Goal: Task Accomplishment & Management: Complete application form

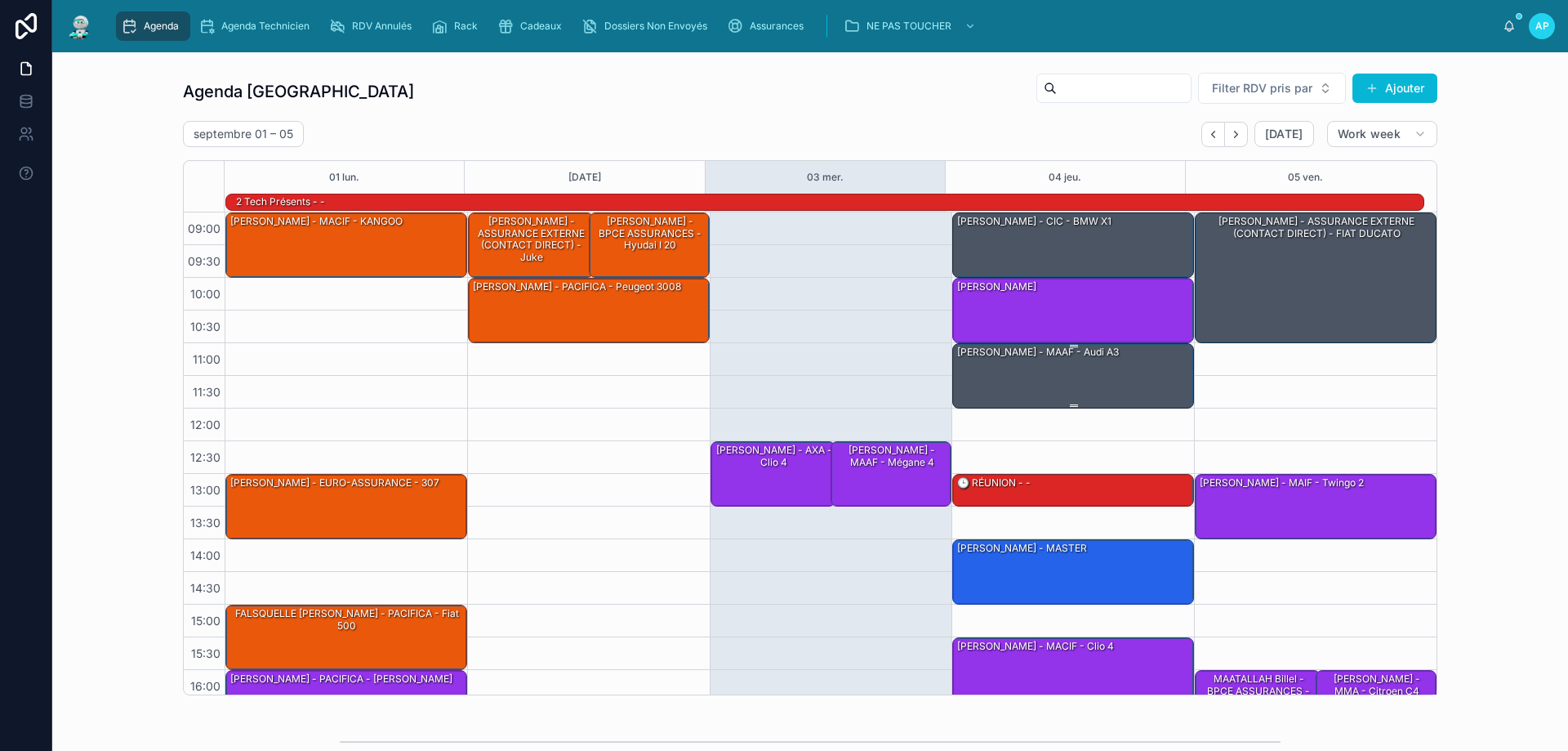
click at [1035, 364] on div "[PERSON_NAME] - MAAF - audi A3" at bounding box center [1073, 375] width 236 height 62
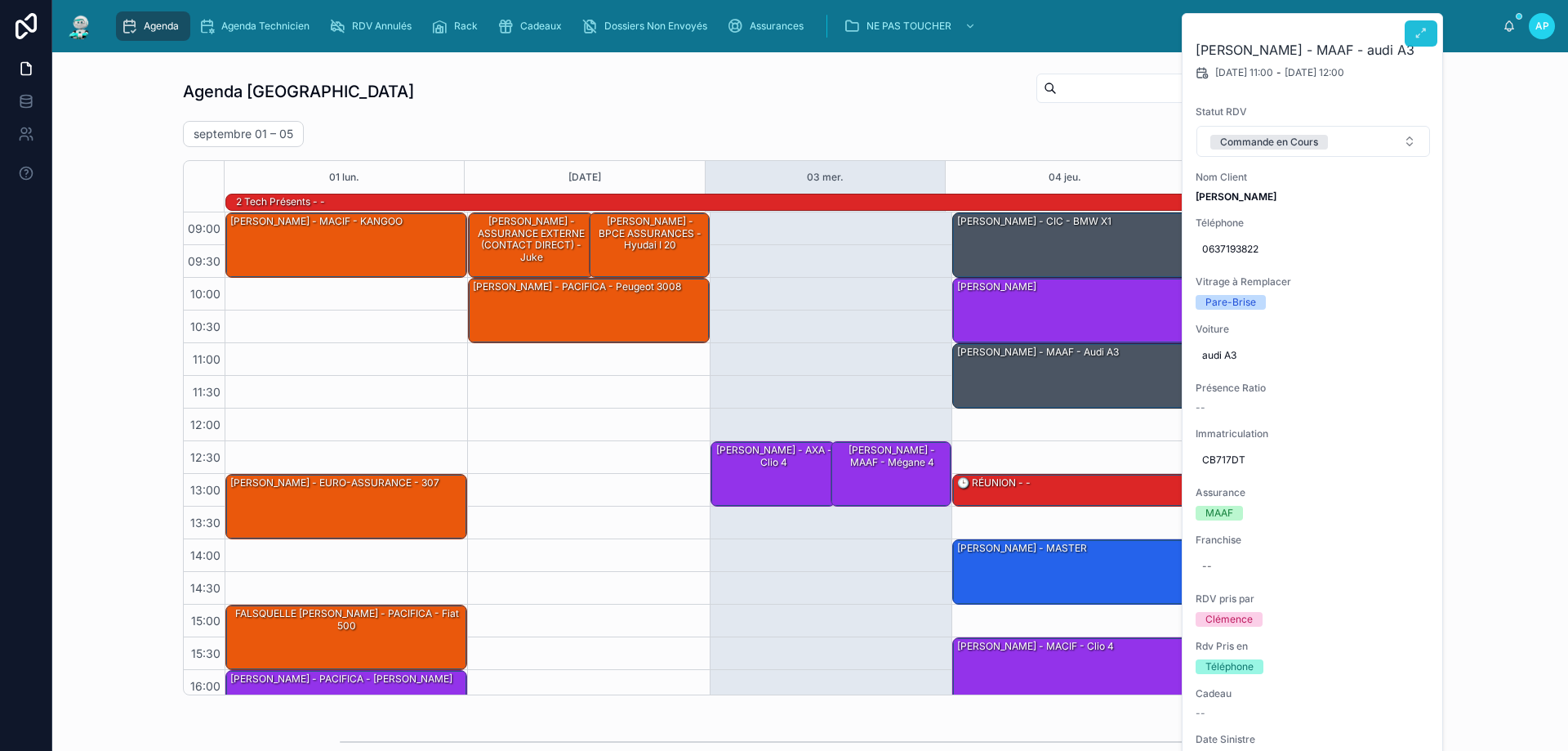
click at [1425, 36] on button at bounding box center [1420, 34] width 33 height 27
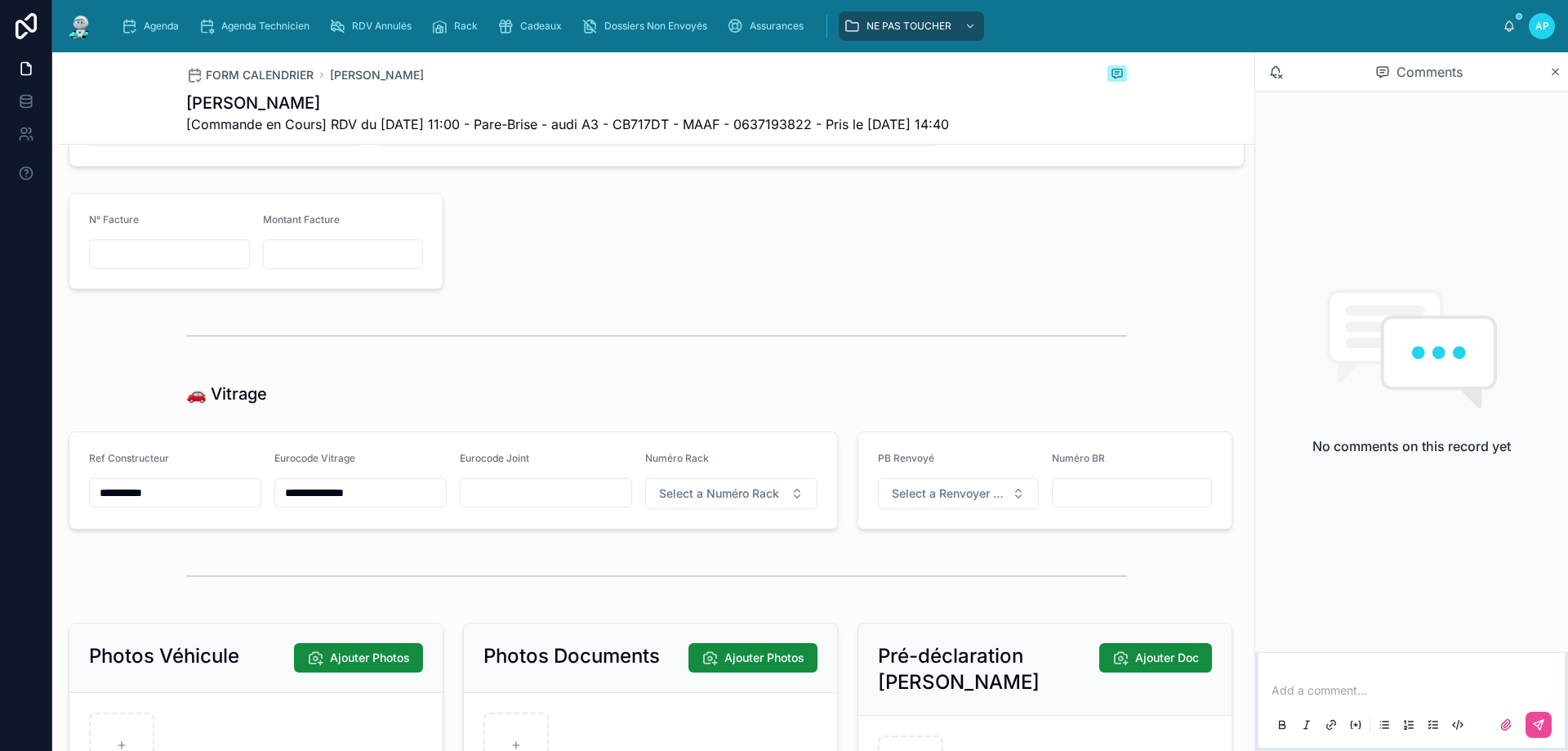
scroll to position [1878, 0]
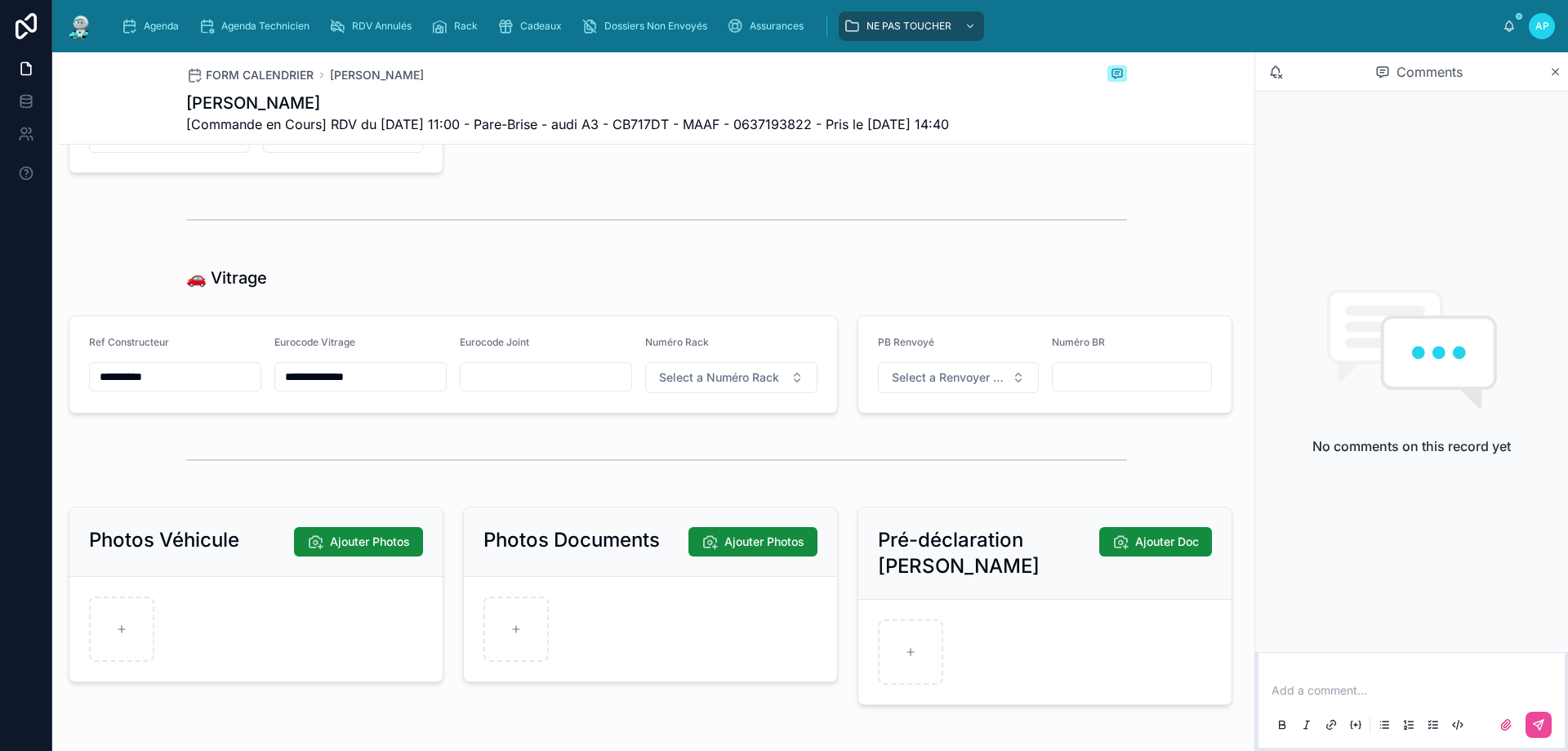
drag, startPoint x: 418, startPoint y: 414, endPoint x: 227, endPoint y: 399, distance: 191.6
click at [227, 399] on form "**********" at bounding box center [452, 364] width 768 height 97
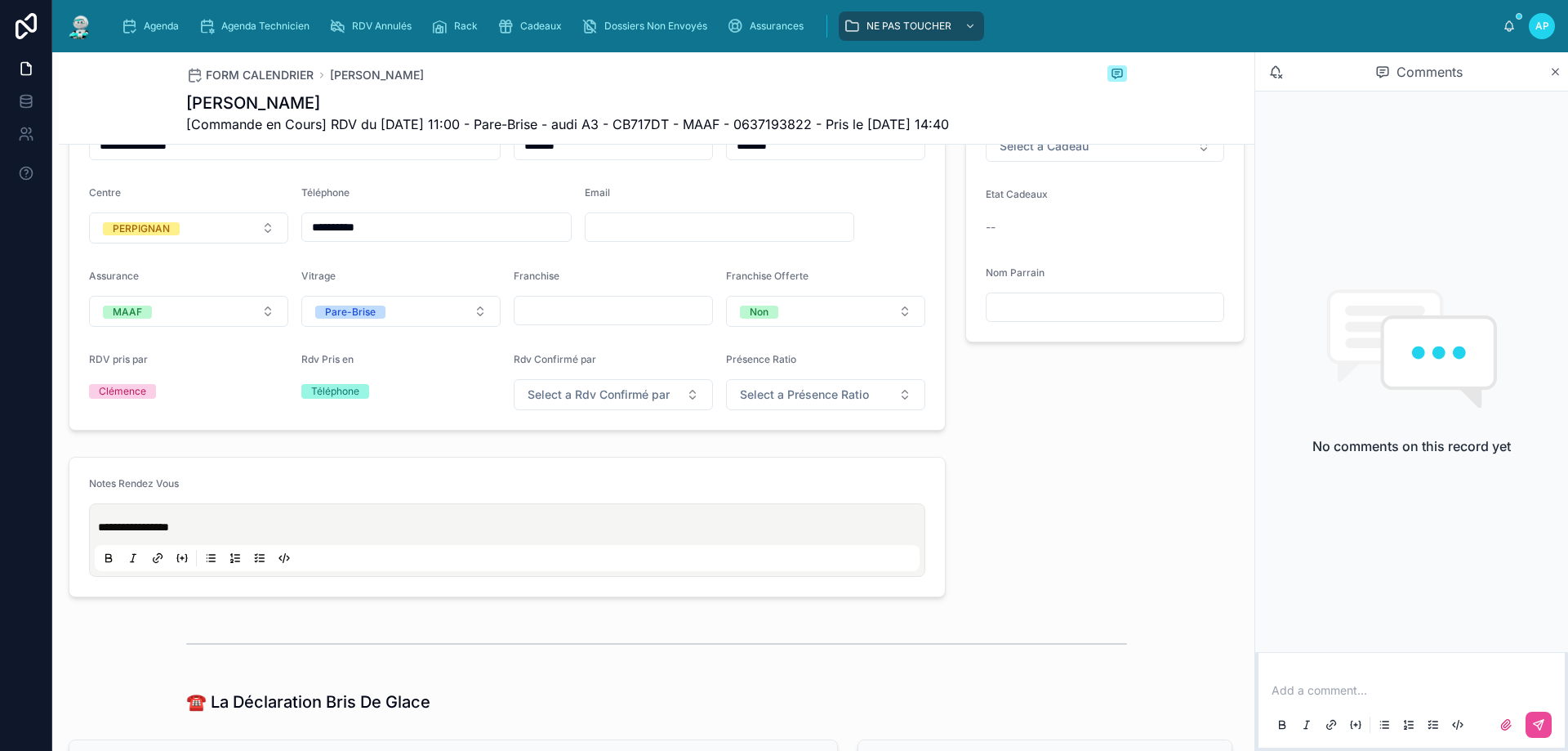
scroll to position [245, 0]
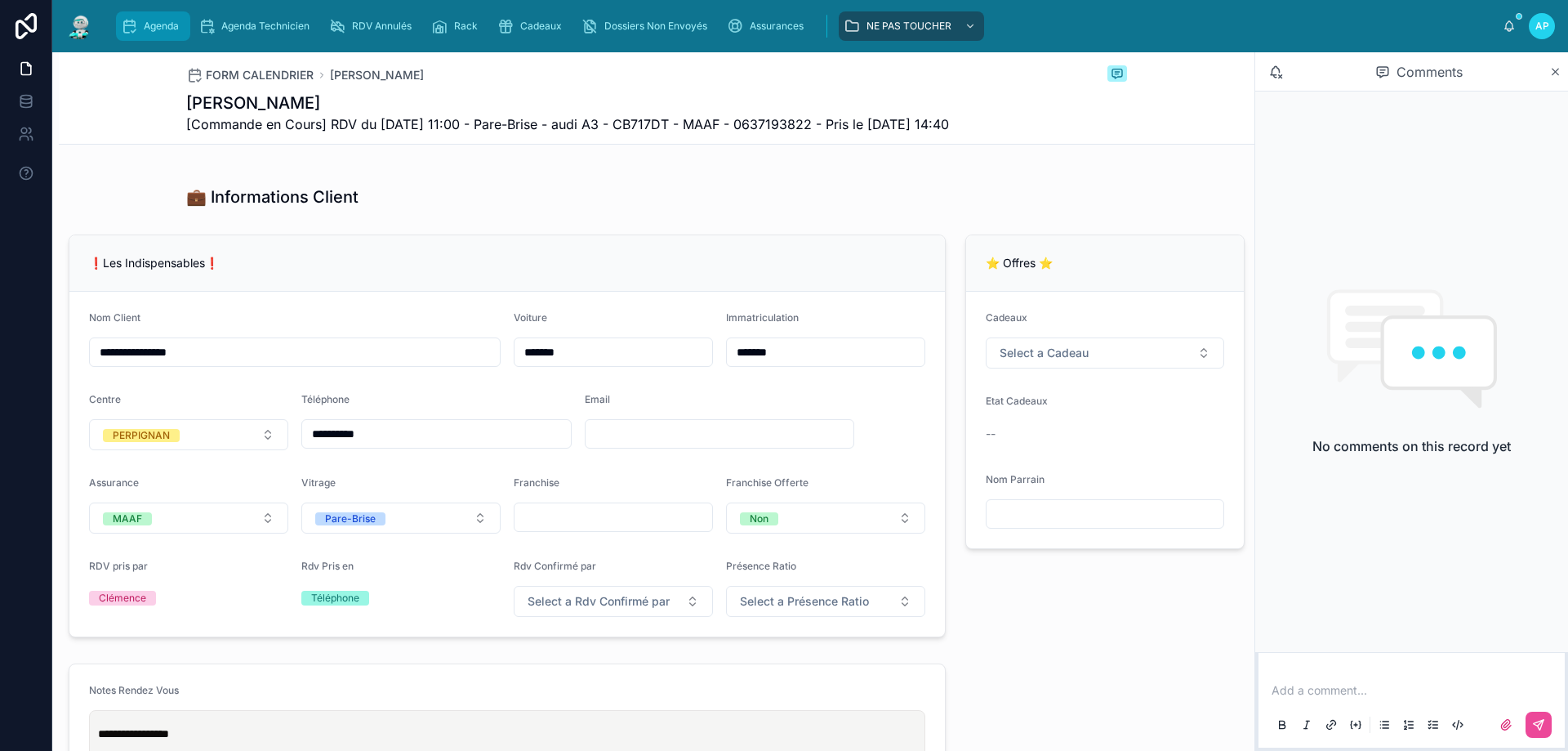
click at [174, 27] on span "Agenda" at bounding box center [161, 26] width 35 height 13
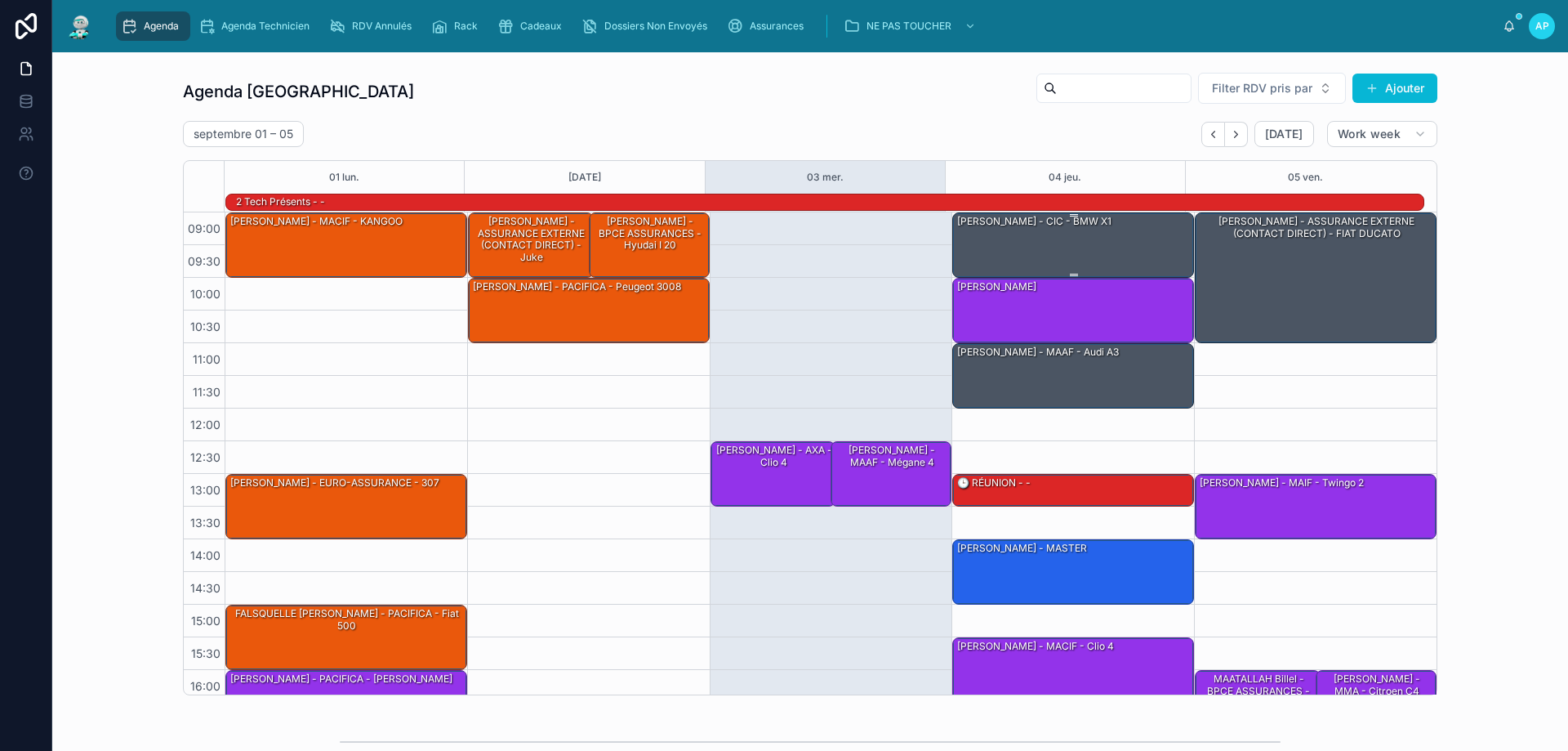
click at [1067, 236] on div "[PERSON_NAME] - CIC - BMW x1" at bounding box center [1073, 244] width 236 height 62
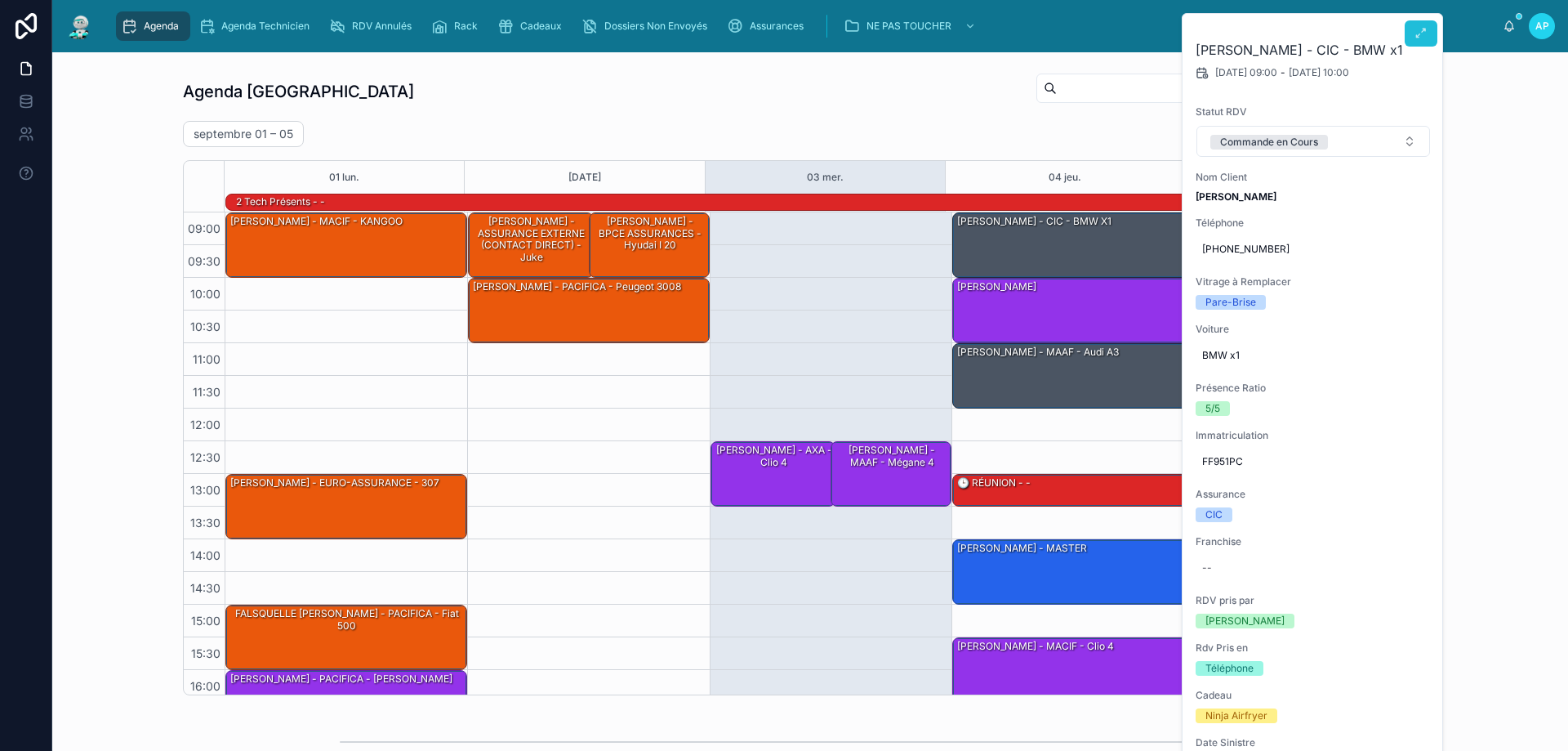
click at [1419, 39] on icon at bounding box center [1420, 33] width 13 height 13
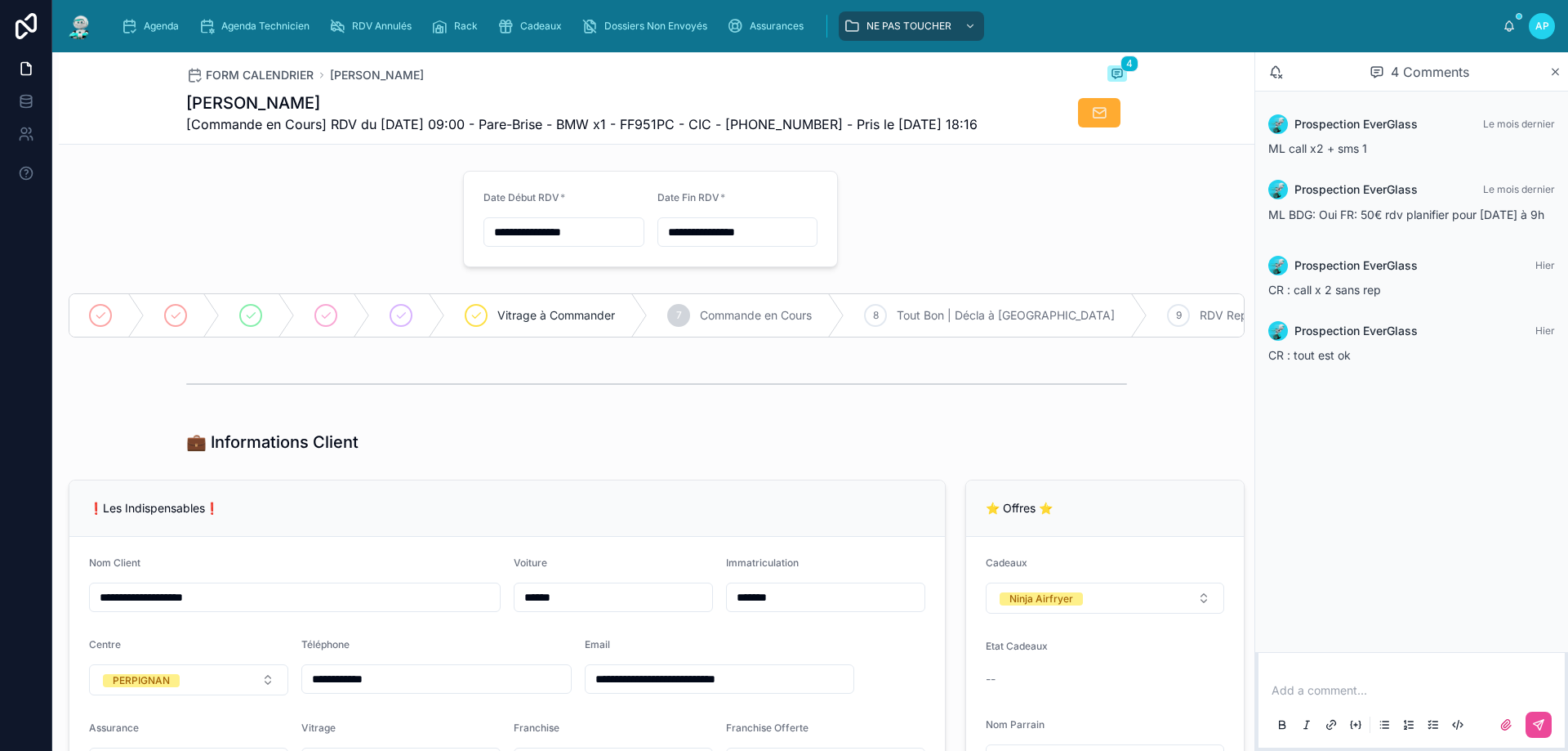
type input "**********"
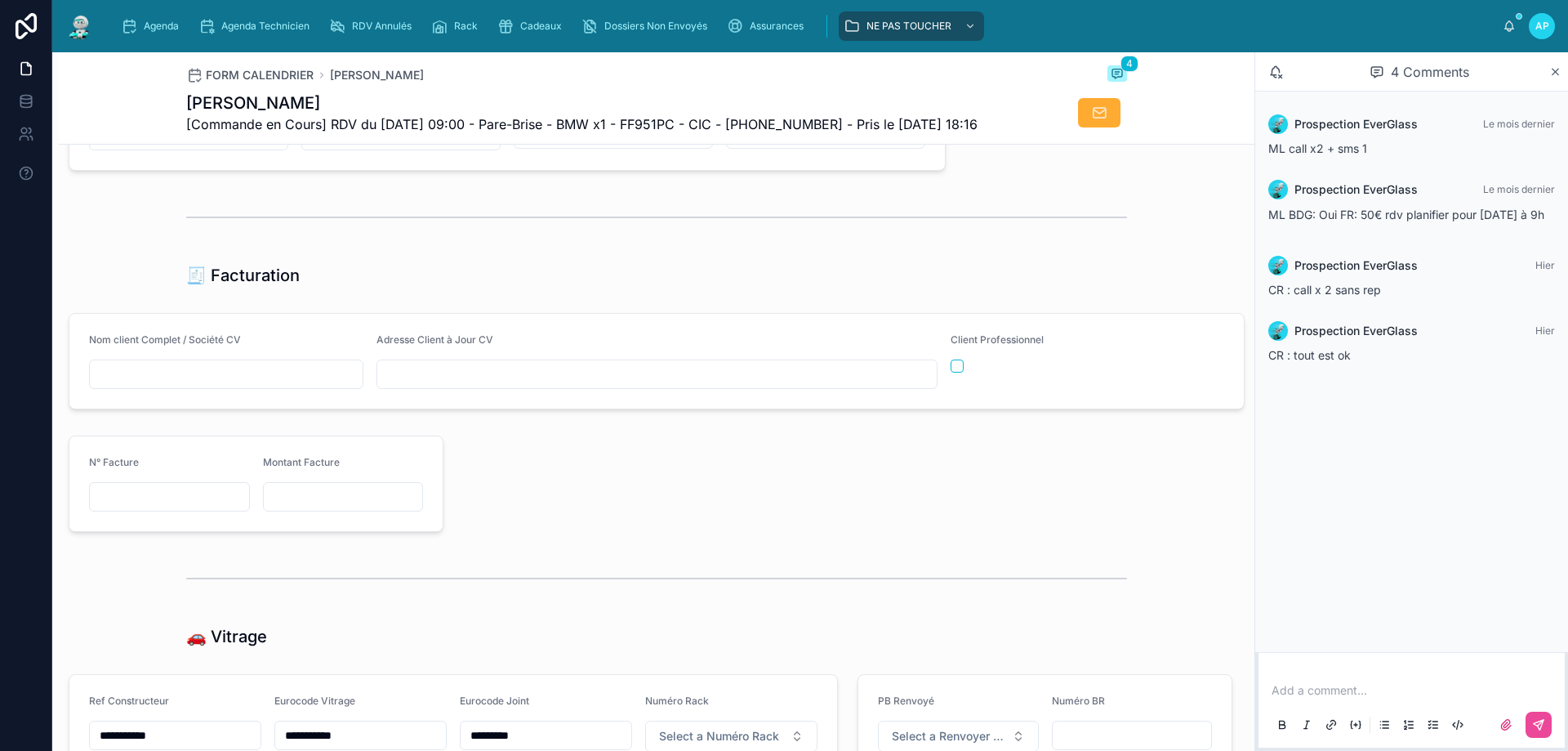
scroll to position [1715, 0]
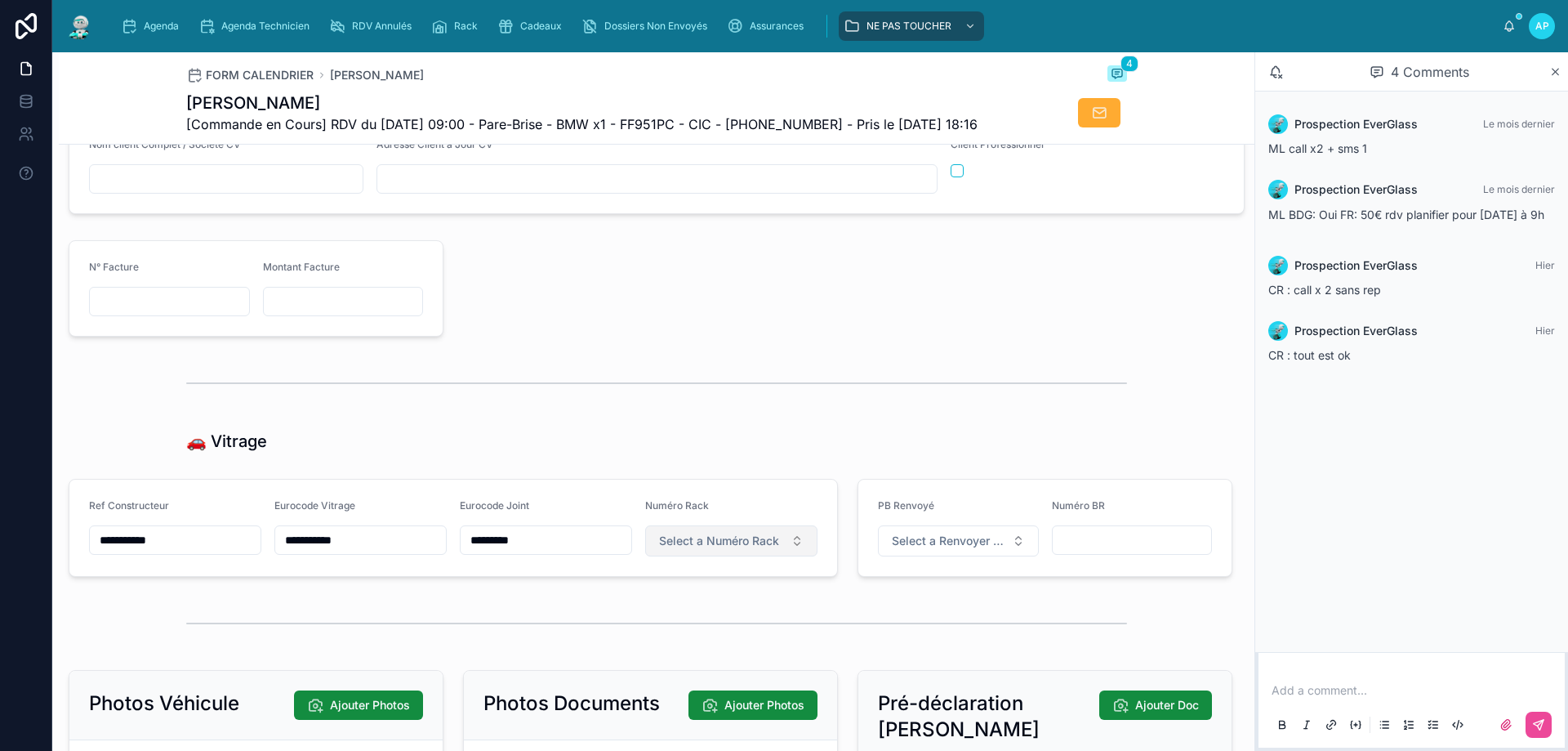
click at [705, 549] on span "Select a Numéro Rack" at bounding box center [719, 540] width 120 height 16
click at [652, 318] on span "1" at bounding box center [645, 322] width 24 height 13
click at [187, 21] on link "Agenda" at bounding box center [153, 26] width 74 height 29
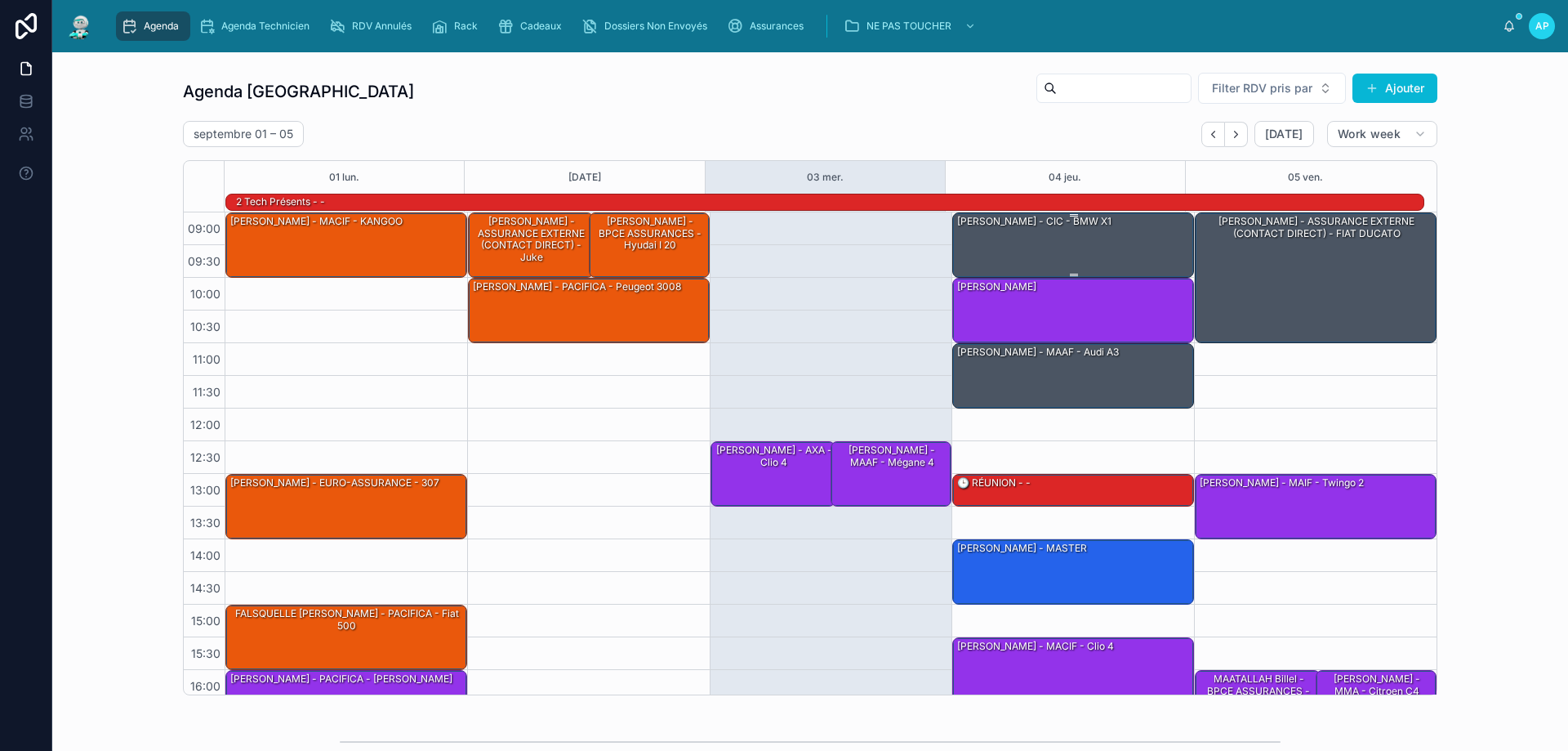
click at [1056, 231] on div "[PERSON_NAME] - CIC - BMW x1" at bounding box center [1073, 244] width 236 height 62
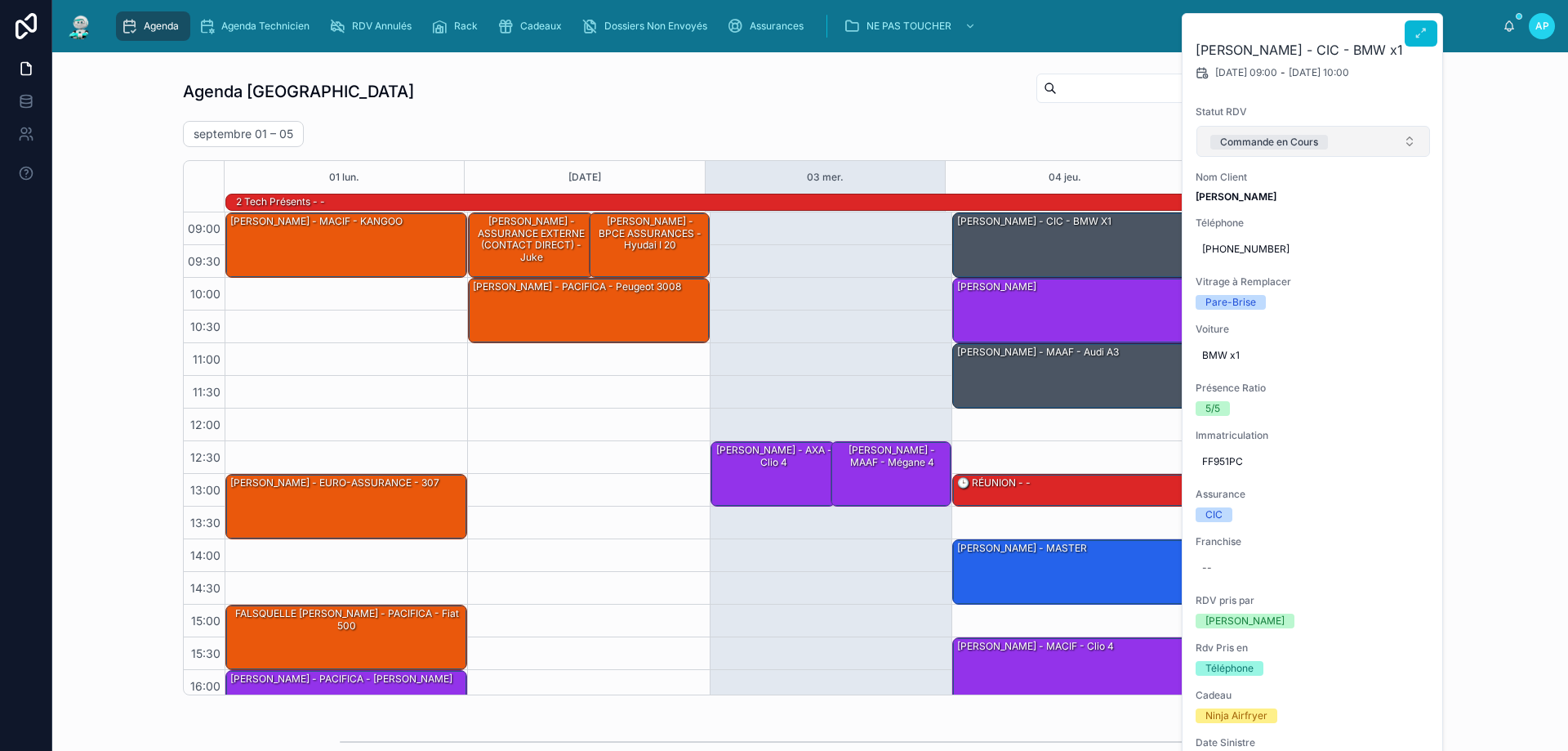
click at [1234, 150] on div "Commande en Cours" at bounding box center [1269, 142] width 98 height 15
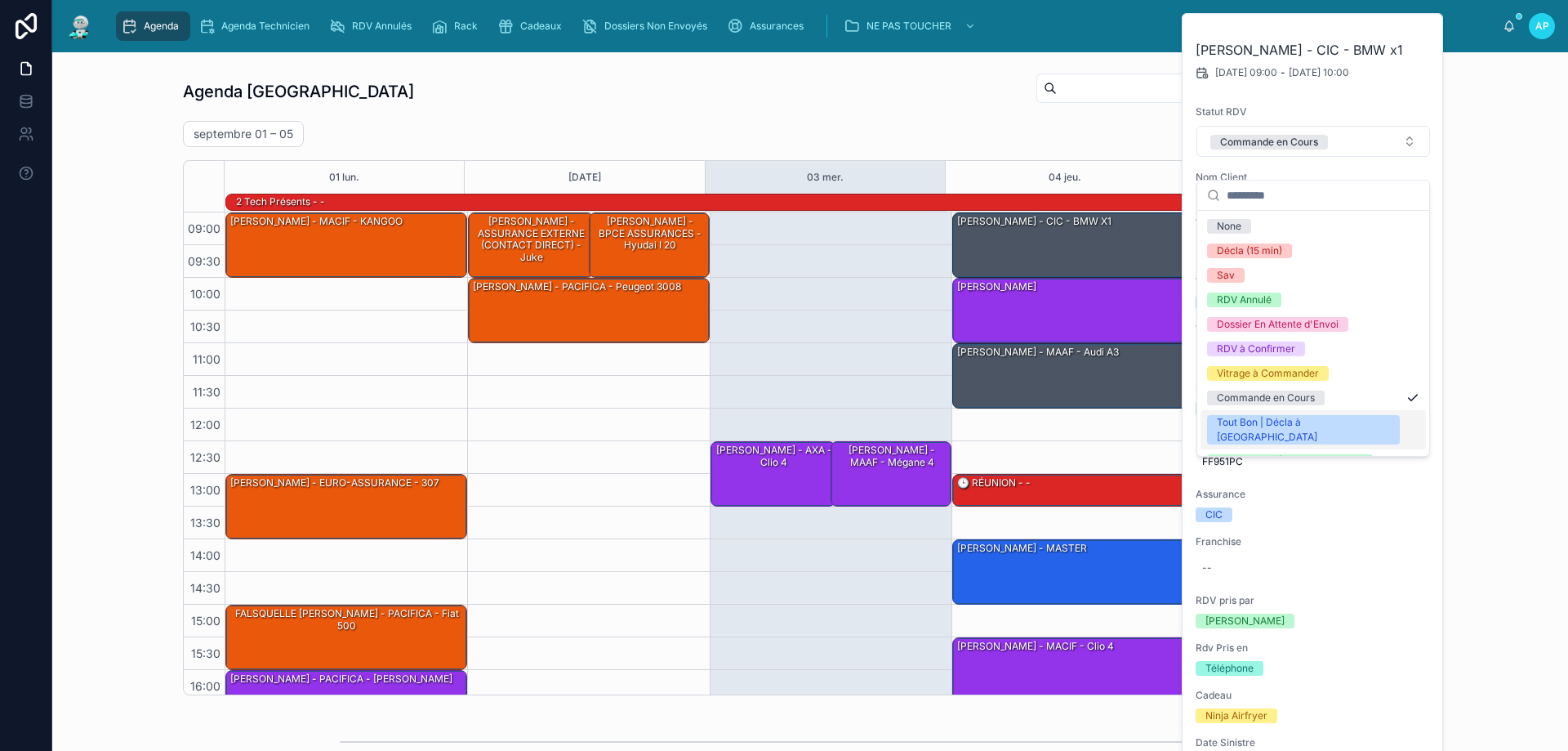
click at [1290, 414] on div "Tout Bon | Décla à [GEOGRAPHIC_DATA]" at bounding box center [1313, 430] width 226 height 39
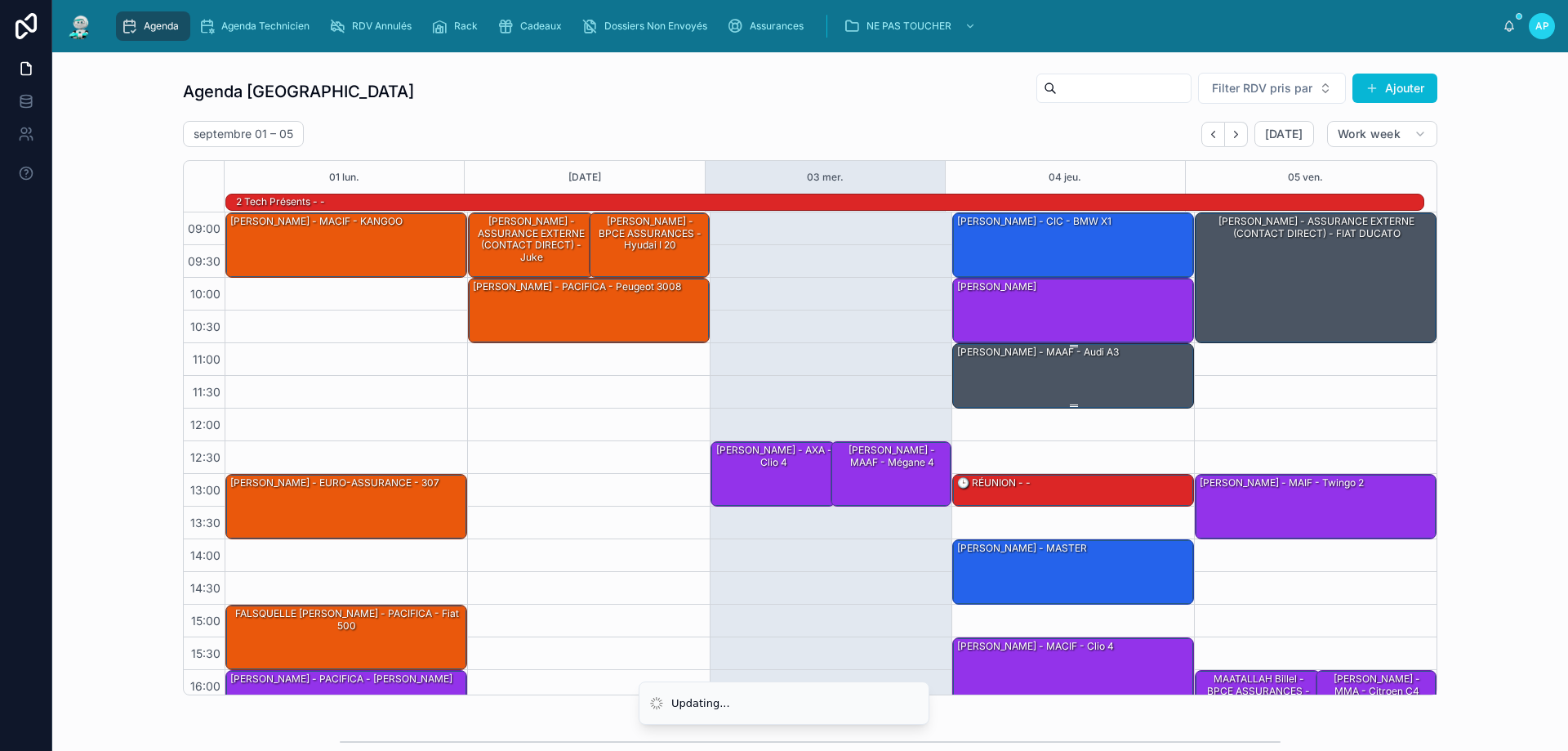
click at [1089, 383] on div "[PERSON_NAME] - MAAF - audi A3" at bounding box center [1073, 375] width 236 height 62
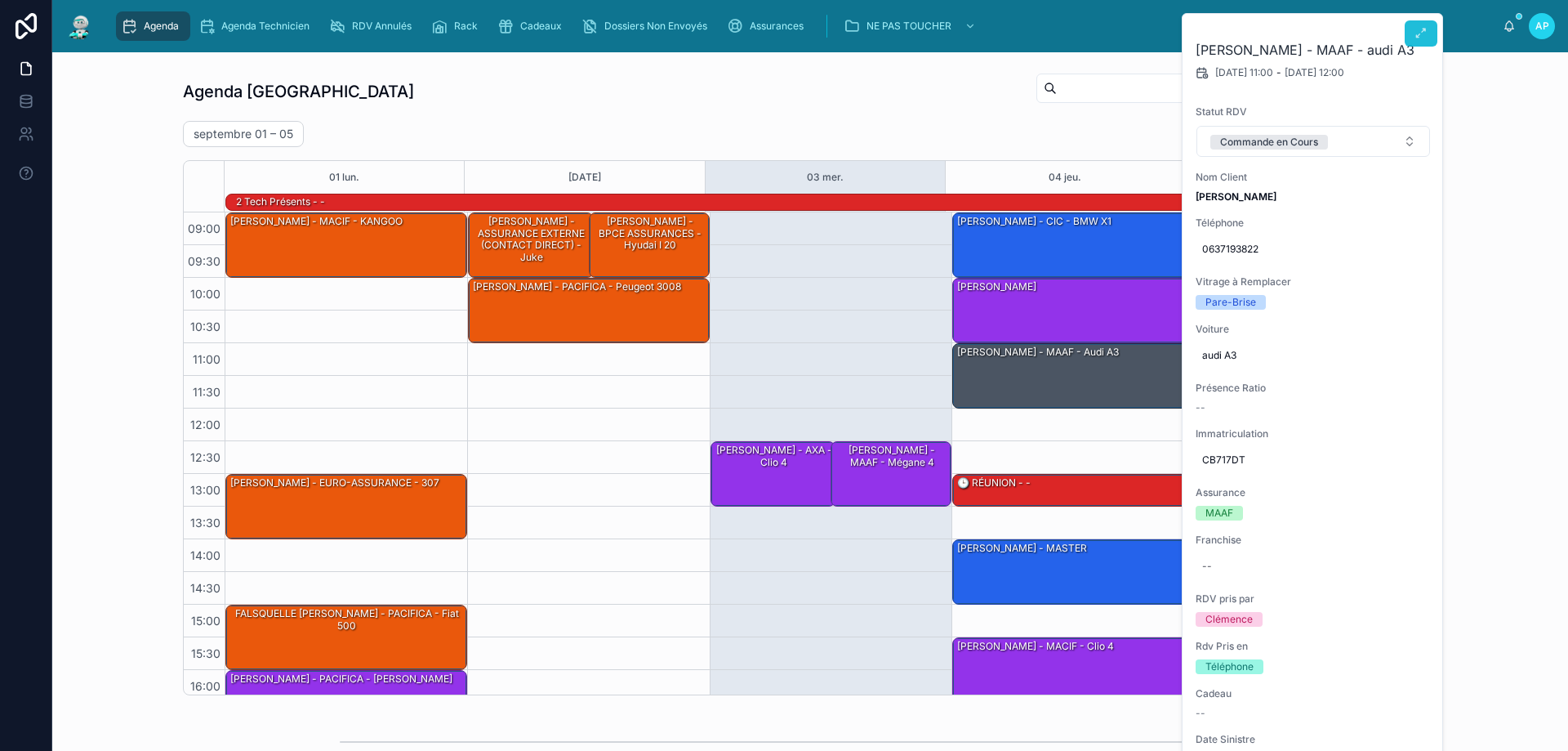
click at [1424, 35] on div "Agenda Agenda Technicien RDV Annulés Rack Cadeaux Dossiers Non Envoyés Assuranc…" at bounding box center [805, 26] width 1394 height 36
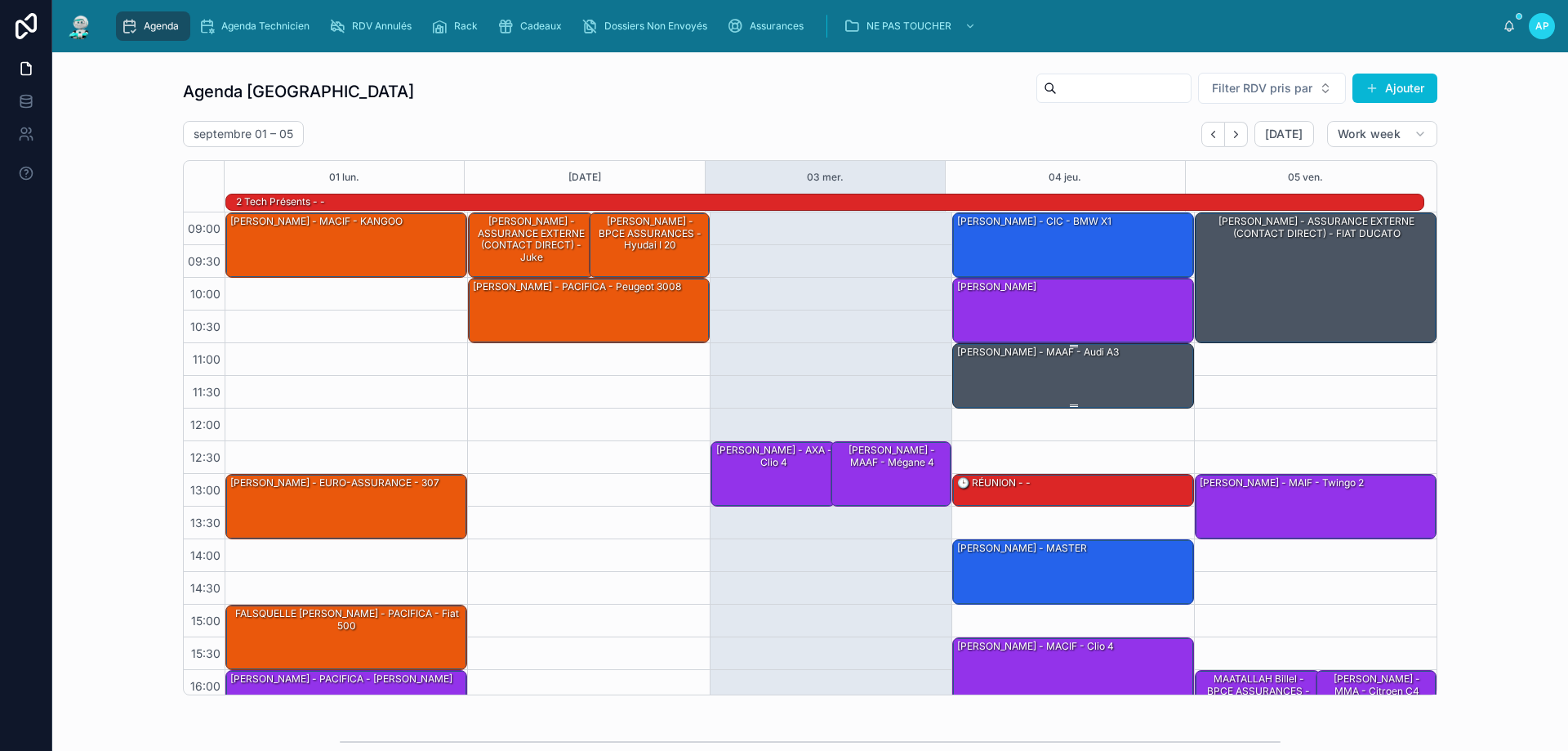
click at [1062, 376] on div "[PERSON_NAME] - MAAF - audi A3" at bounding box center [1073, 375] width 236 height 62
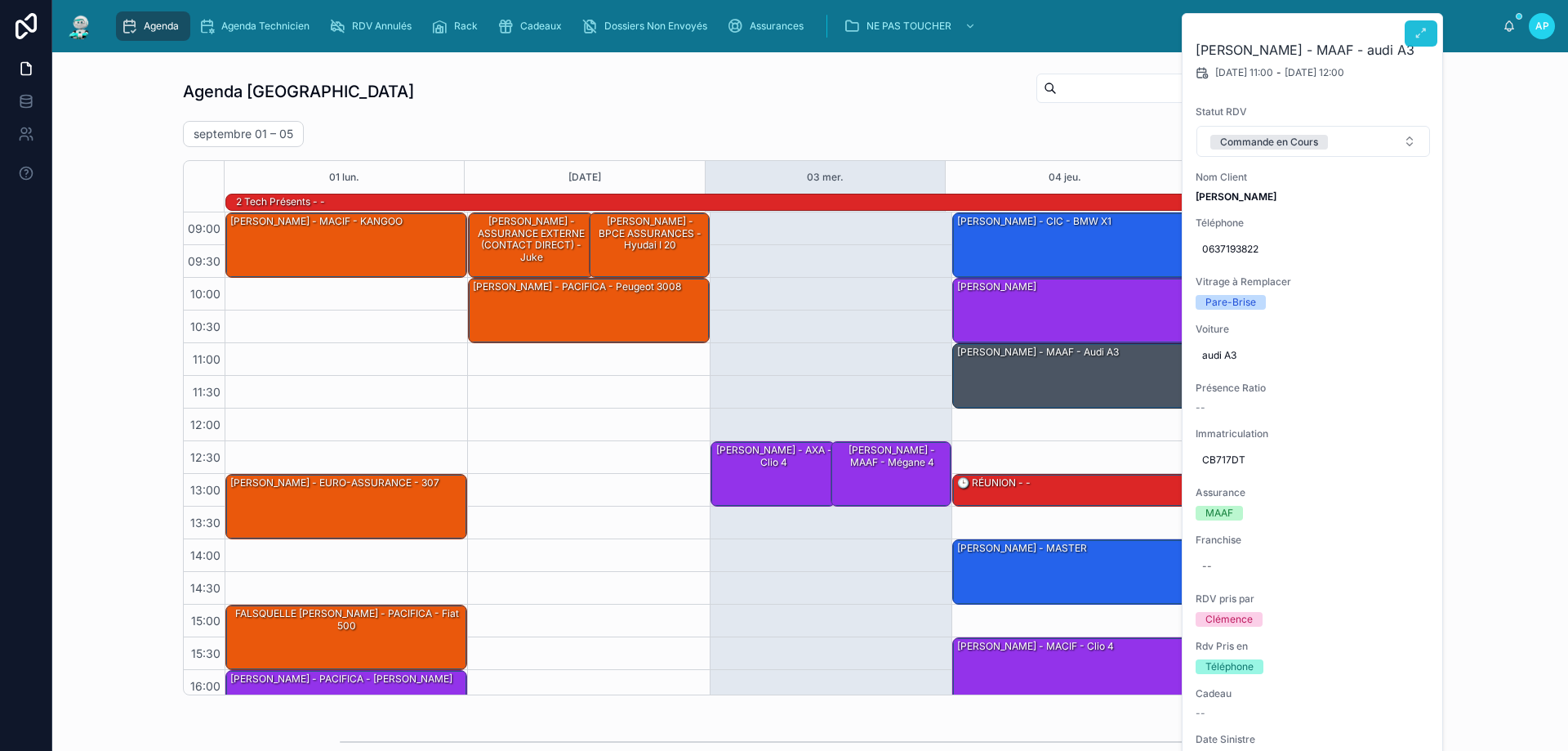
click at [1424, 31] on icon at bounding box center [1420, 33] width 13 height 13
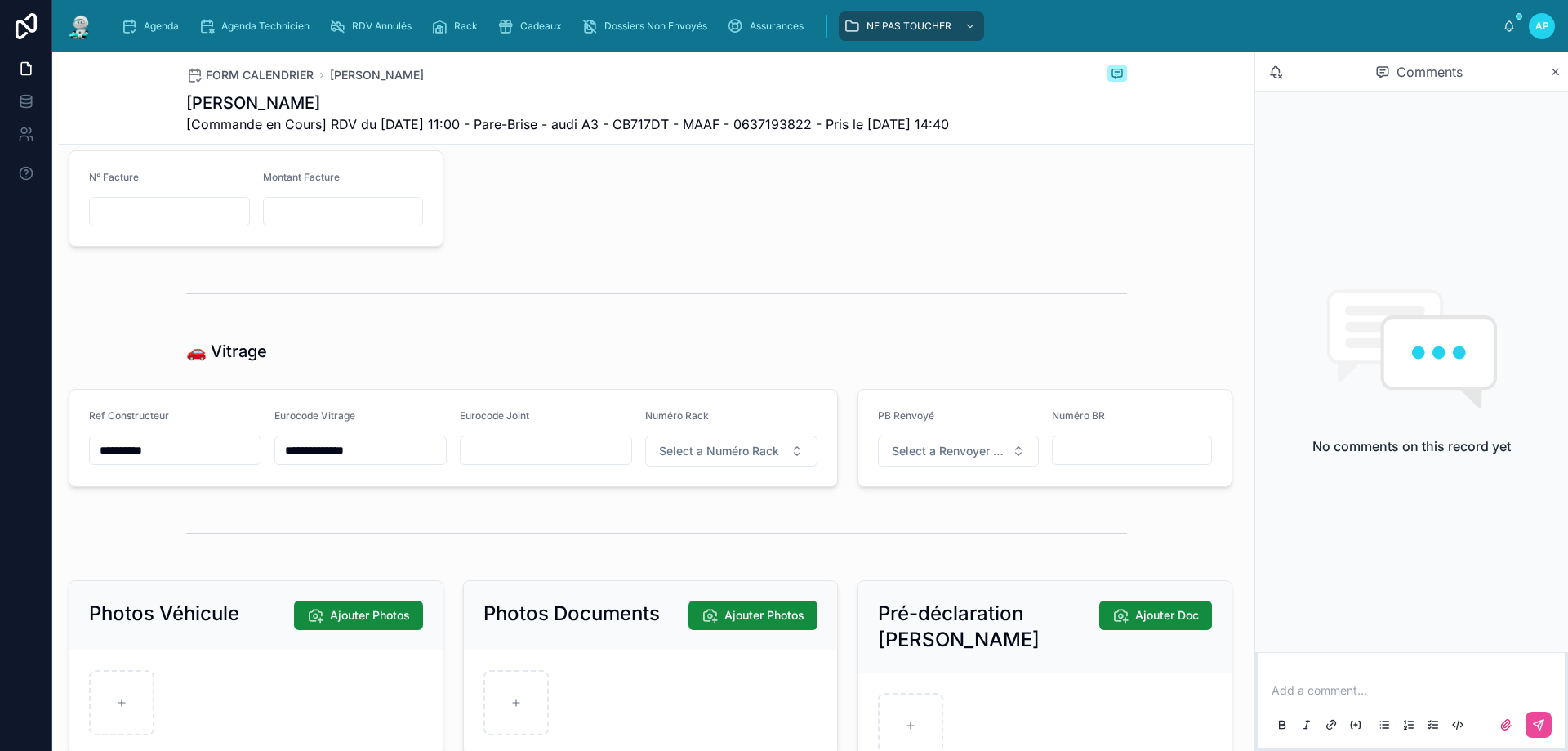
scroll to position [1961, 0]
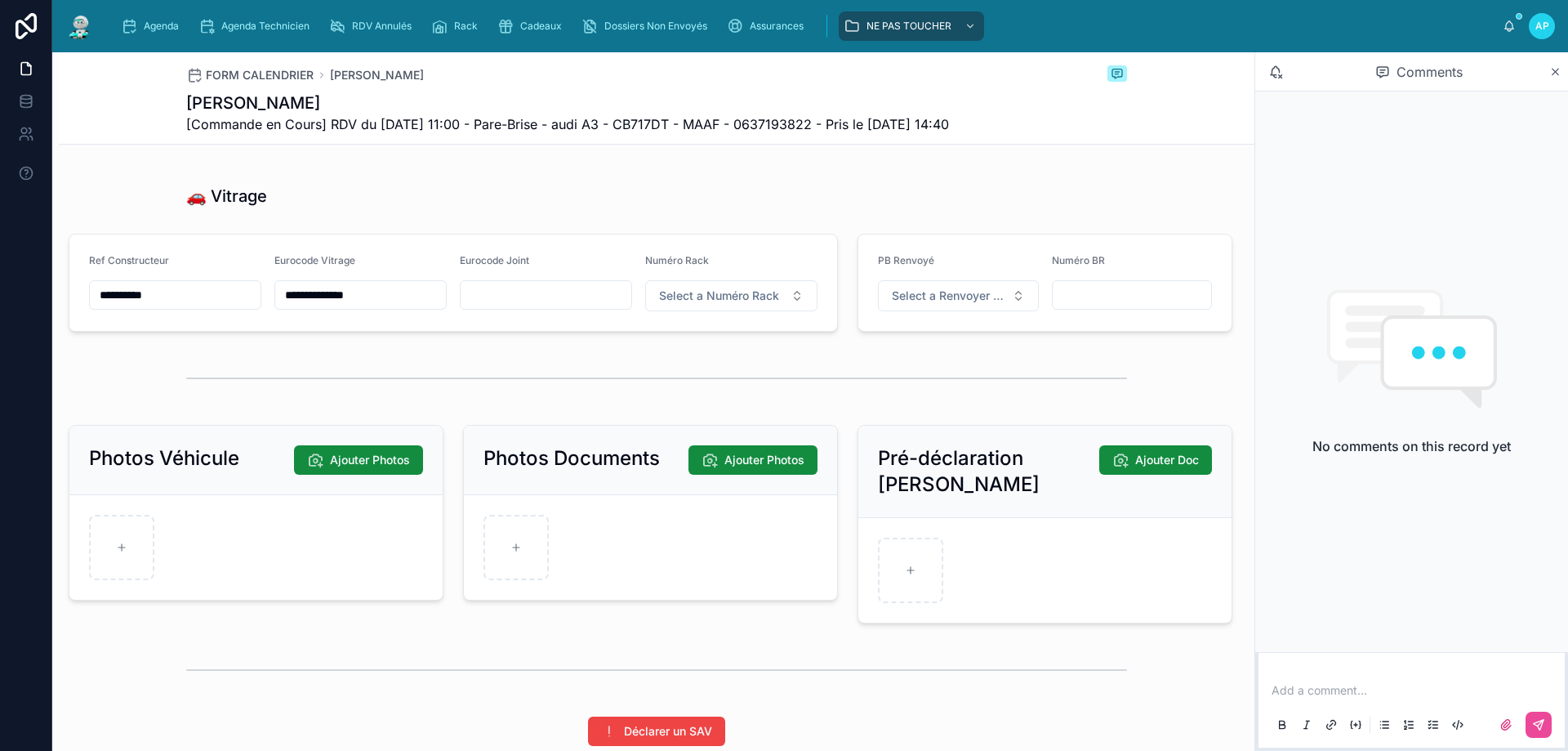
click at [730, 309] on div "Numéro Rack Select a Numéro Rack" at bounding box center [731, 283] width 173 height 58
click at [720, 304] on span "Select a Numéro Rack" at bounding box center [719, 296] width 120 height 16
type input "**"
click at [641, 386] on span "21" at bounding box center [647, 391] width 29 height 13
click at [162, 23] on span "Agenda" at bounding box center [161, 26] width 35 height 13
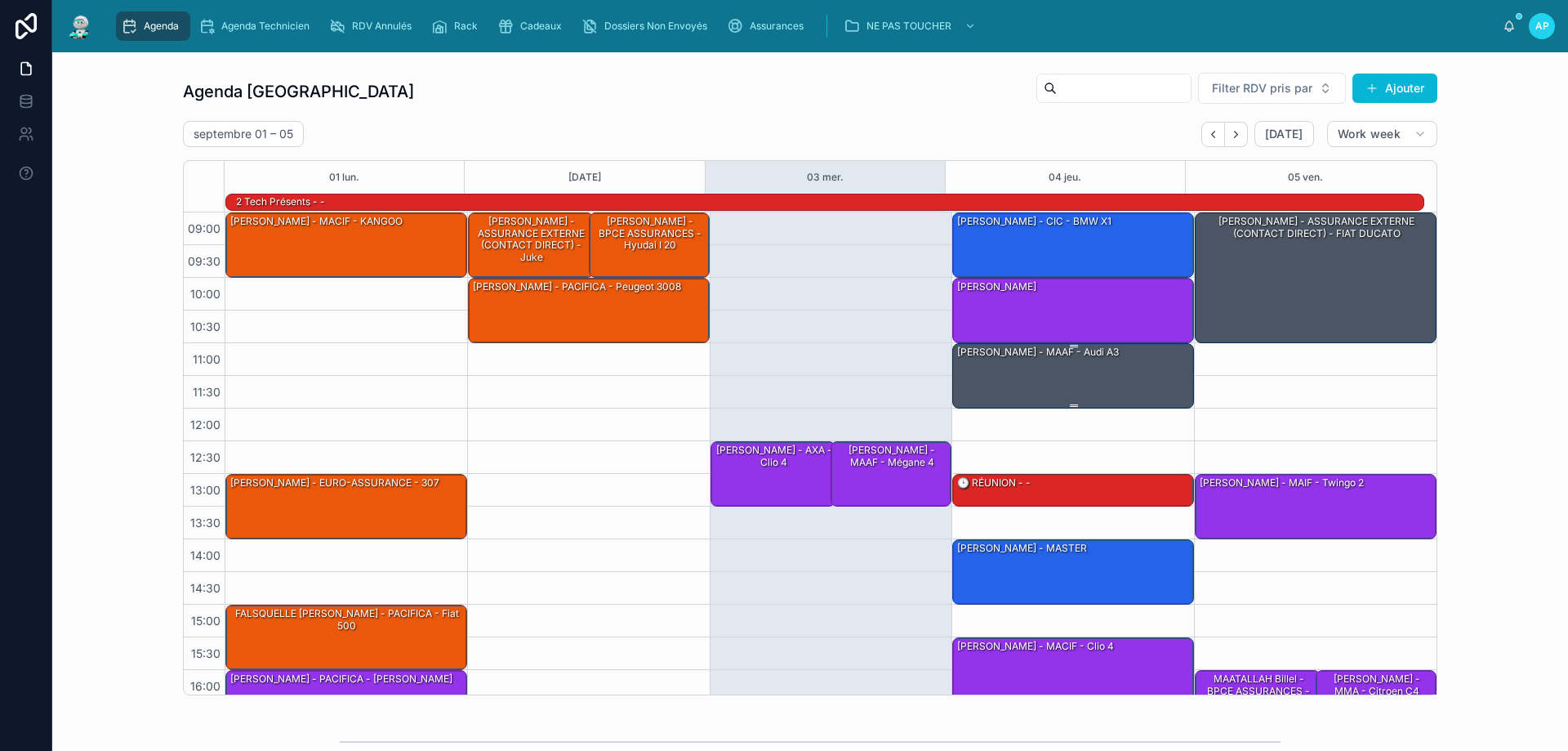
click at [1063, 359] on div "[PERSON_NAME] - MAAF - audi A3" at bounding box center [1038, 352] width 165 height 15
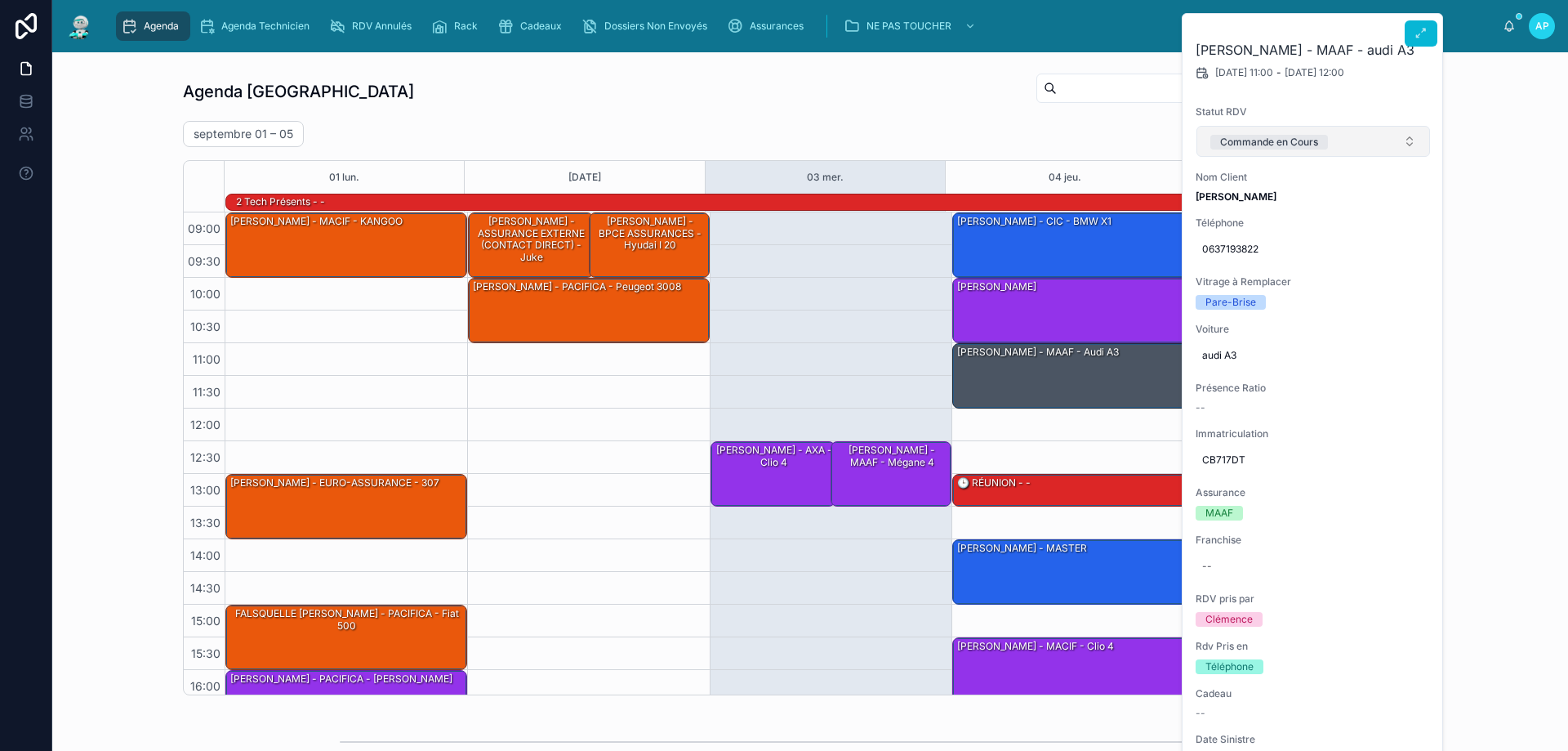
click at [1235, 128] on button "Commande en Cours" at bounding box center [1313, 141] width 234 height 31
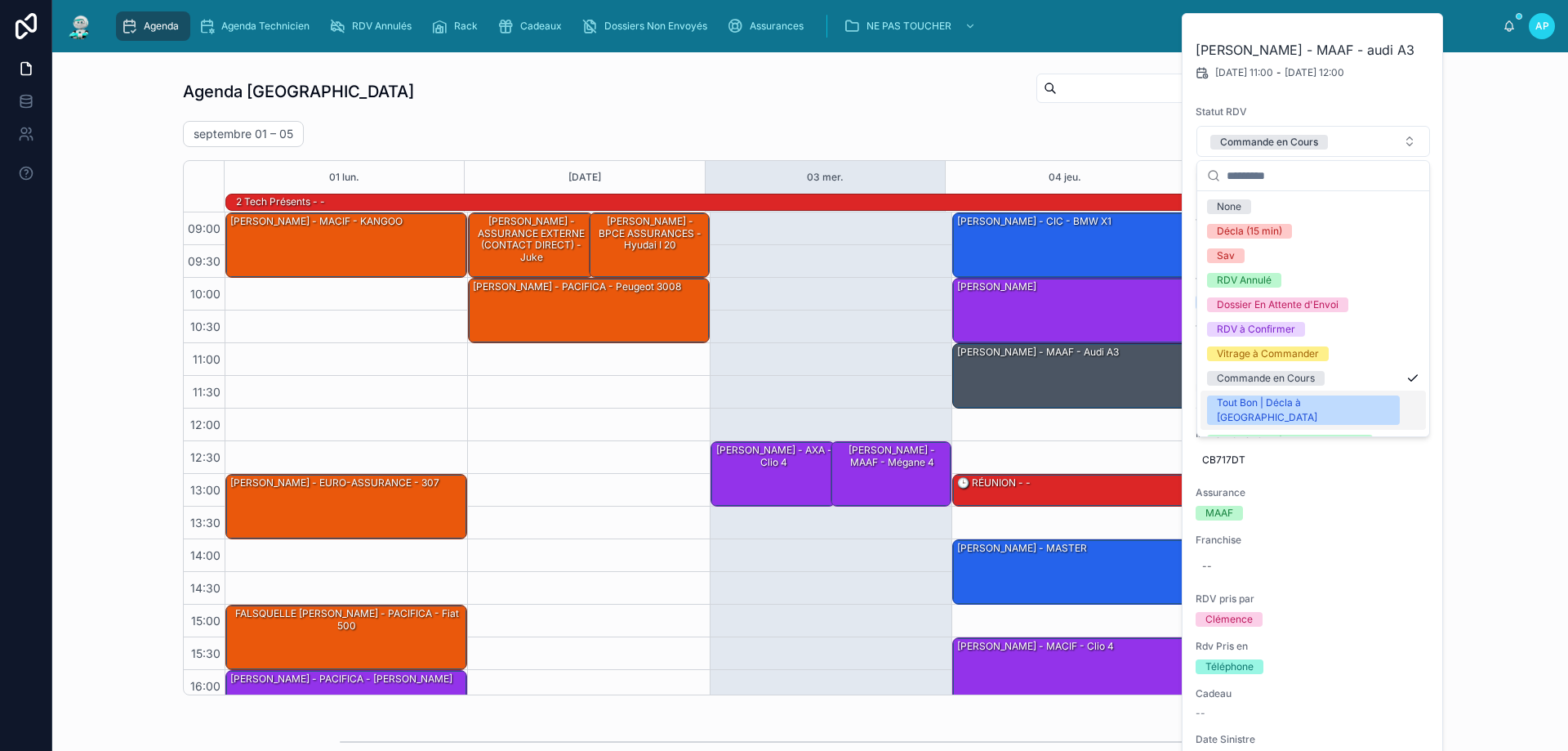
click at [1310, 395] on div "Tout Bon | Décla à [GEOGRAPHIC_DATA]" at bounding box center [1303, 409] width 174 height 29
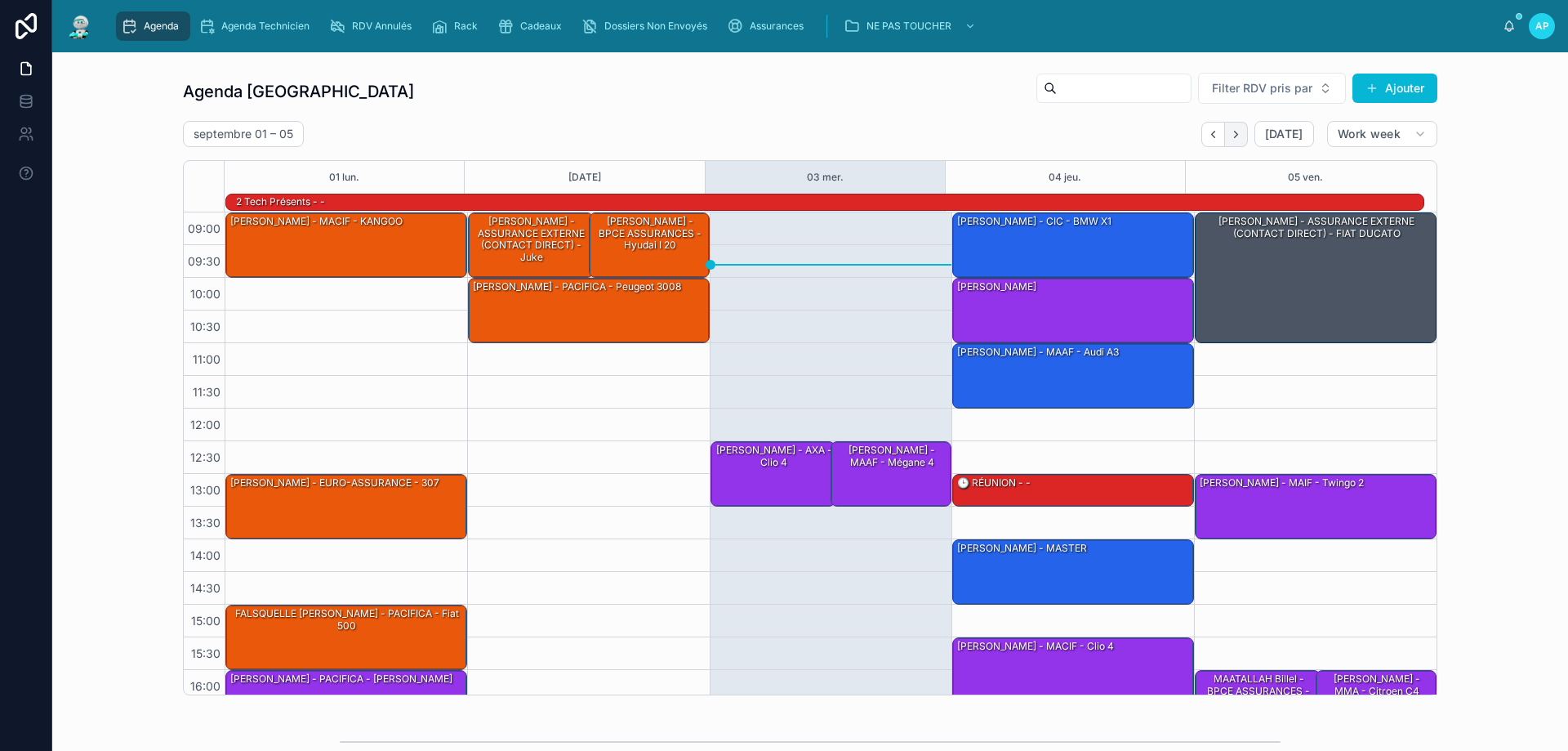
click at [1233, 121] on button "Next" at bounding box center [1236, 134] width 23 height 26
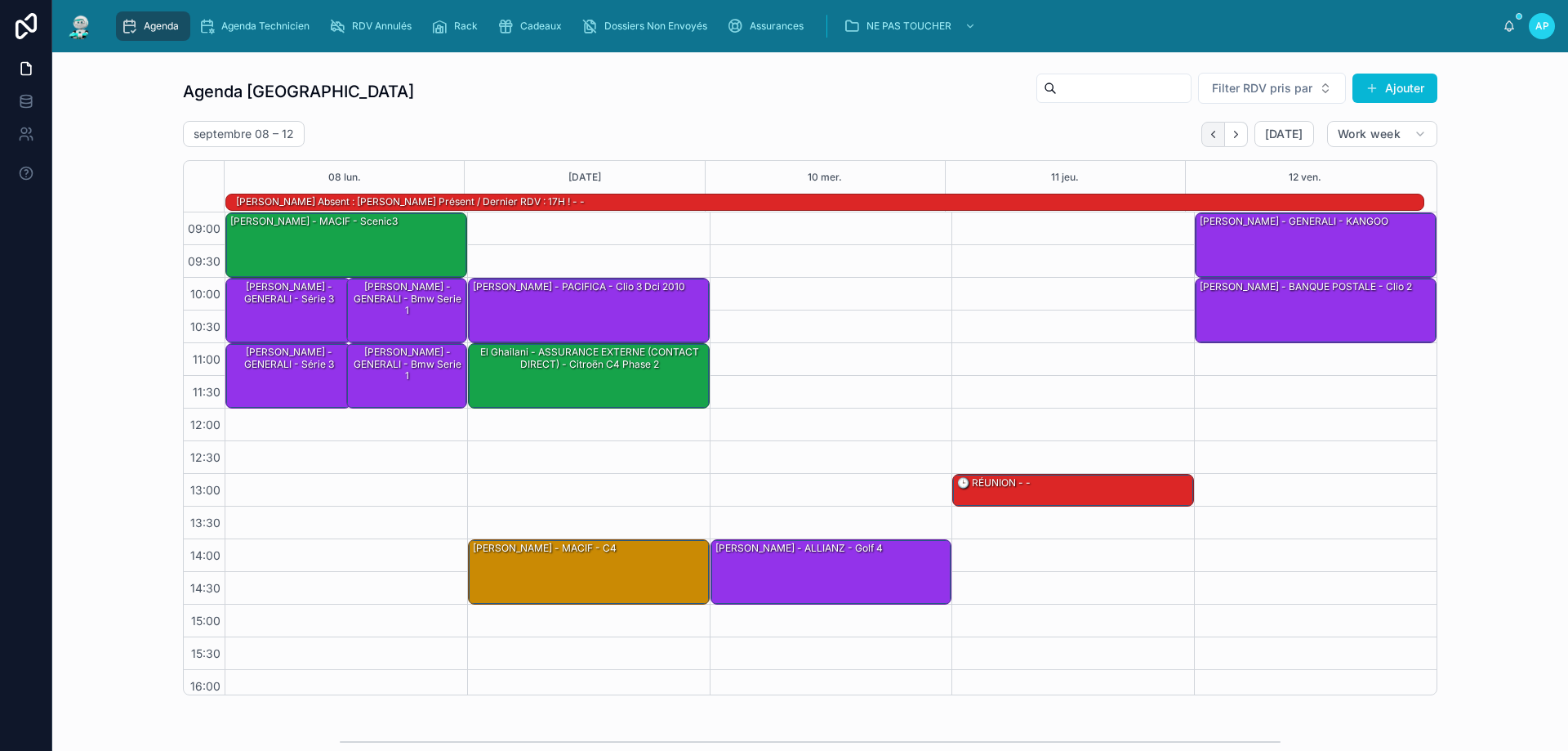
click at [1206, 144] on button "Back" at bounding box center [1213, 134] width 24 height 26
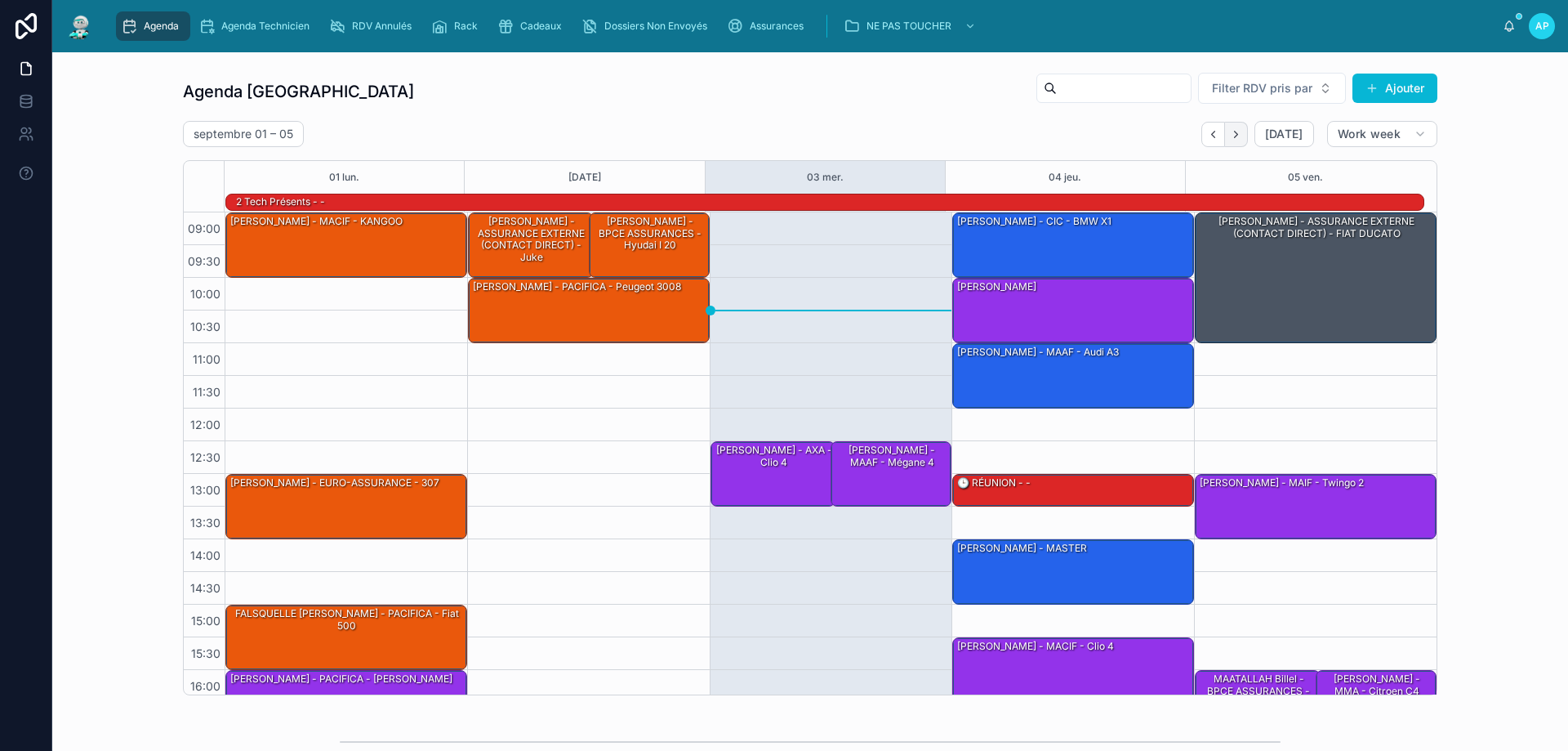
click at [1233, 142] on button "Next" at bounding box center [1236, 134] width 23 height 26
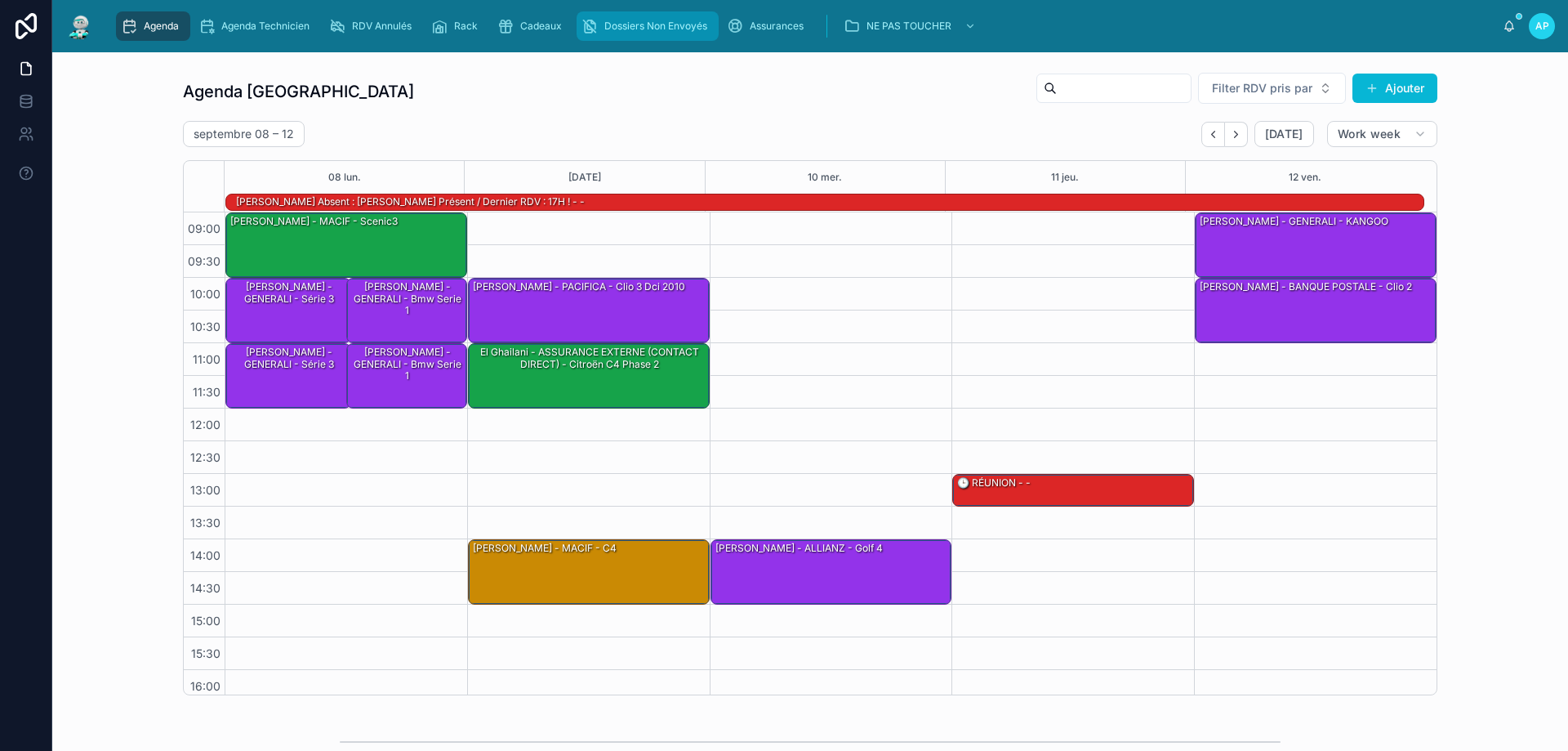
click at [591, 27] on icon "scrollable content" at bounding box center [590, 26] width 16 height 16
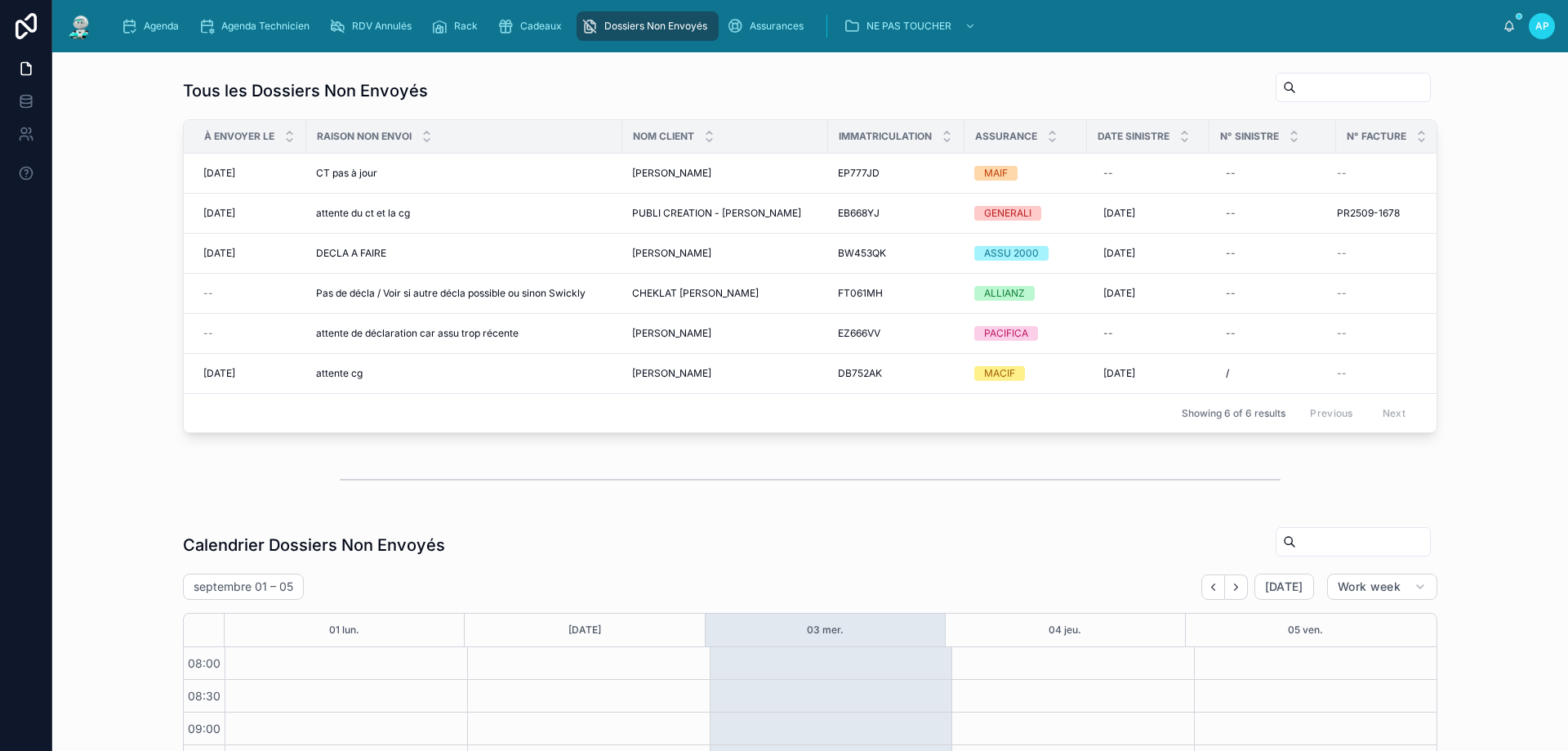
scroll to position [217, 0]
click at [632, 221] on td "PUBLI CREATION - [PERSON_NAME] PUBLI CREATION - [PERSON_NAME]" at bounding box center [725, 213] width 205 height 40
click at [504, 217] on div "attente du ct et la cg attente du ct et la cg" at bounding box center [464, 213] width 297 height 13
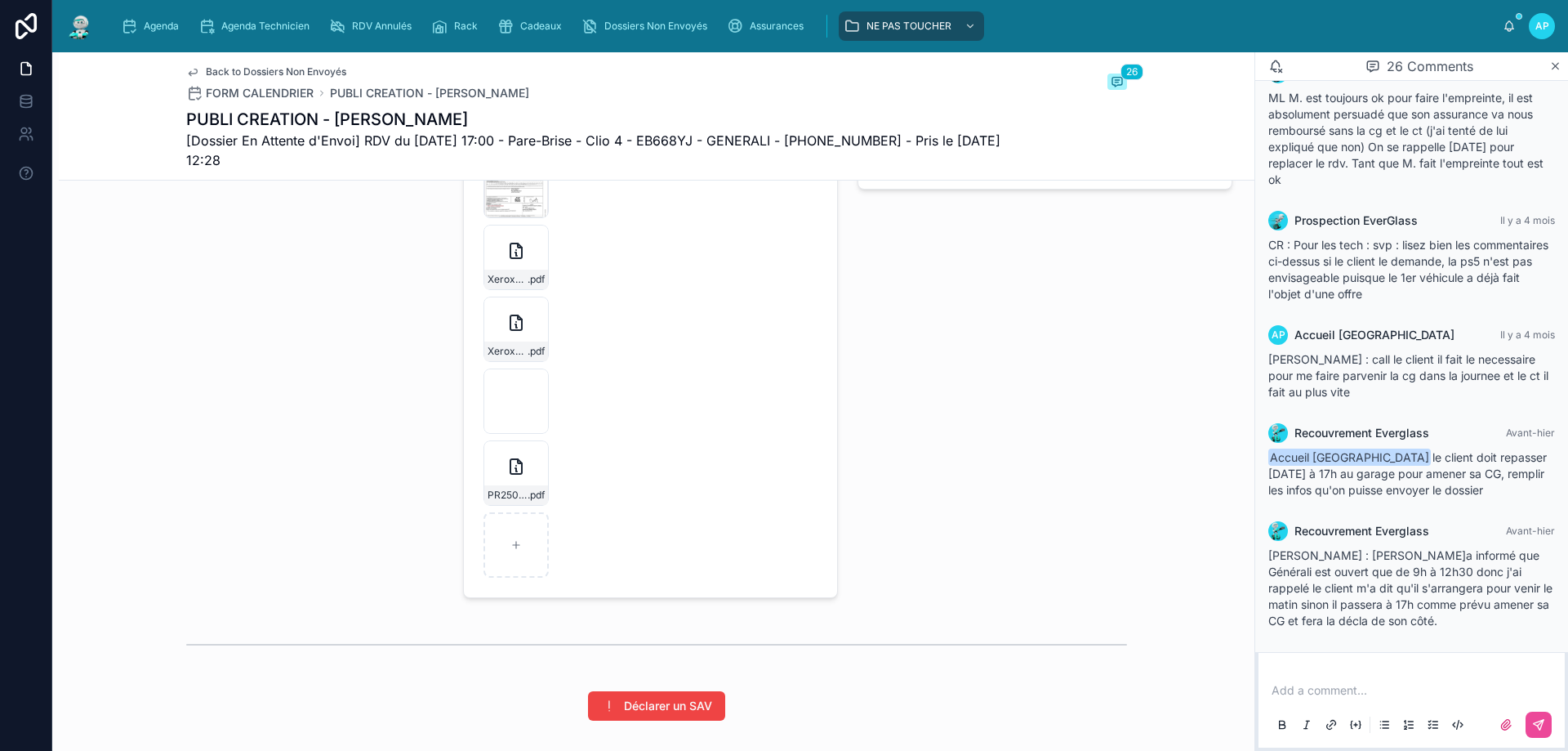
scroll to position [3007, 0]
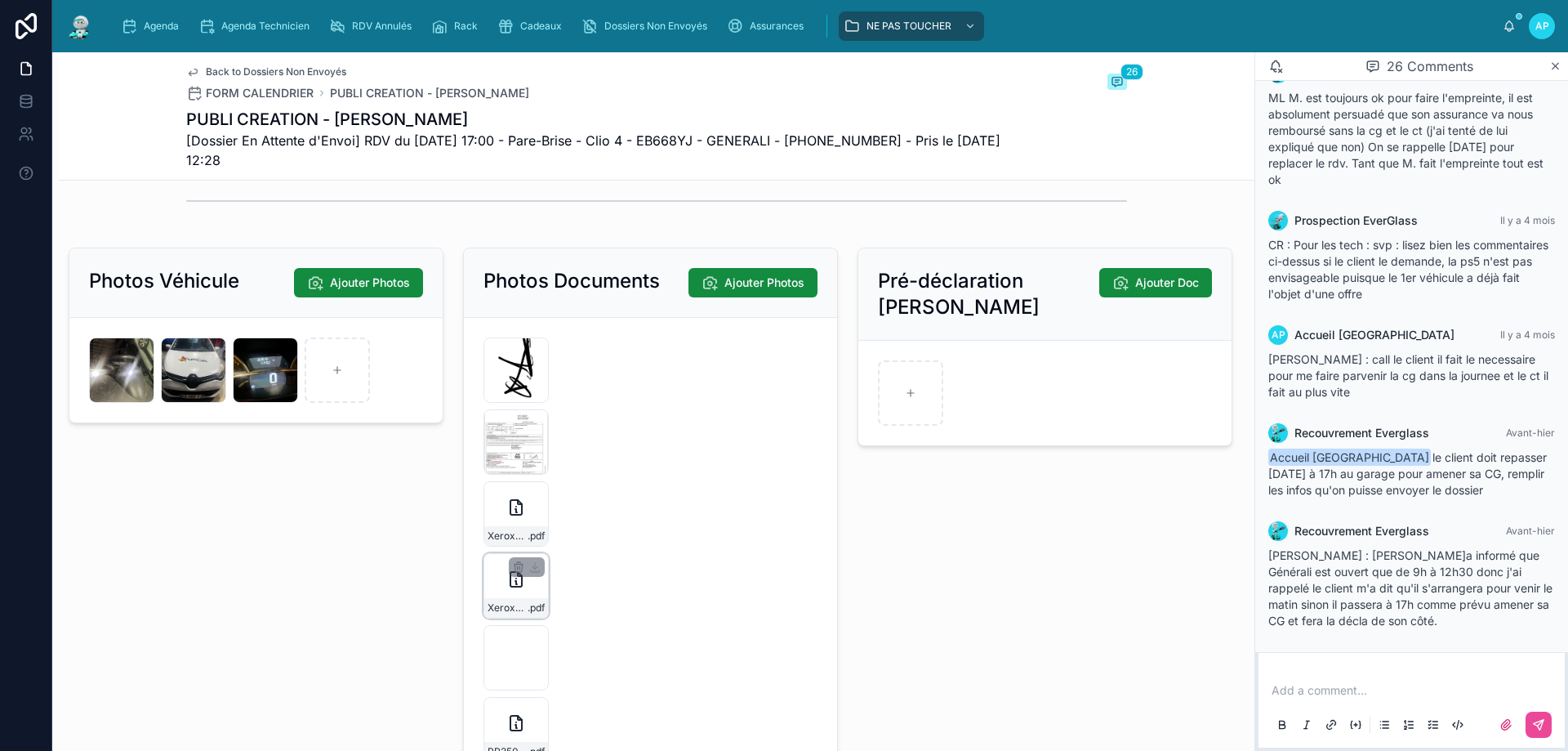
click at [496, 618] on div "Xerox-Scan_27062025081011-(1) .pdf" at bounding box center [516, 585] width 66 height 66
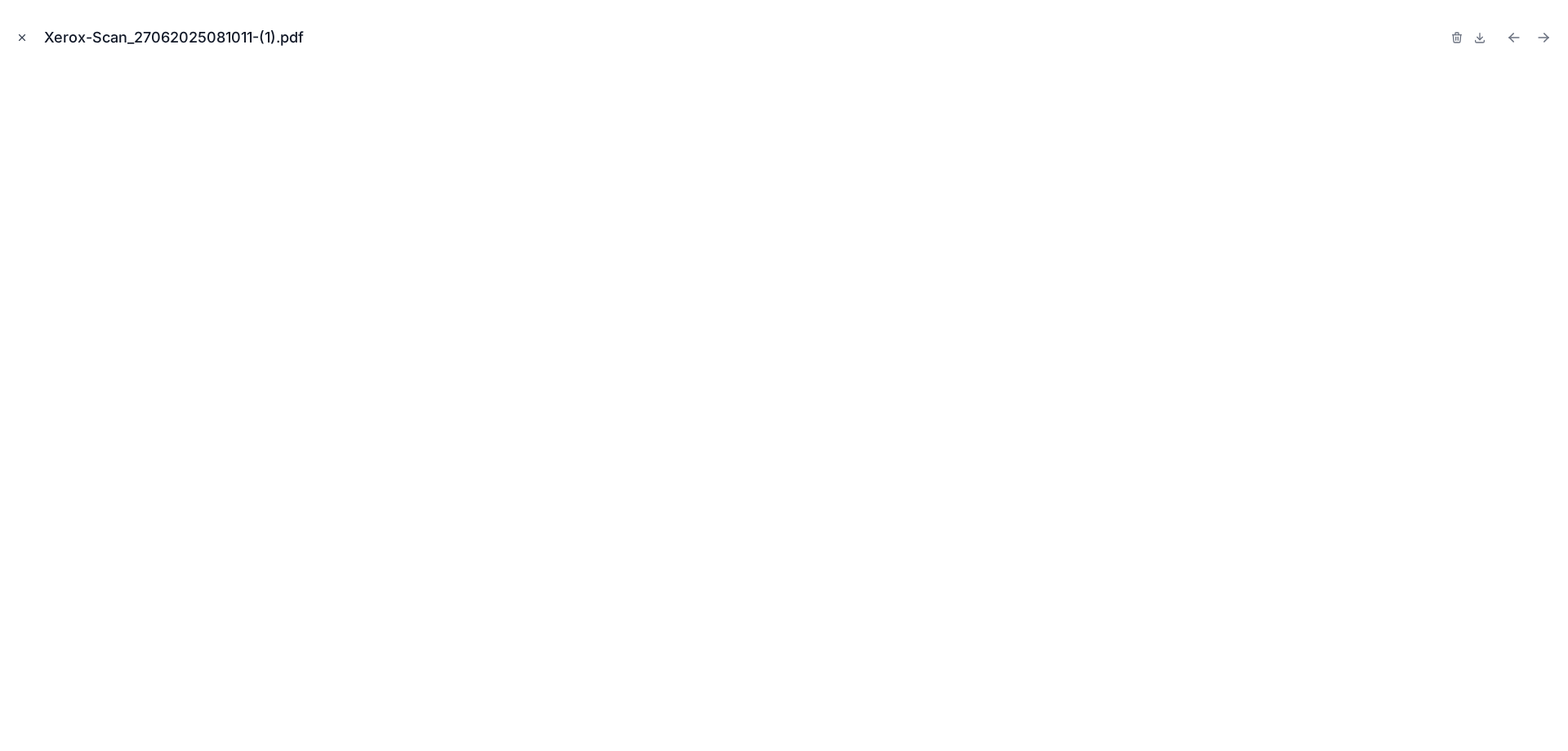
click at [26, 32] on icon "Close modal" at bounding box center [21, 37] width 12 height 12
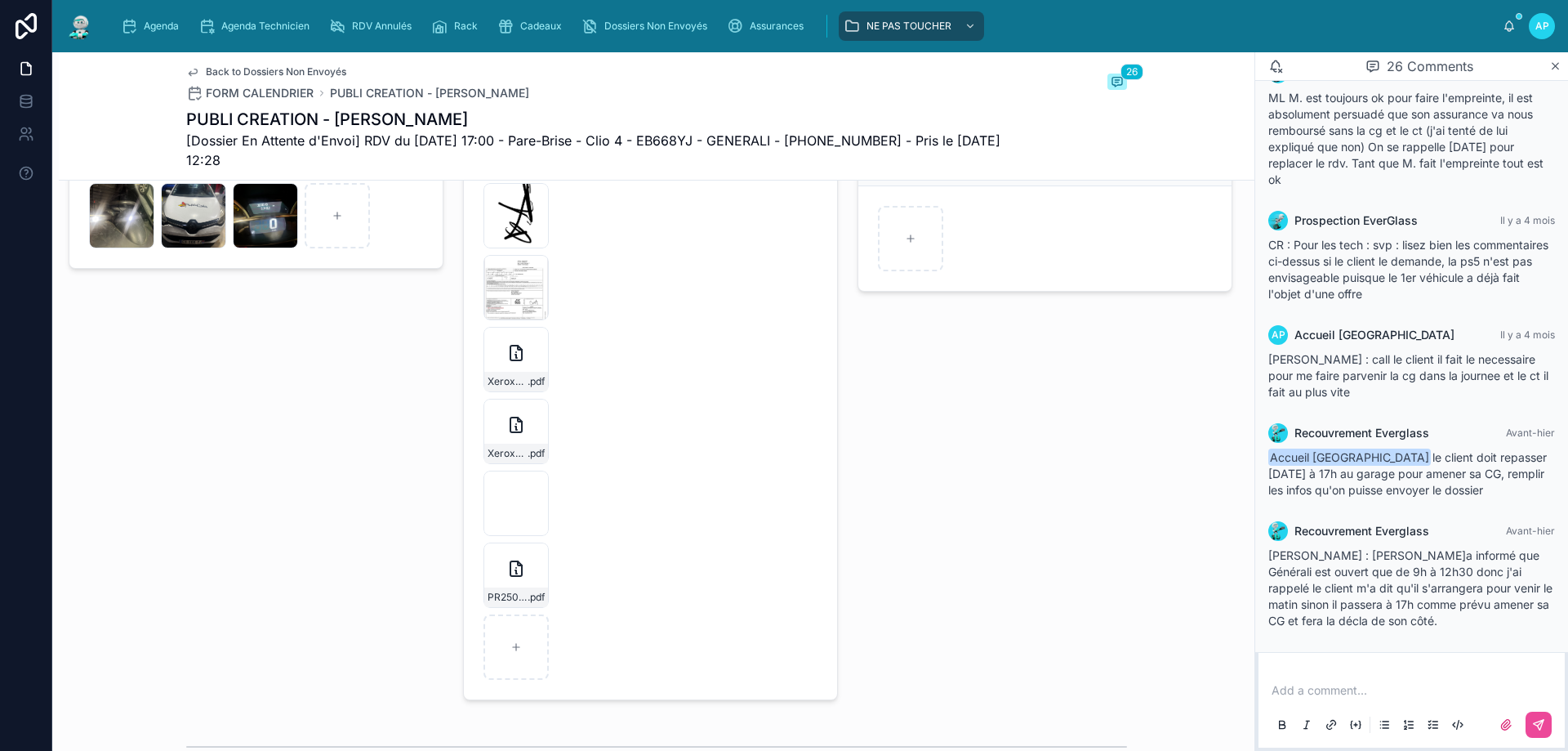
scroll to position [3252, 0]
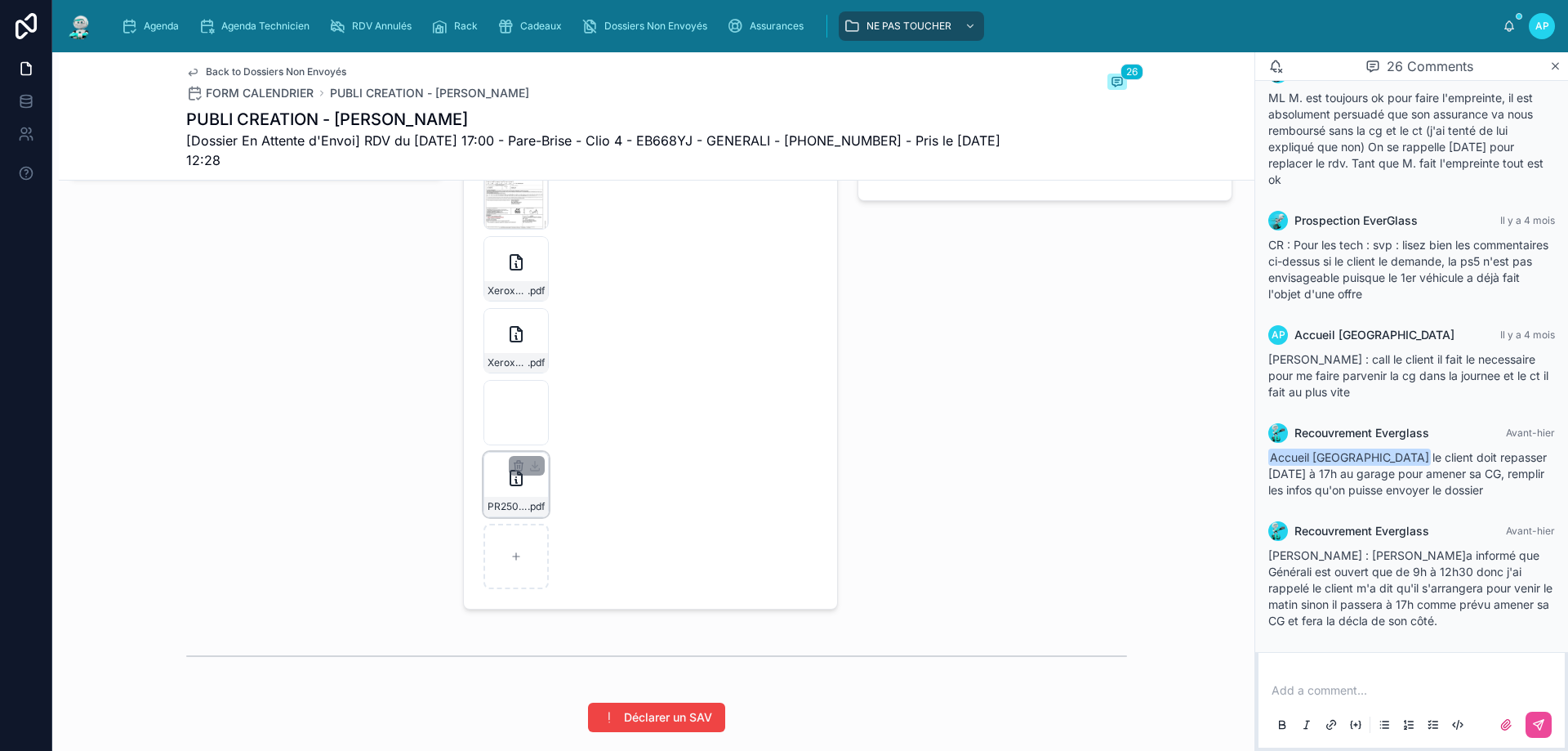
click at [506, 488] on icon at bounding box center [516, 477] width 19 height 19
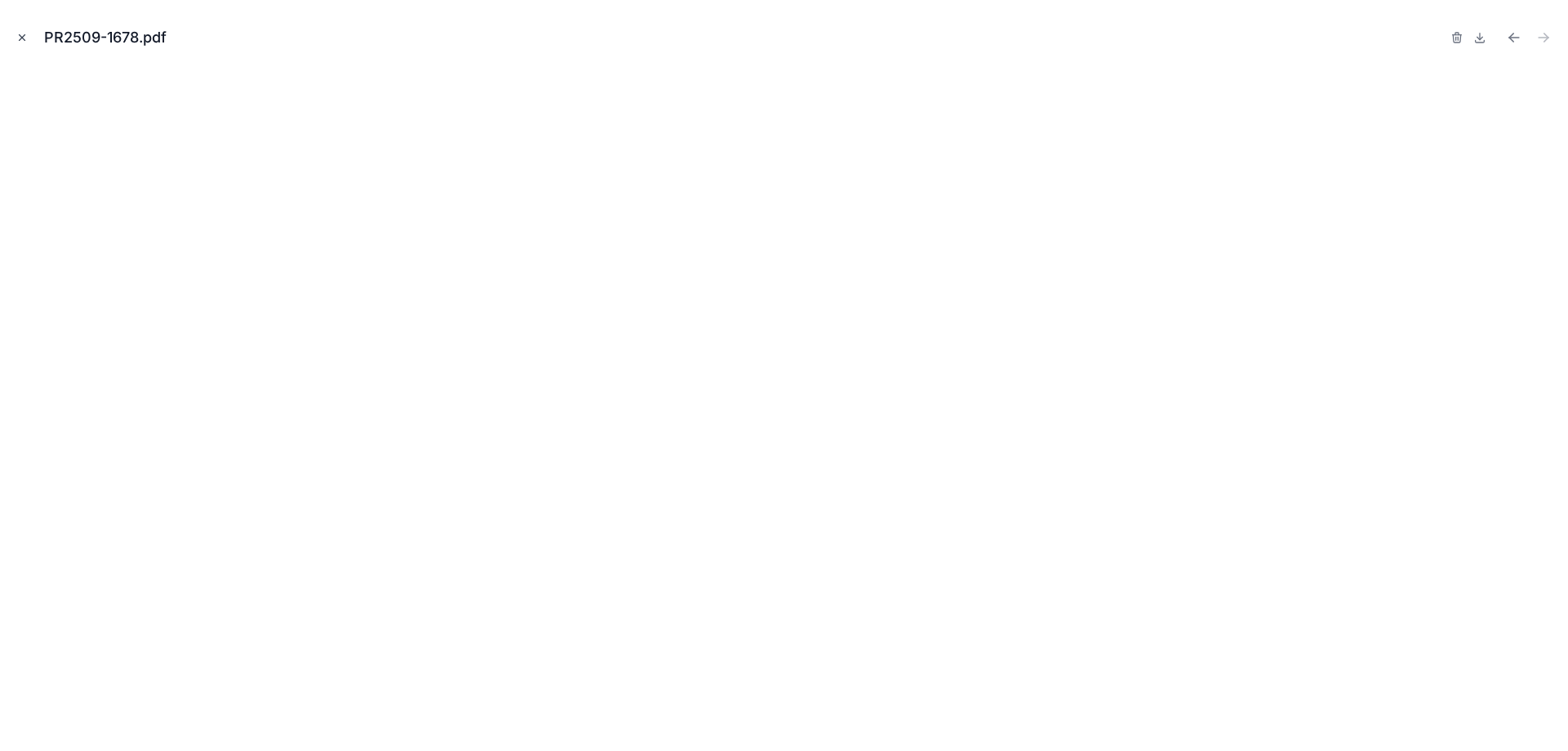
click at [25, 41] on icon "Close modal" at bounding box center [21, 37] width 12 height 12
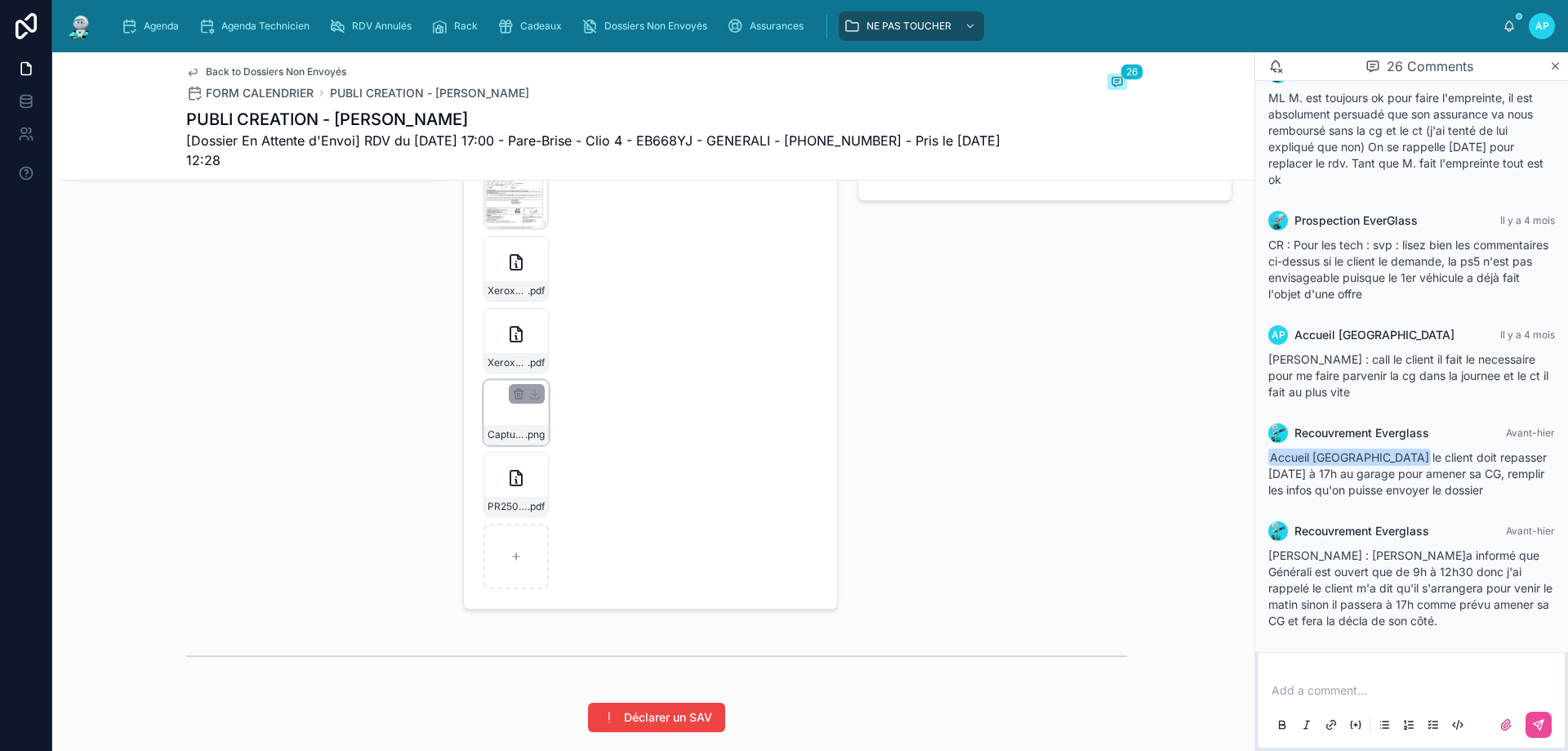
click at [483, 445] on div "Capture-d'écran-2025-07-25-095037 .png" at bounding box center [516, 413] width 66 height 66
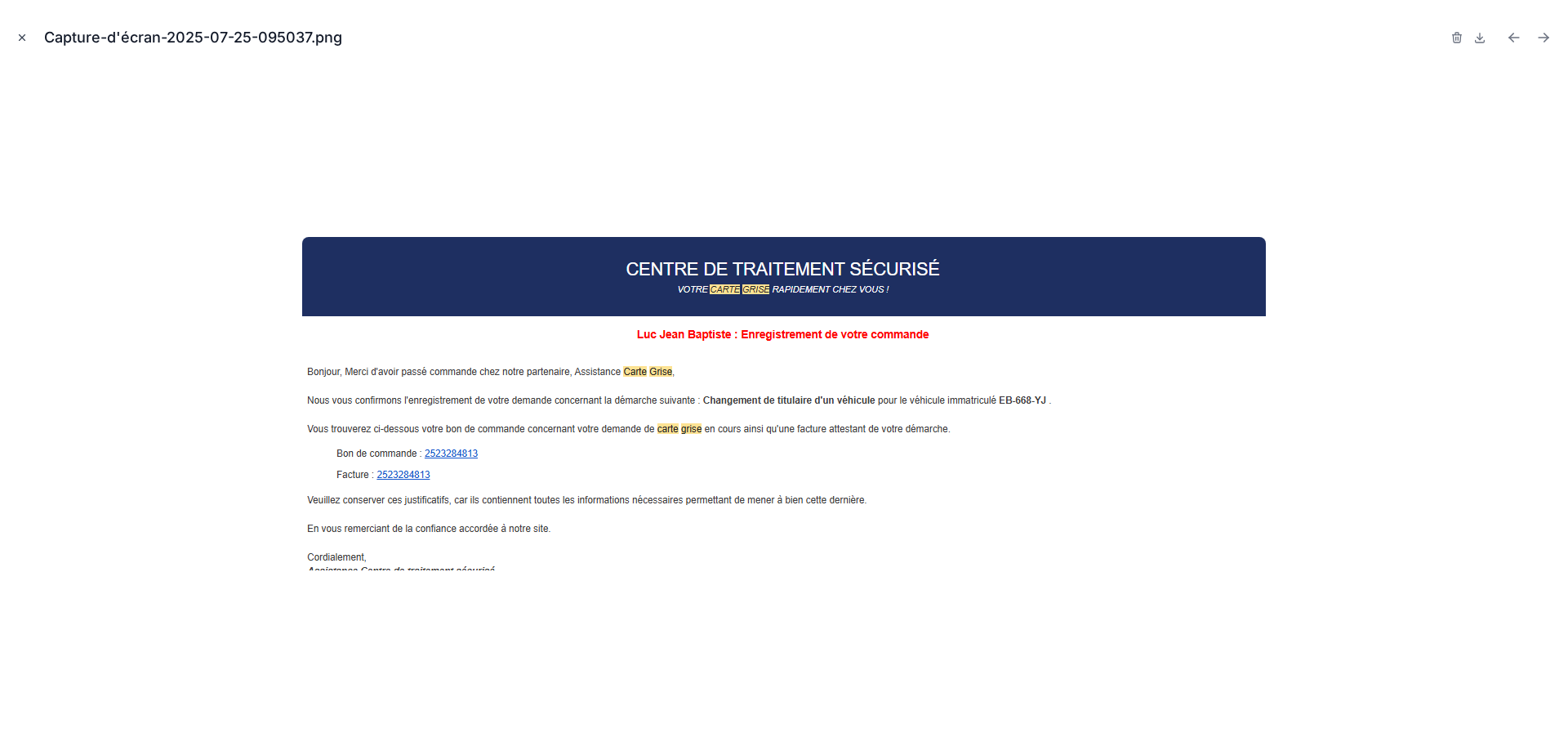
click at [28, 44] on button "Close modal" at bounding box center [22, 37] width 18 height 18
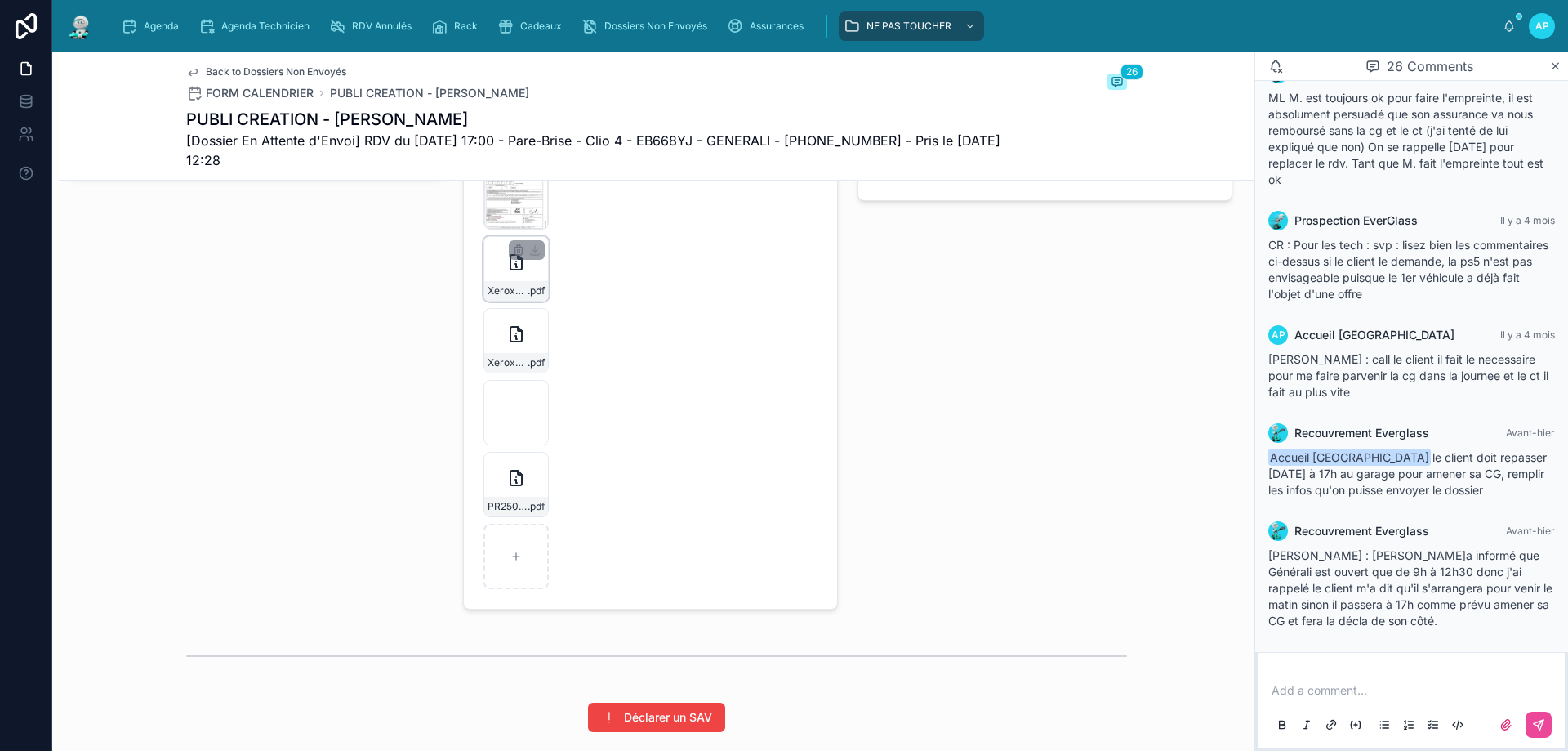
click at [498, 300] on div "Xerox-Scan_12062025132059-(1) .pdf" at bounding box center [516, 290] width 64 height 19
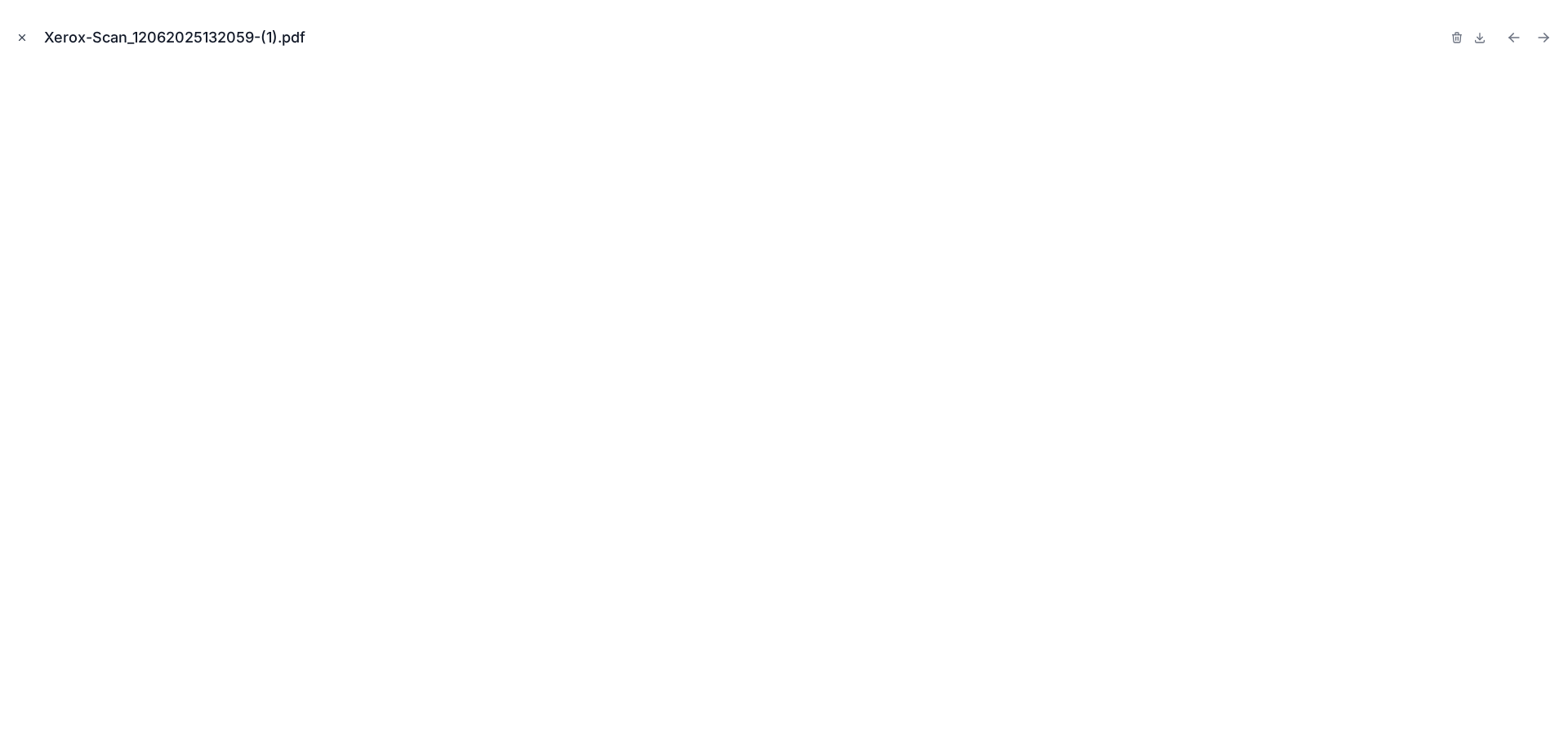
click at [16, 34] on button "Close modal" at bounding box center [22, 37] width 18 height 18
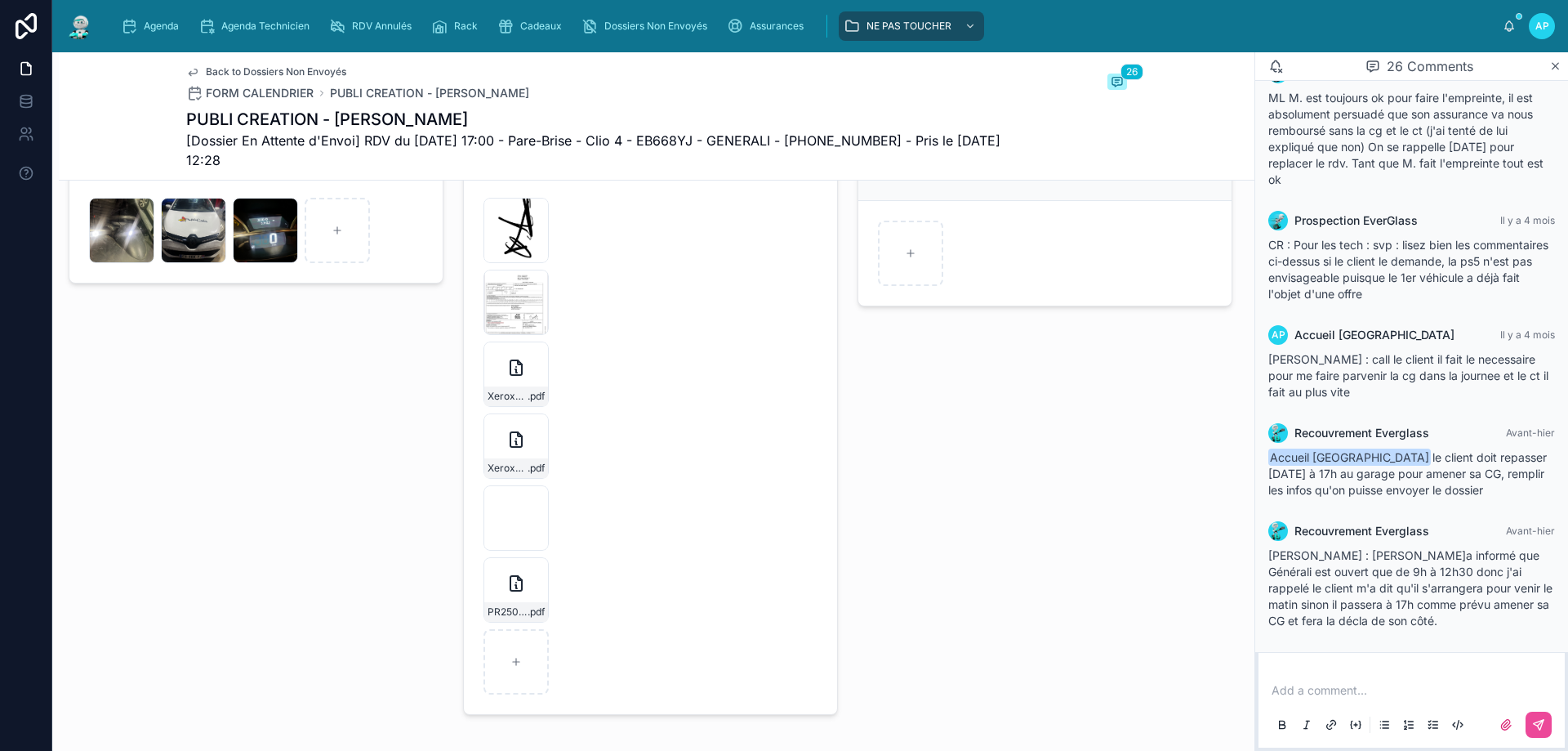
scroll to position [3088, 0]
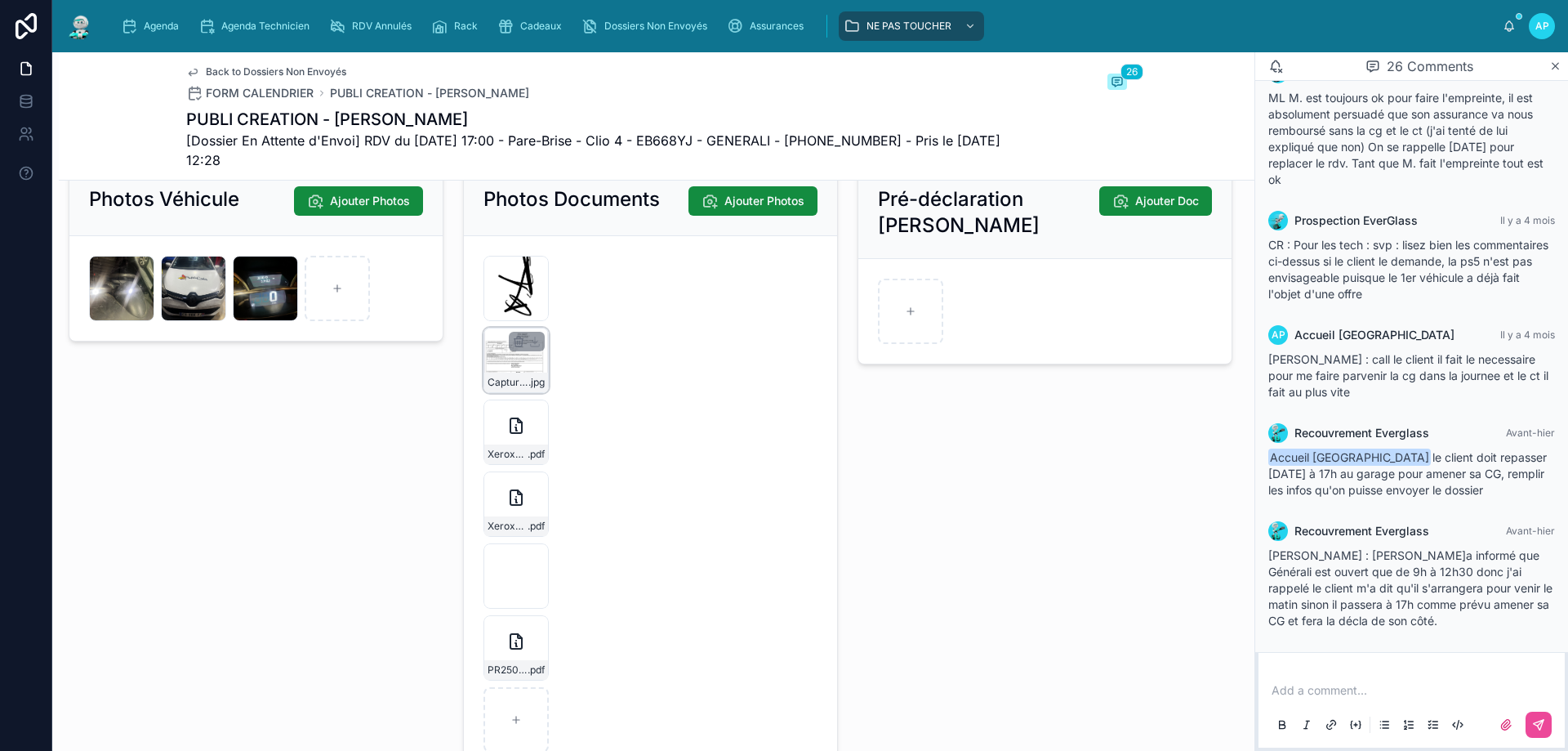
click at [488, 393] on div "Capture-d1 .jpg" at bounding box center [516, 360] width 66 height 66
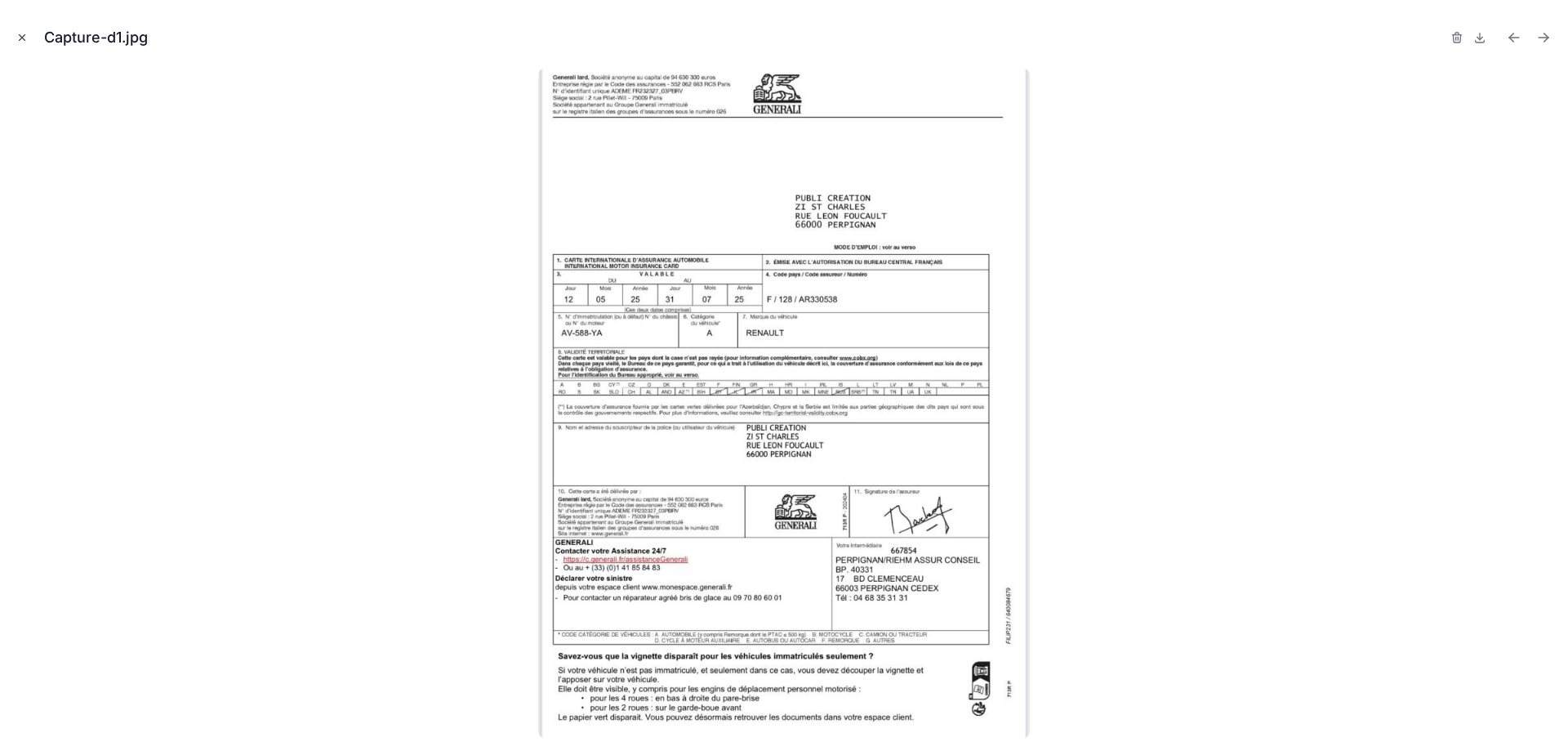
click at [24, 43] on icon "Close modal" at bounding box center [21, 37] width 12 height 12
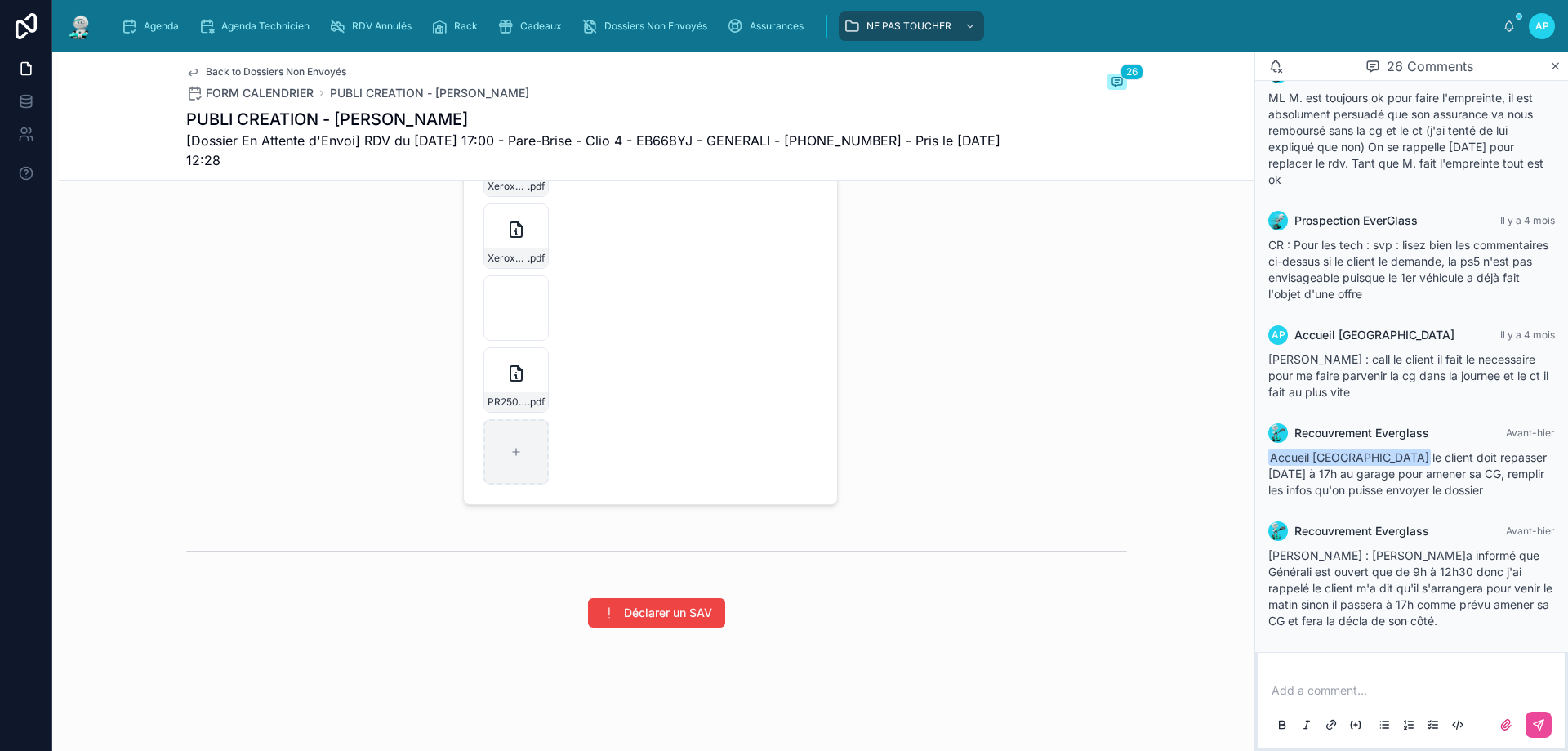
scroll to position [3415, 0]
click at [527, 440] on div at bounding box center [516, 437] width 66 height 66
type input "**********"
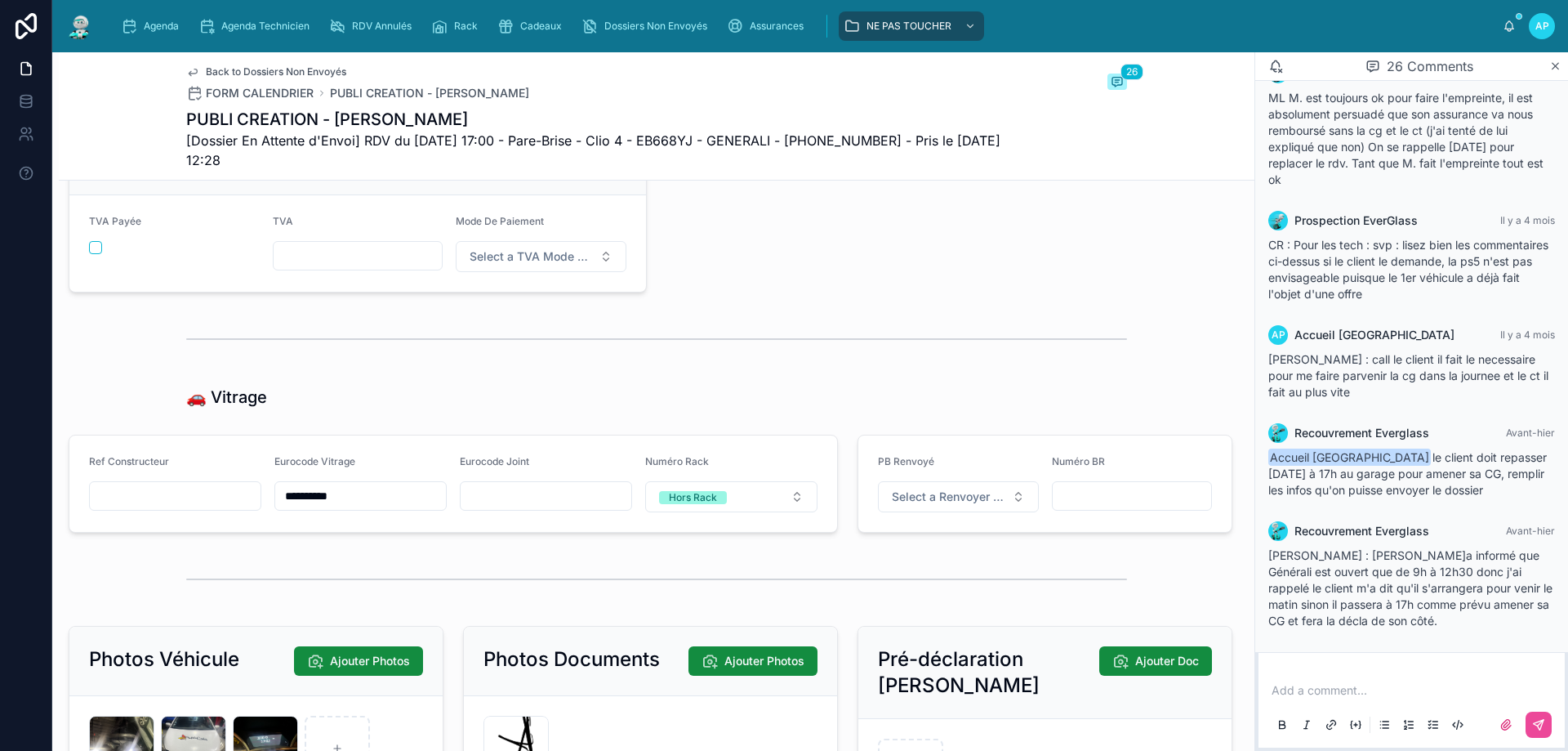
scroll to position [2761, 0]
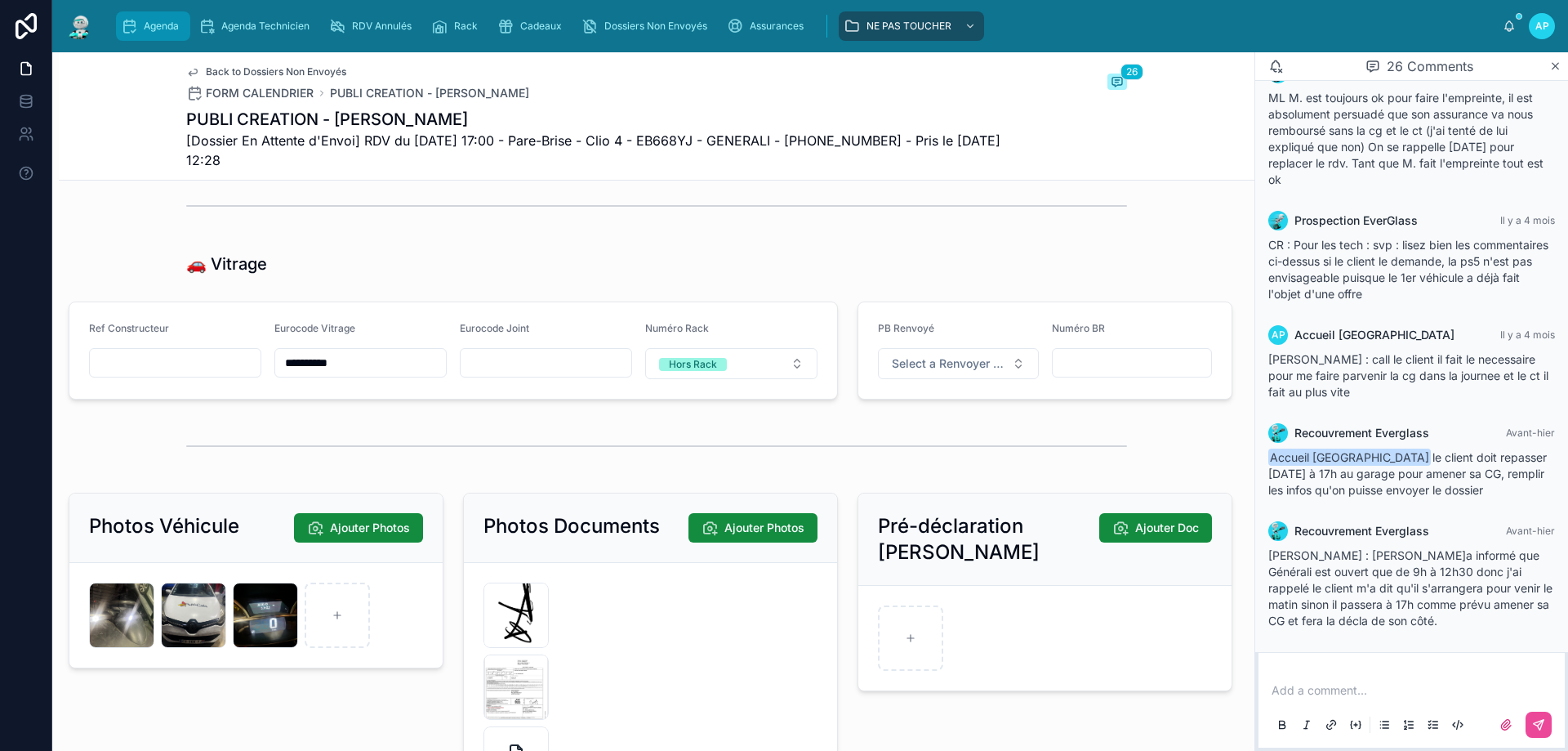
click at [149, 24] on span "Agenda" at bounding box center [161, 26] width 35 height 13
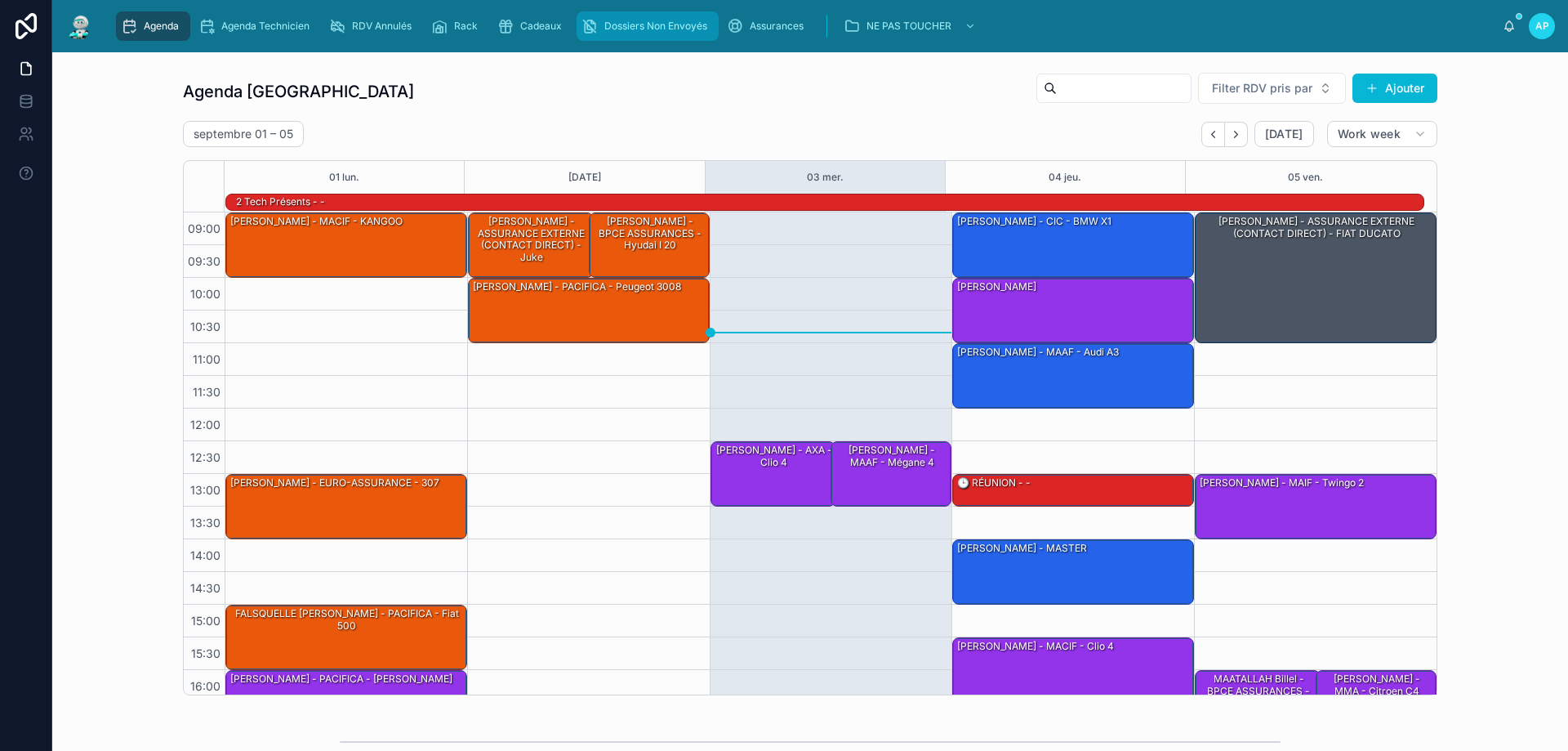
click at [590, 35] on span "scrollable content" at bounding box center [590, 26] width 16 height 16
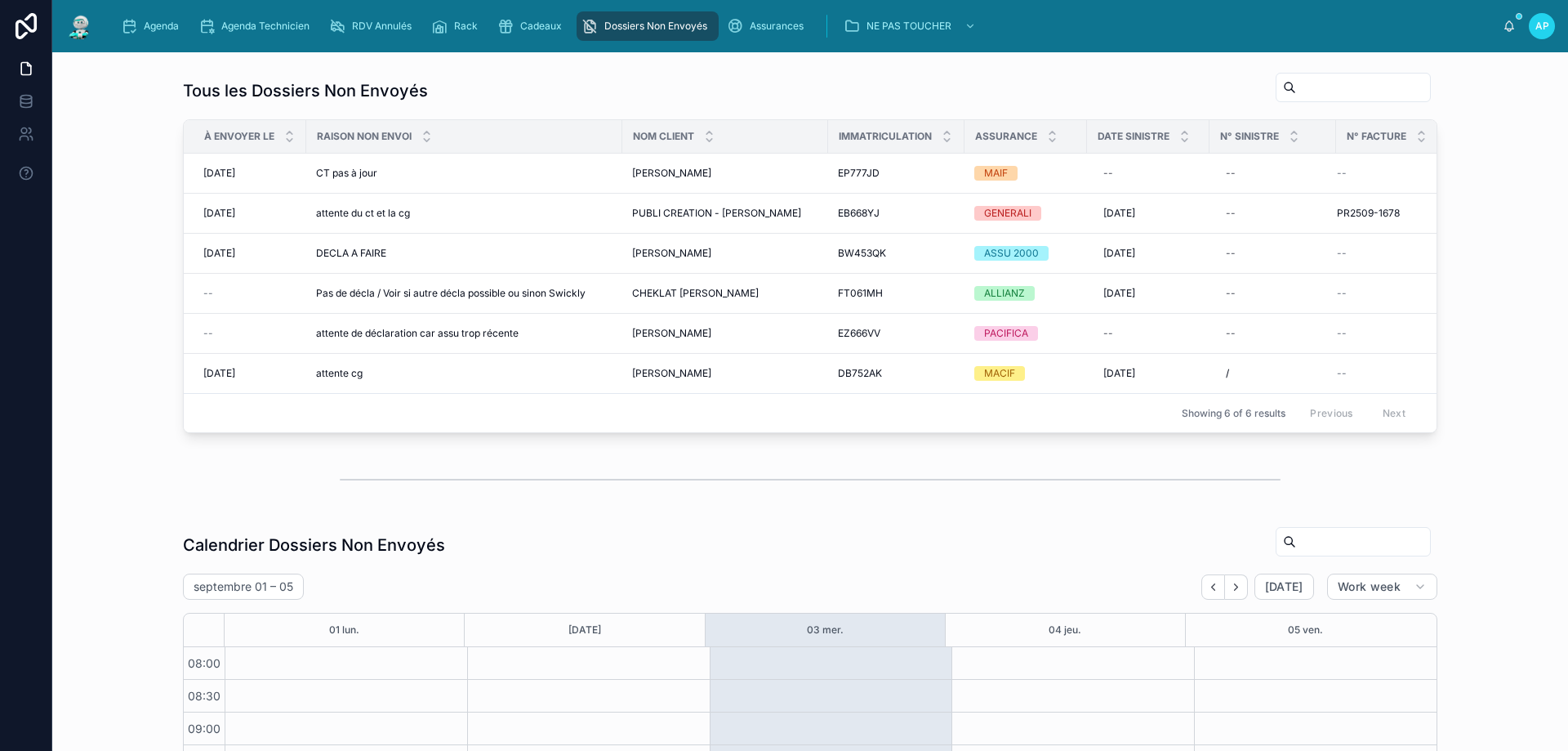
scroll to position [217, 0]
click at [657, 228] on td "PUBLI CREATION - [PERSON_NAME] PUBLI CREATION - [PERSON_NAME]" at bounding box center [725, 213] width 205 height 40
click at [658, 214] on span "PUBLI CREATION - [PERSON_NAME]" at bounding box center [716, 213] width 169 height 13
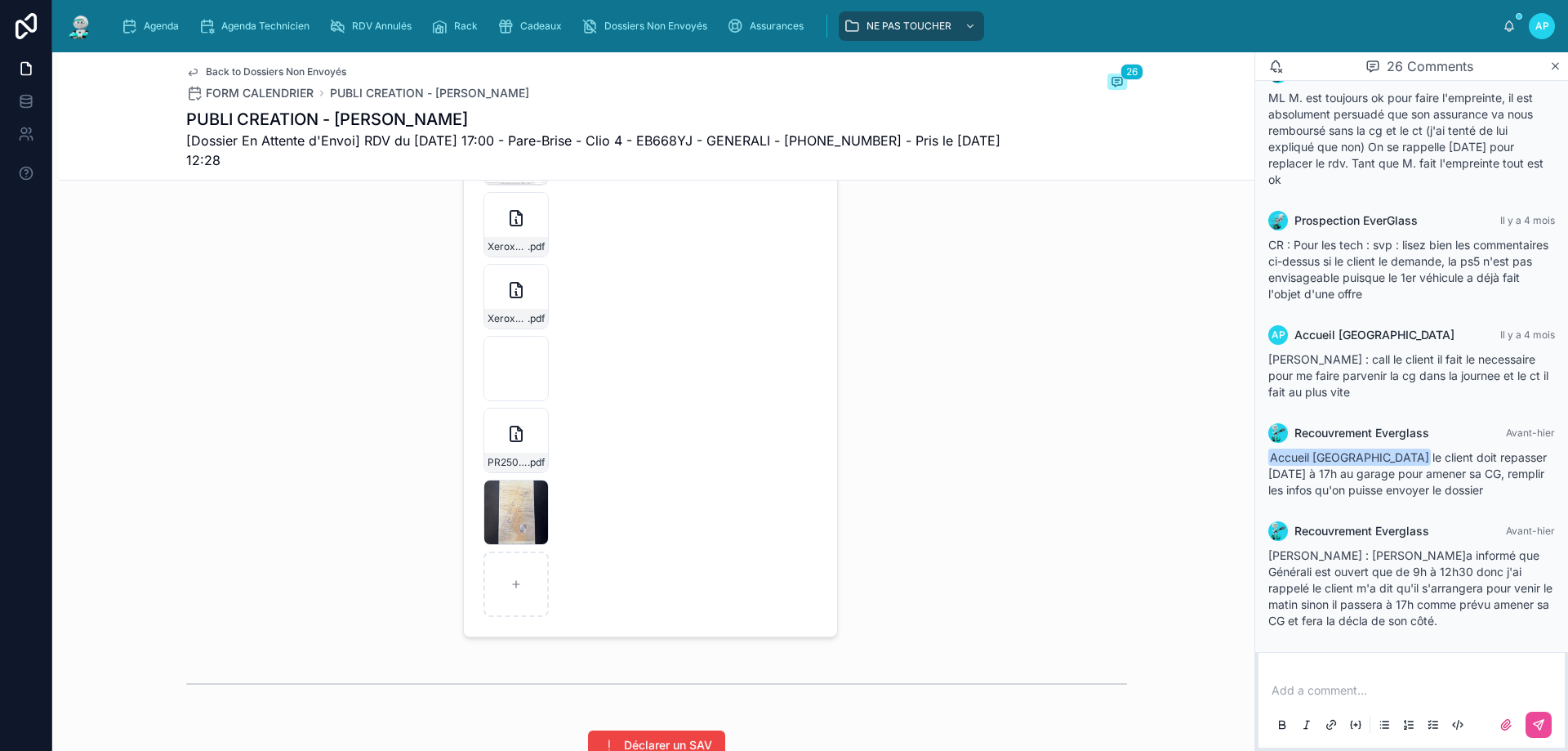
scroll to position [3267, 0]
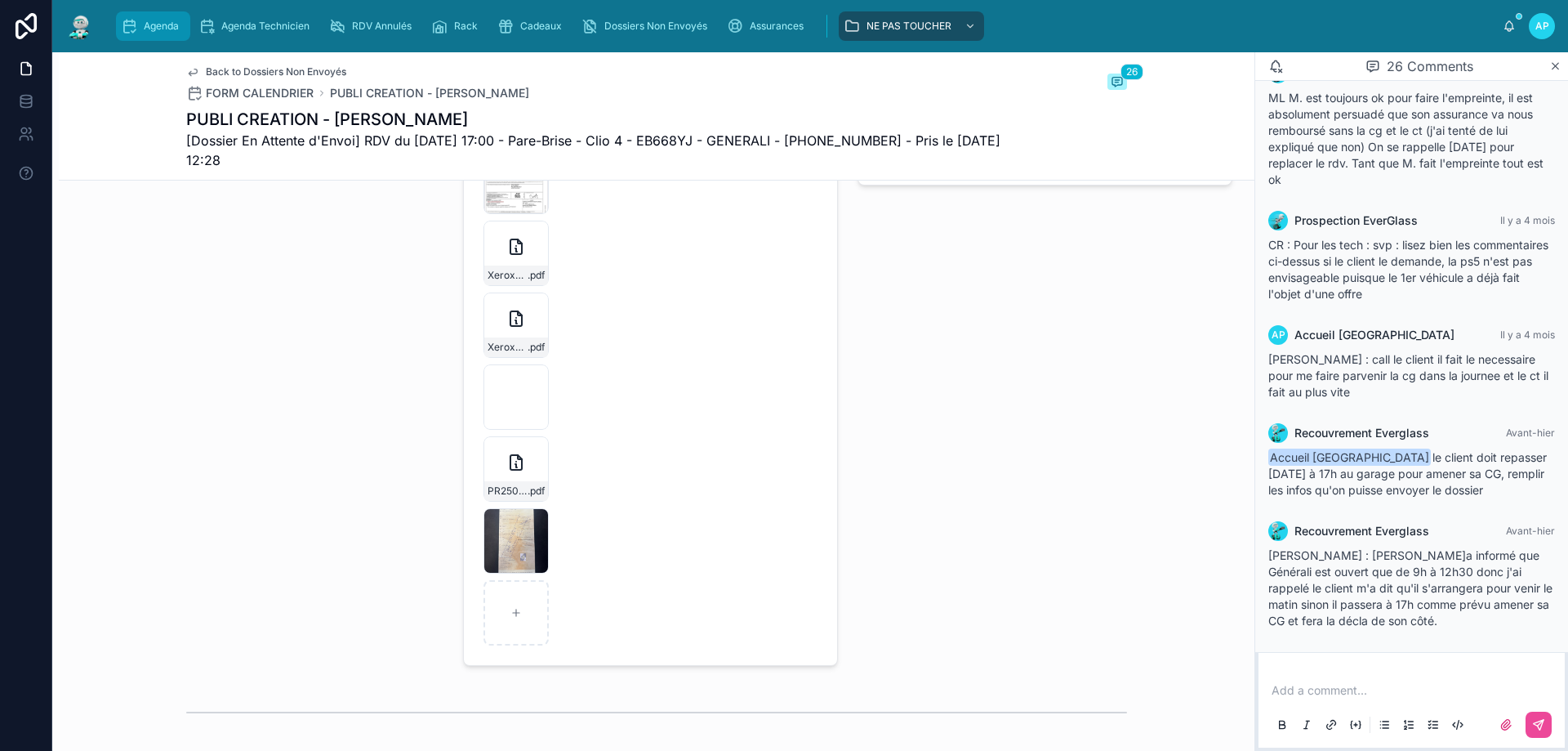
click at [174, 21] on span "Agenda" at bounding box center [161, 26] width 35 height 13
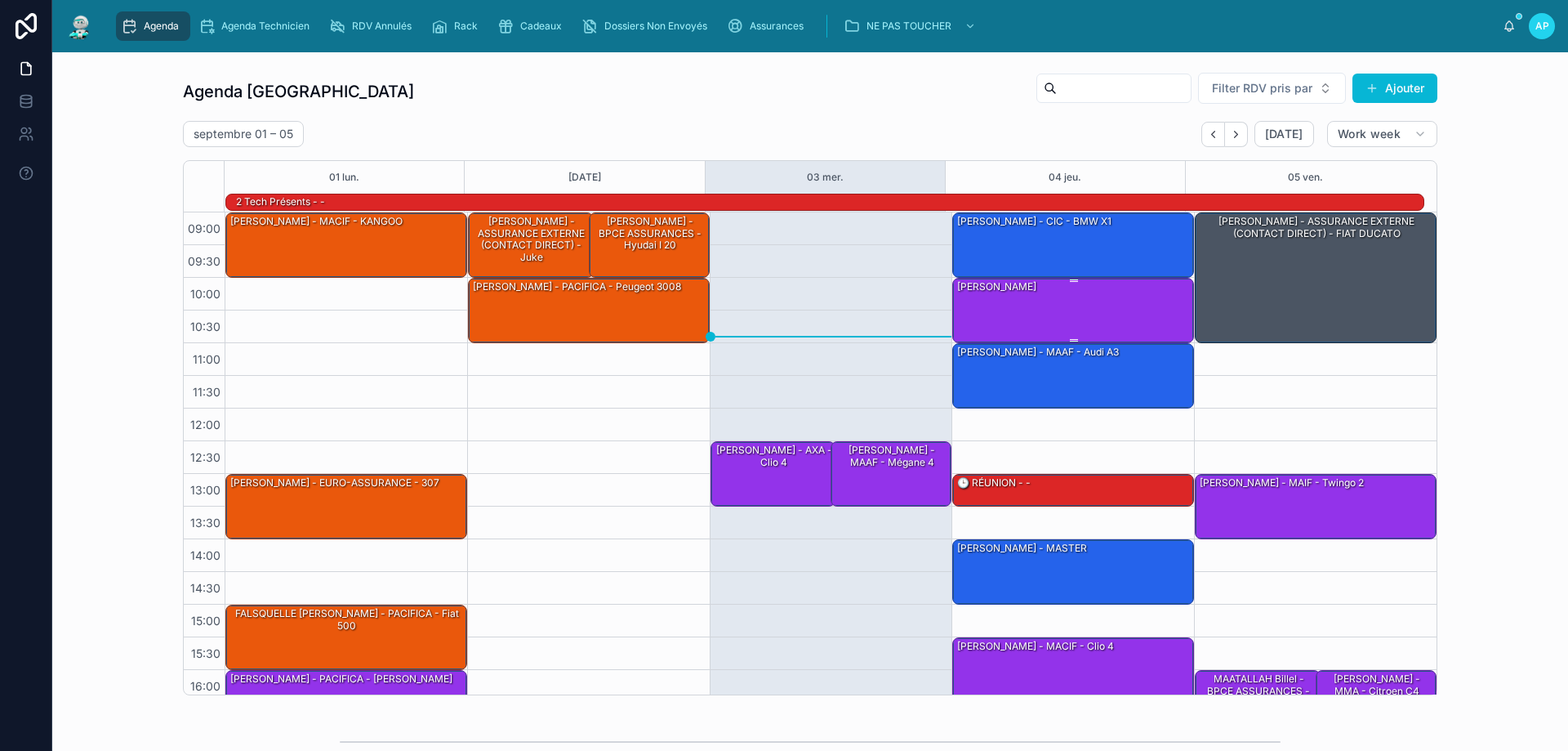
click at [1065, 296] on div "[PERSON_NAME]" at bounding box center [1073, 310] width 236 height 62
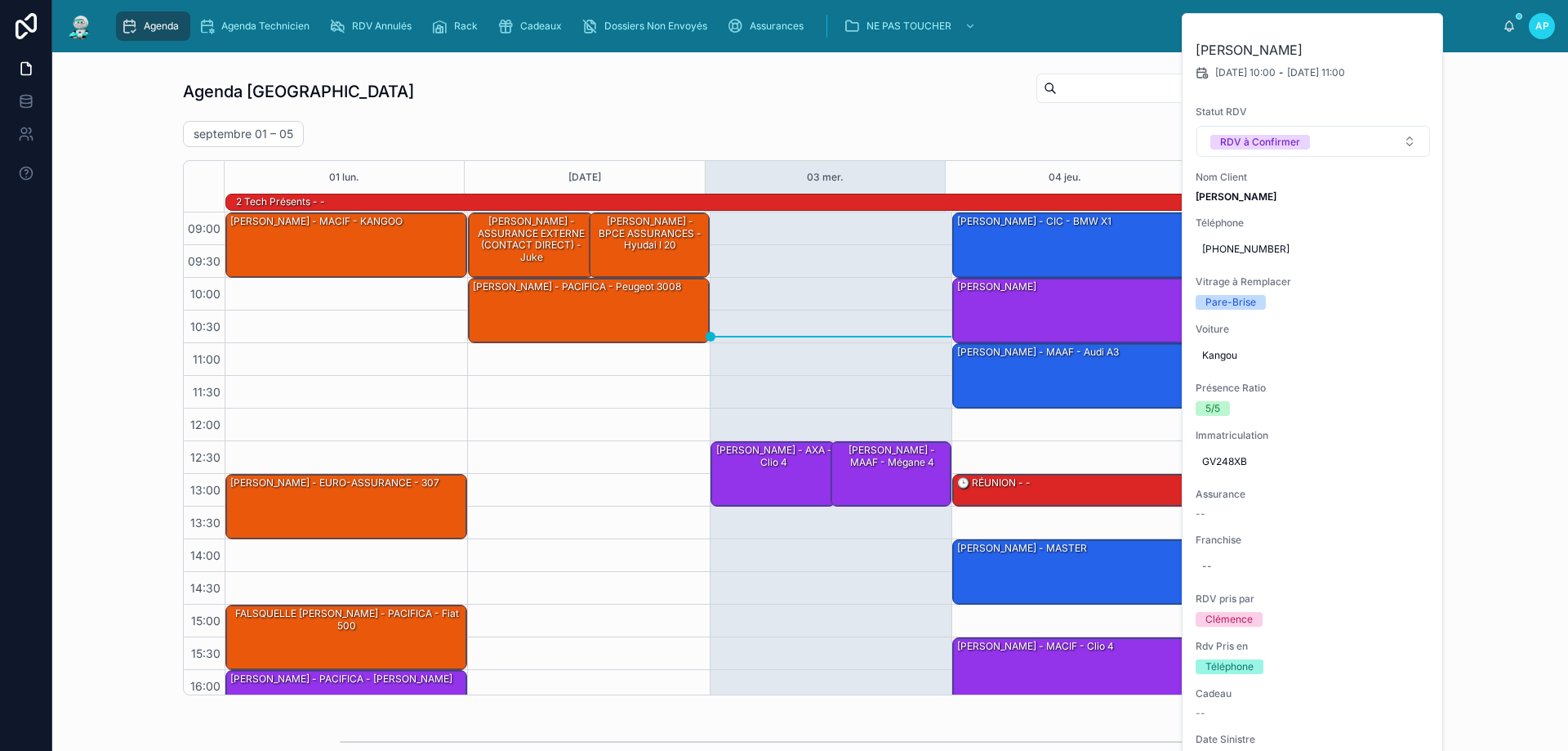
click at [877, 230] on div "12:30 – 13:30 [PERSON_NAME] - AXA - Clio 4 12:30 – 13:30 [PERSON_NAME] - MAAF -…" at bounding box center [830, 507] width 243 height 588
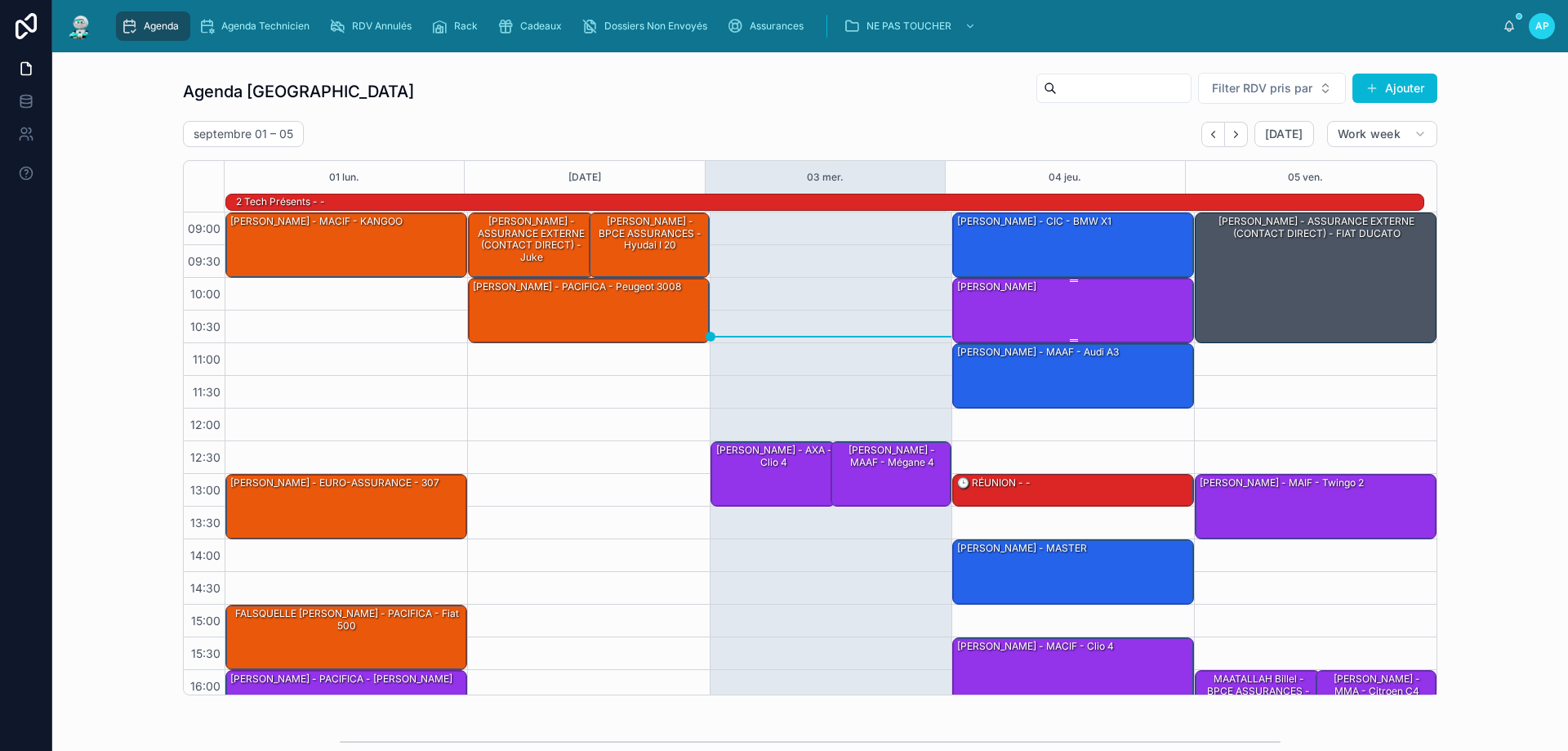
click at [1062, 290] on div "[PERSON_NAME]" at bounding box center [1073, 310] width 236 height 62
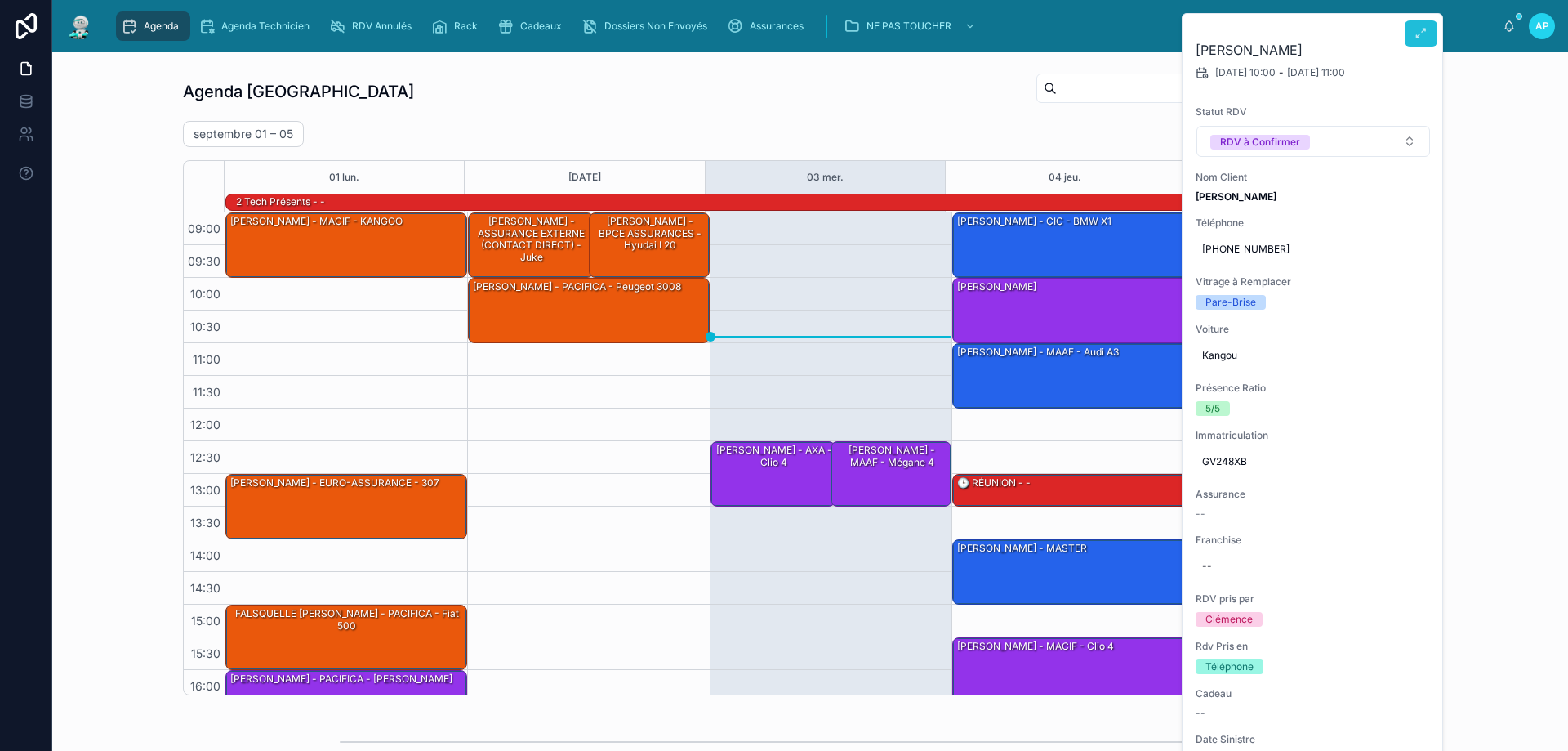
click at [1425, 41] on button at bounding box center [1420, 34] width 33 height 27
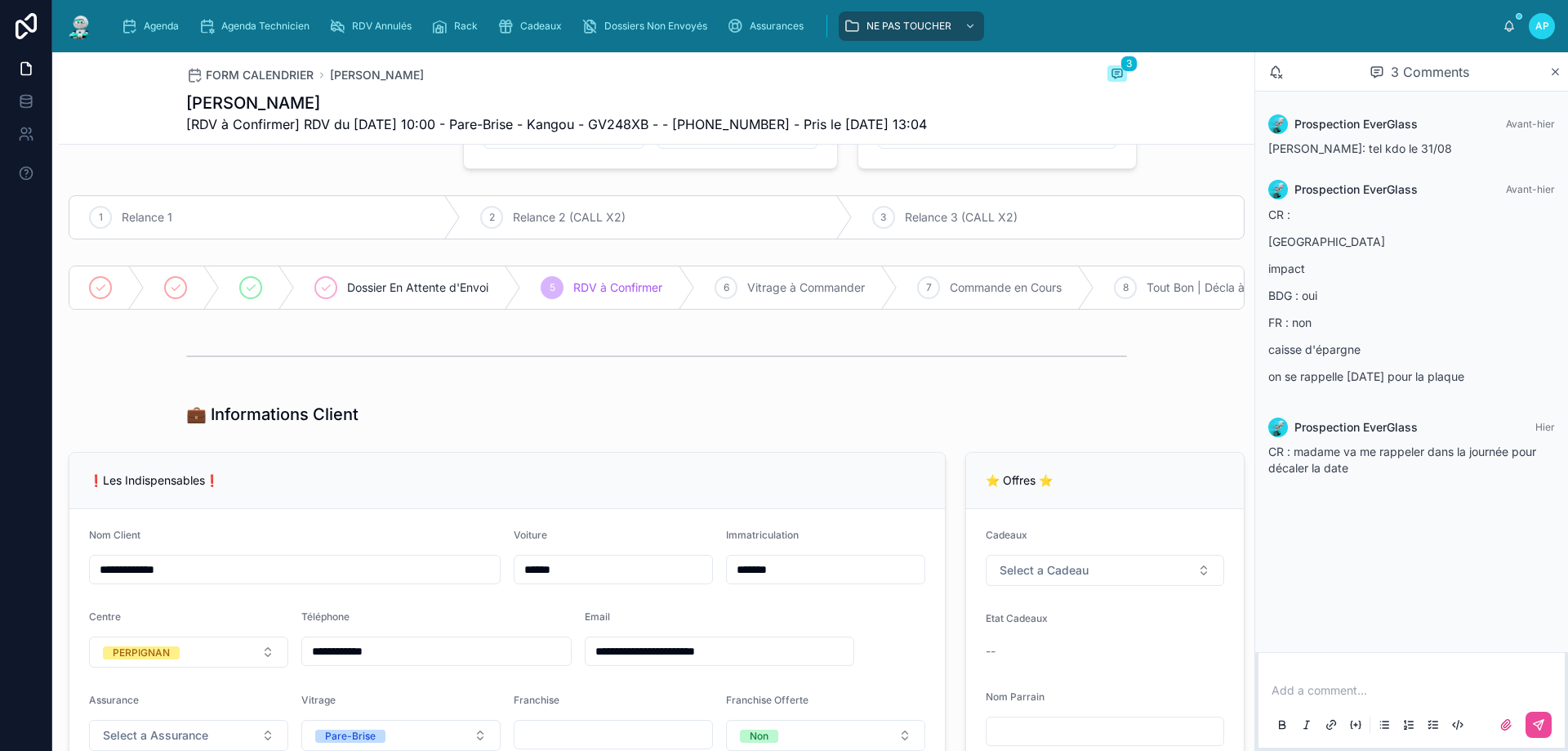
scroll to position [163, 0]
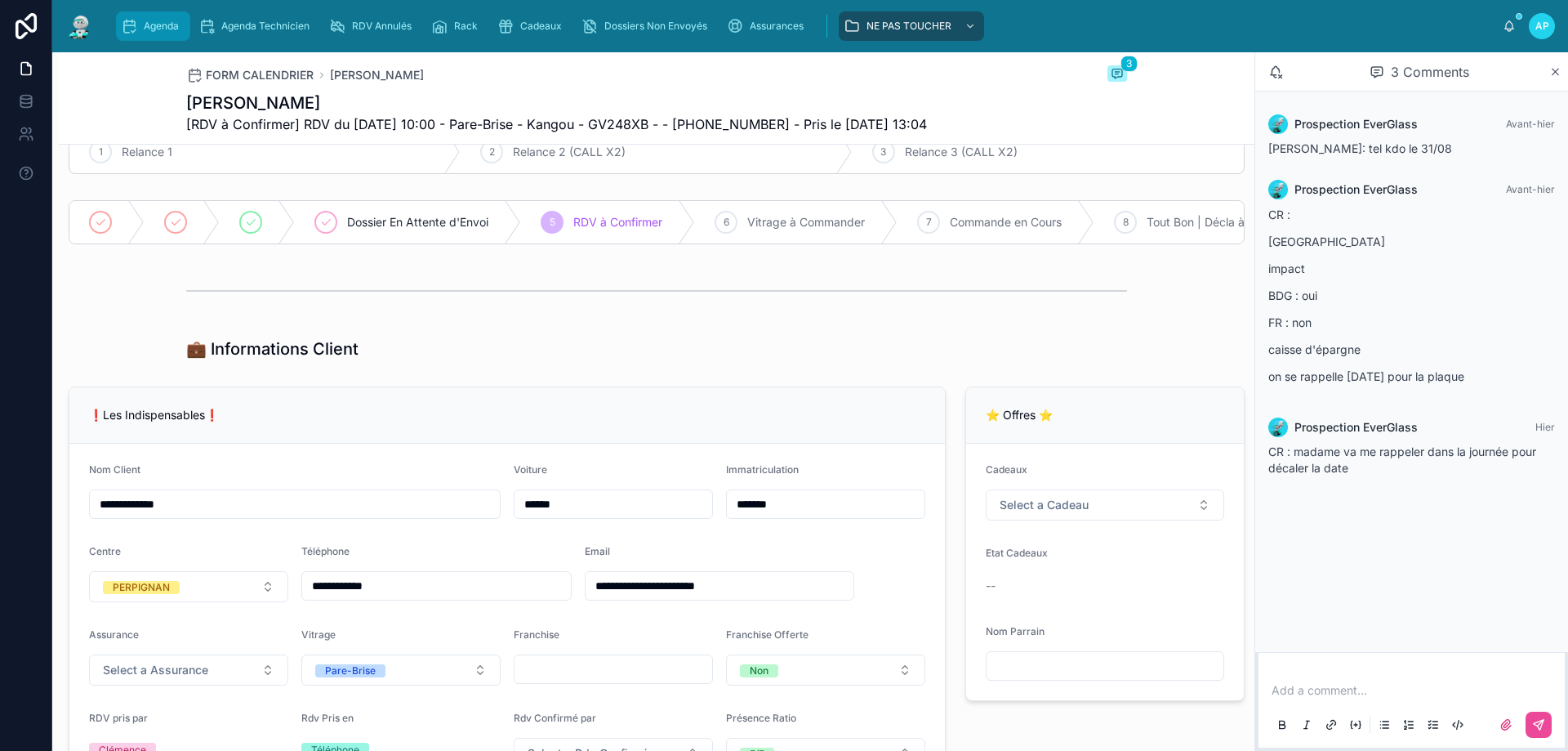
click at [147, 14] on div "Agenda" at bounding box center [153, 27] width 65 height 27
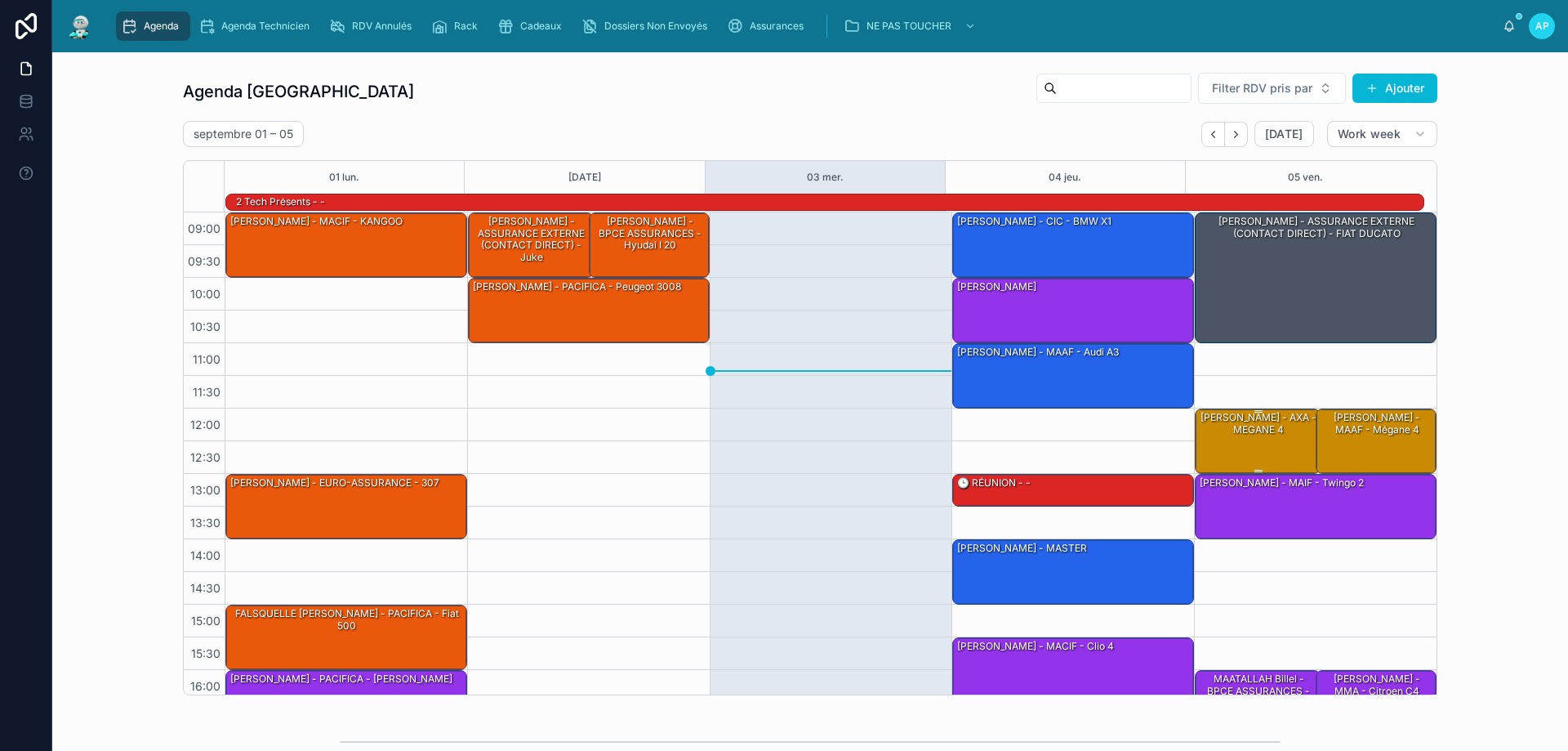
click at [1211, 424] on div "[PERSON_NAME] - AXA - MEGANE 4" at bounding box center [1258, 423] width 121 height 27
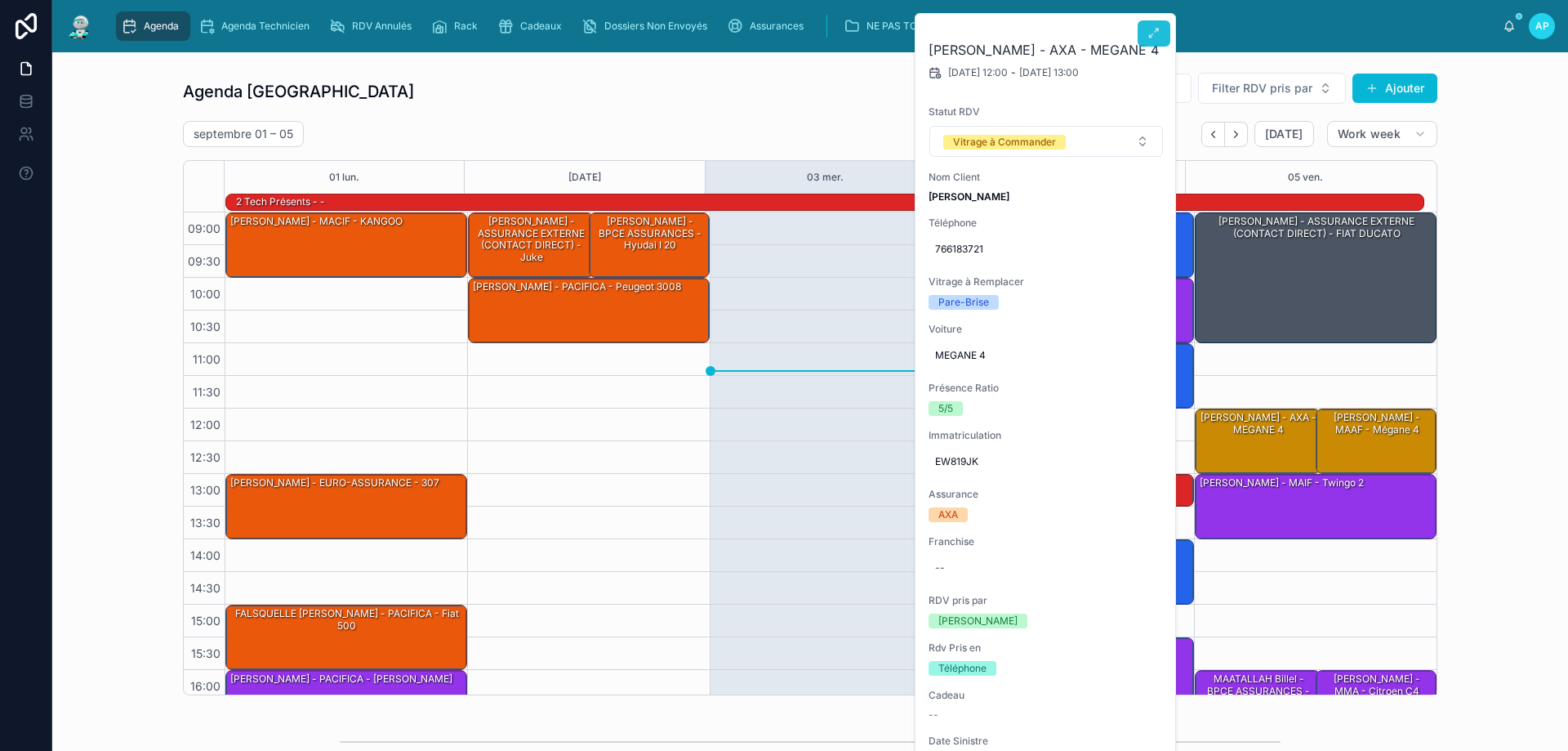
click at [1159, 37] on icon at bounding box center [1154, 33] width 13 height 13
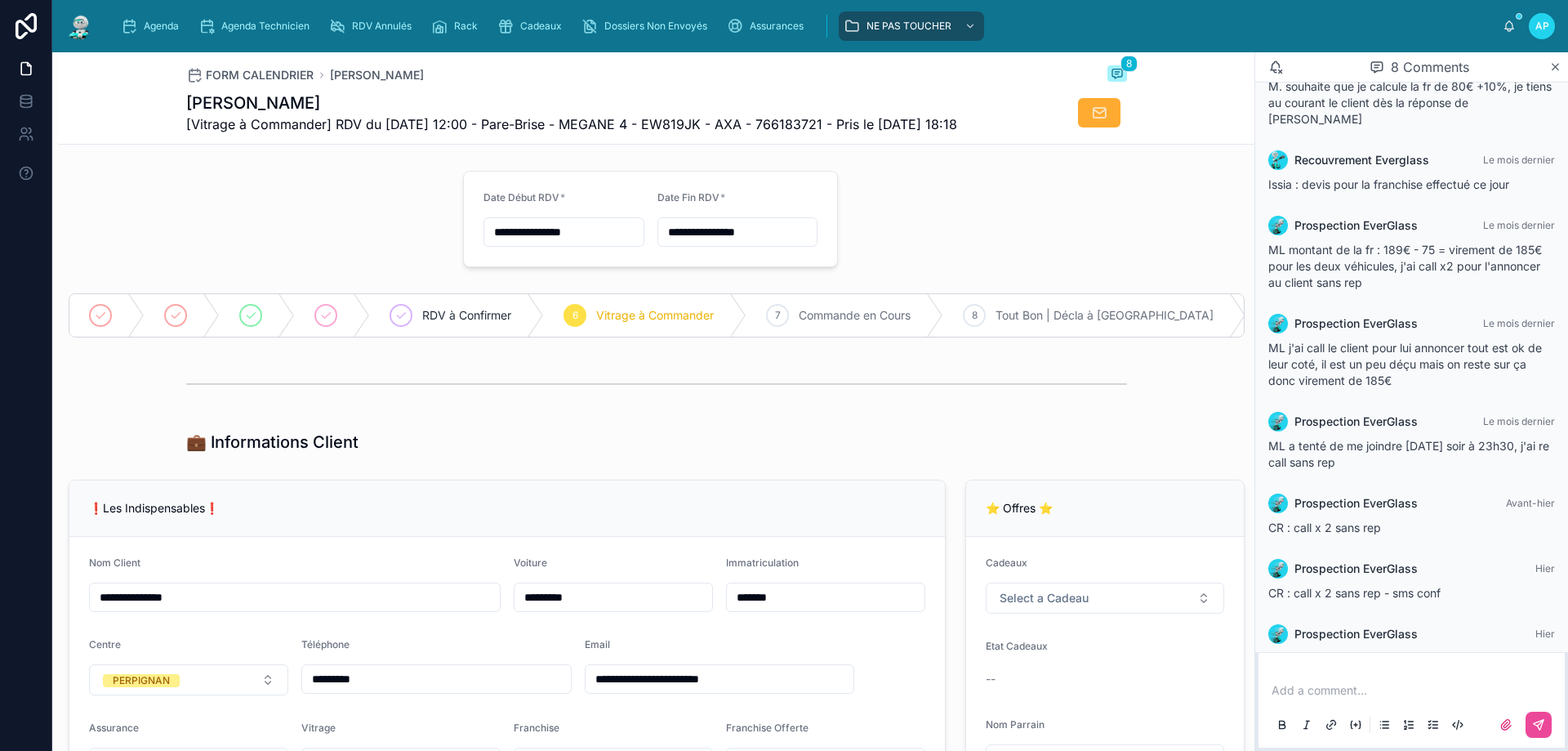
scroll to position [157, 0]
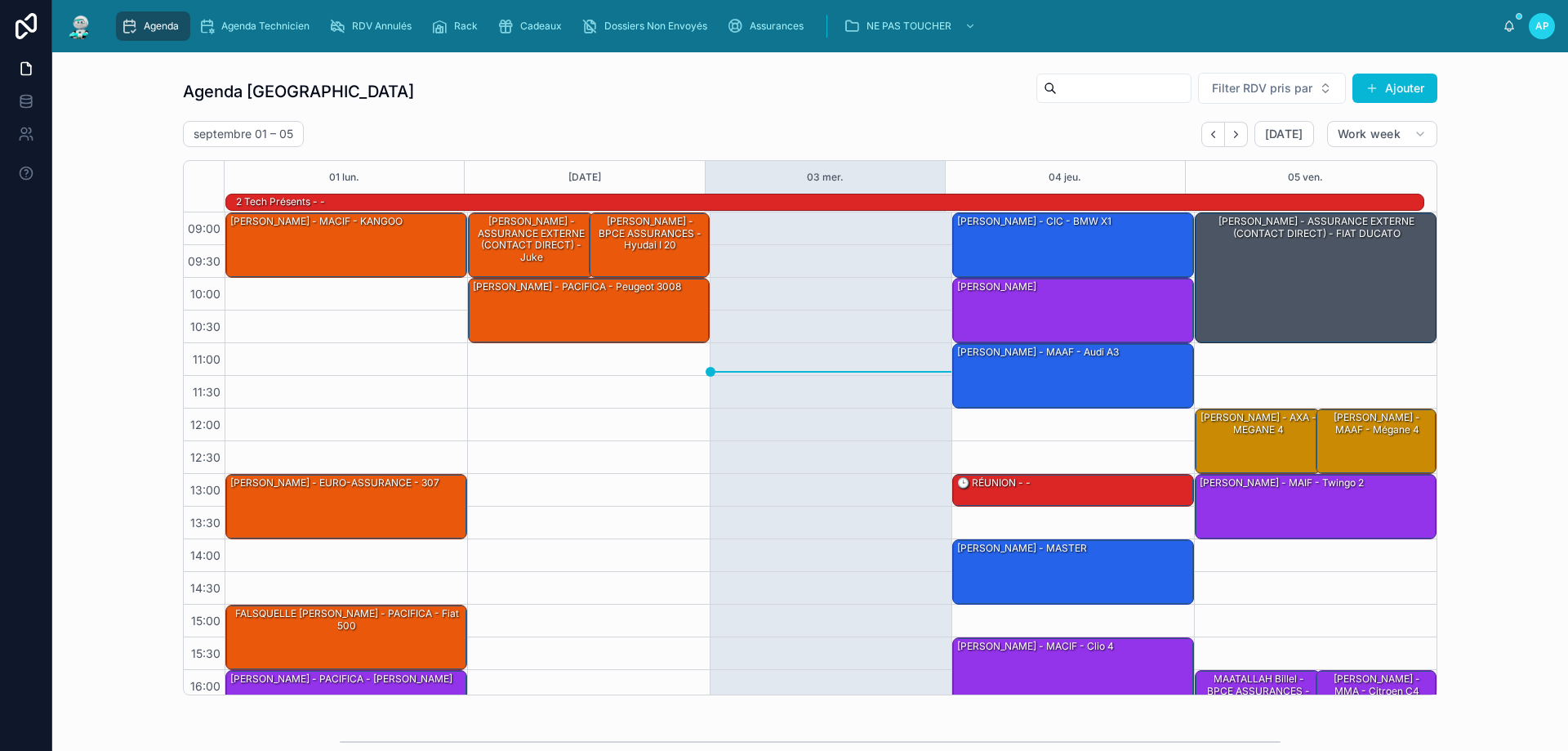
scroll to position [107, 0]
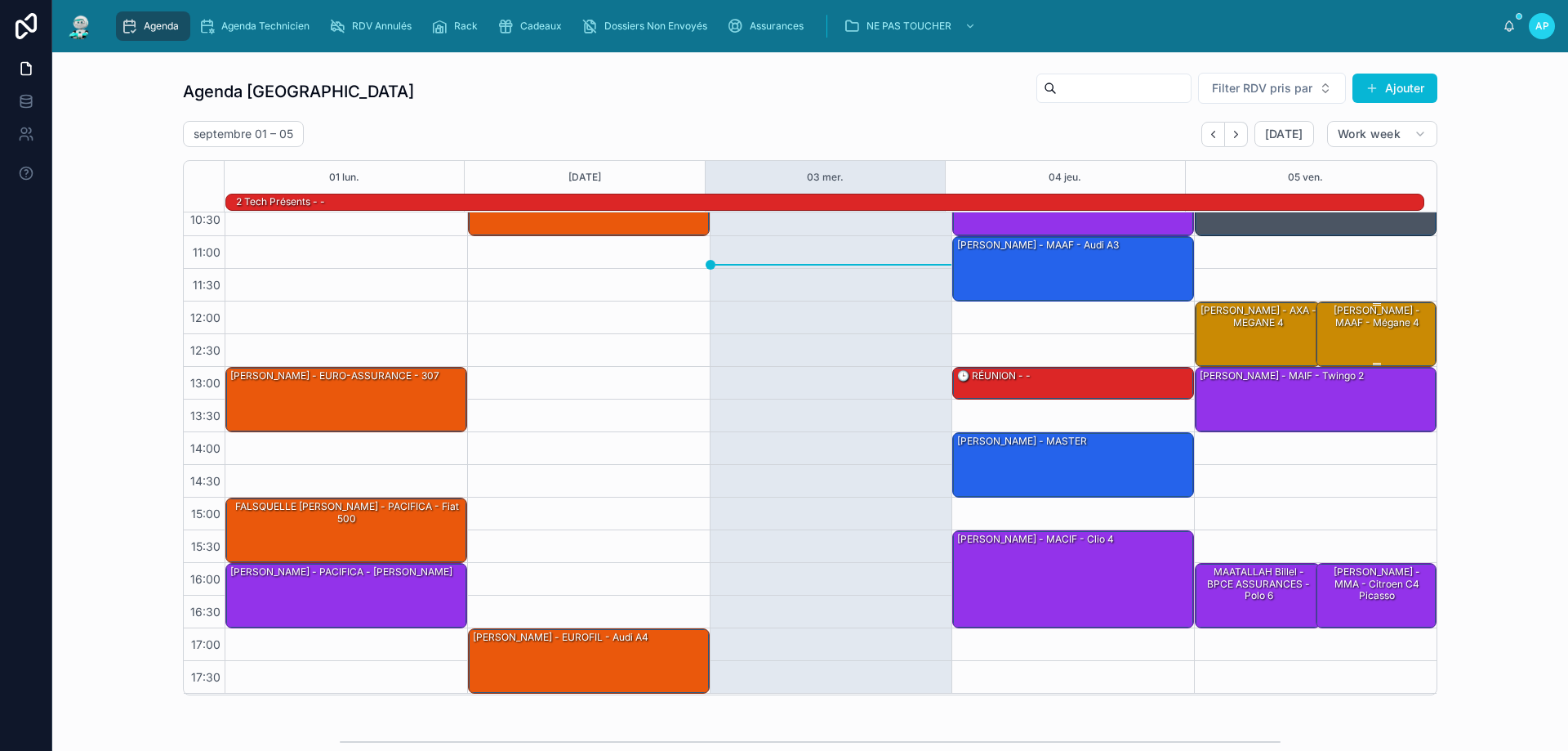
click at [1348, 313] on div "[PERSON_NAME] - MAAF - Mégane 4" at bounding box center [1377, 316] width 116 height 27
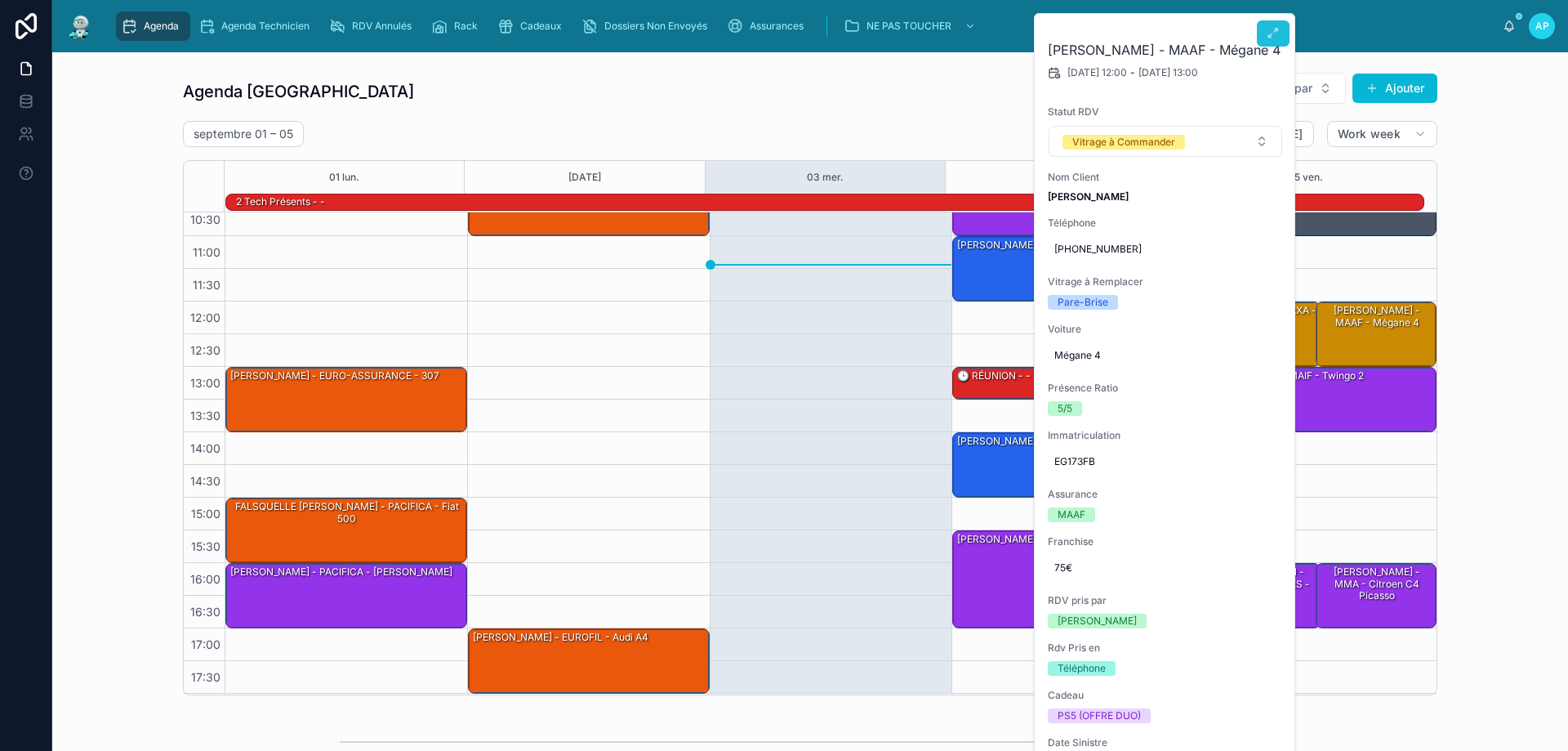
click at [1282, 21] on button at bounding box center [1272, 34] width 33 height 27
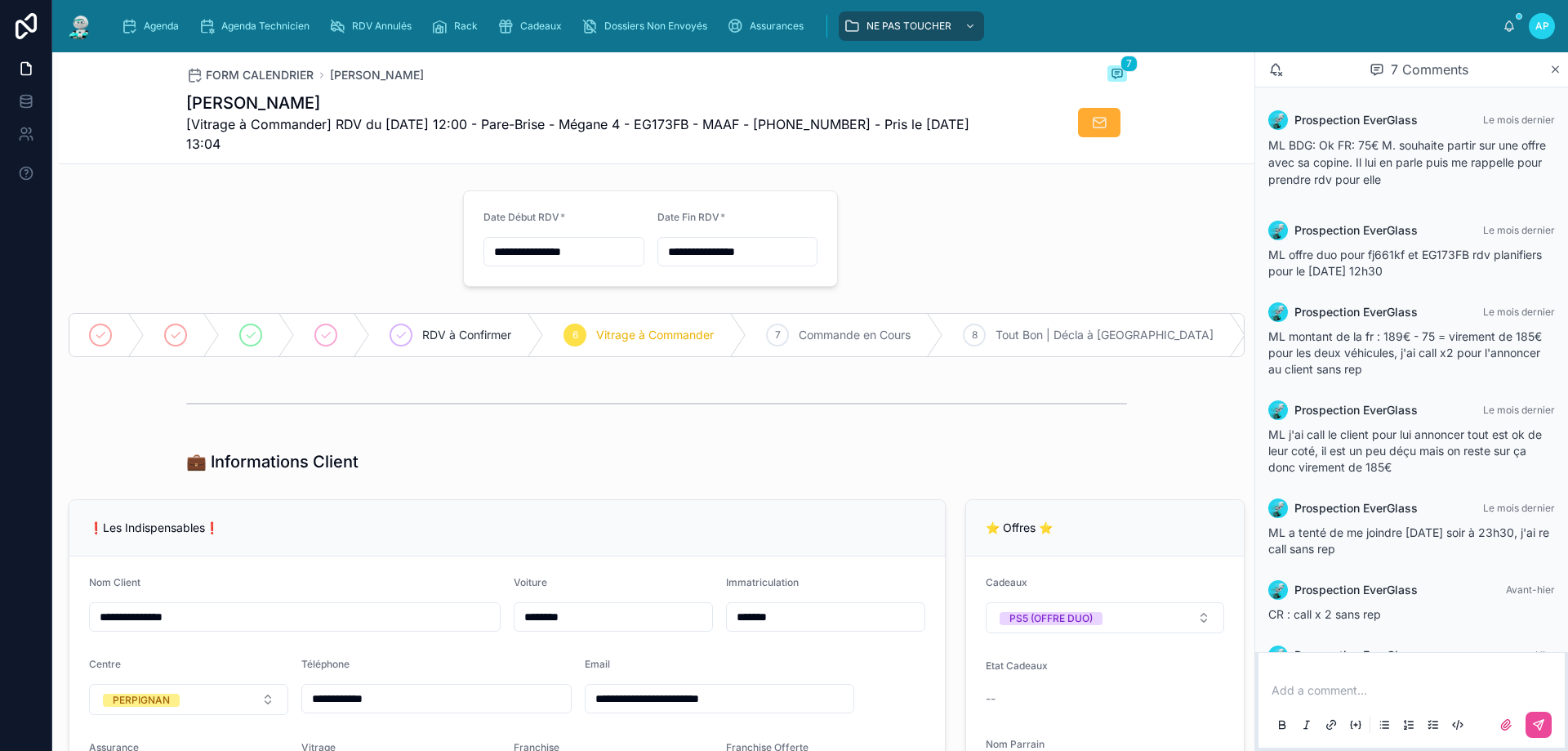
scroll to position [58, 0]
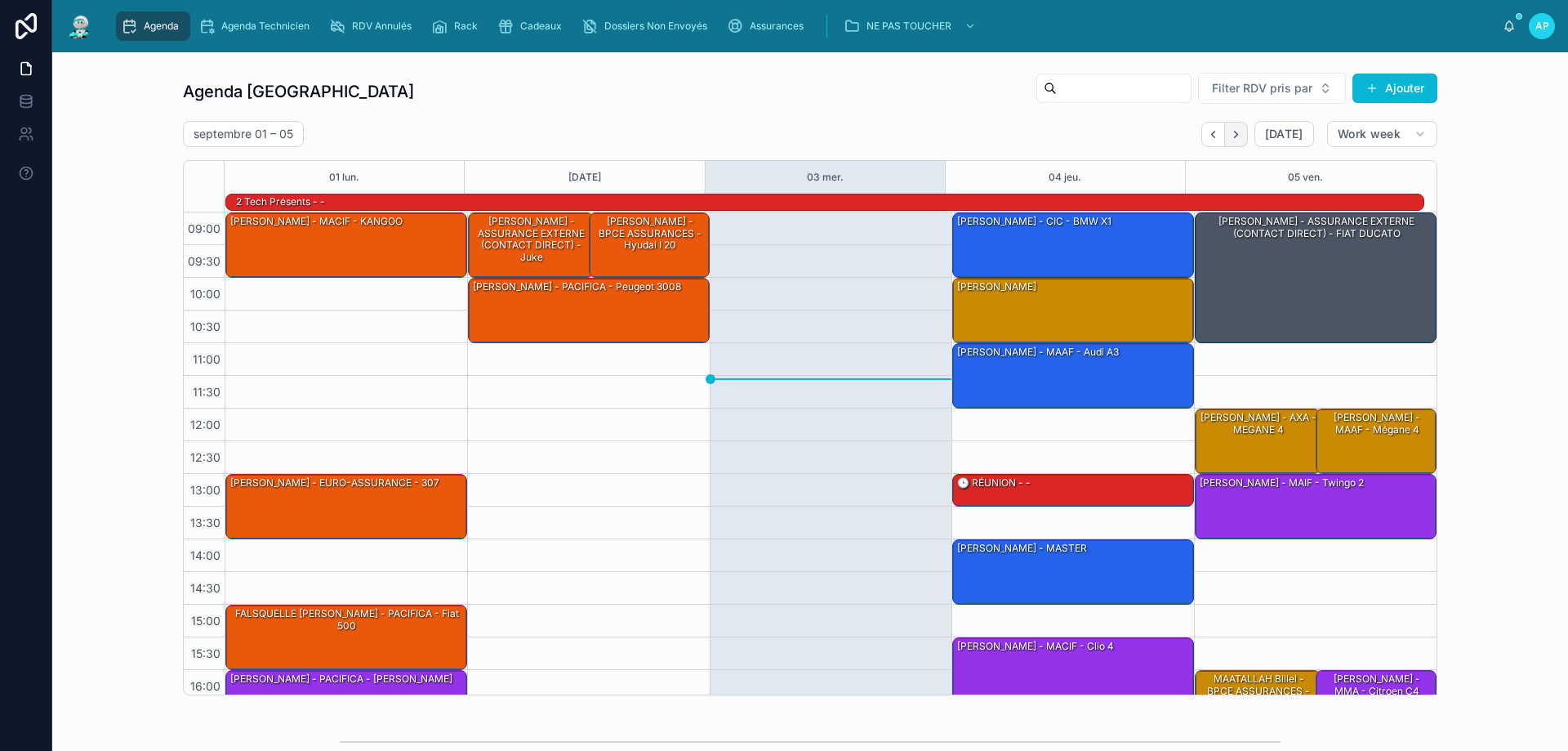
click at [1239, 124] on button "Next" at bounding box center [1236, 134] width 23 height 26
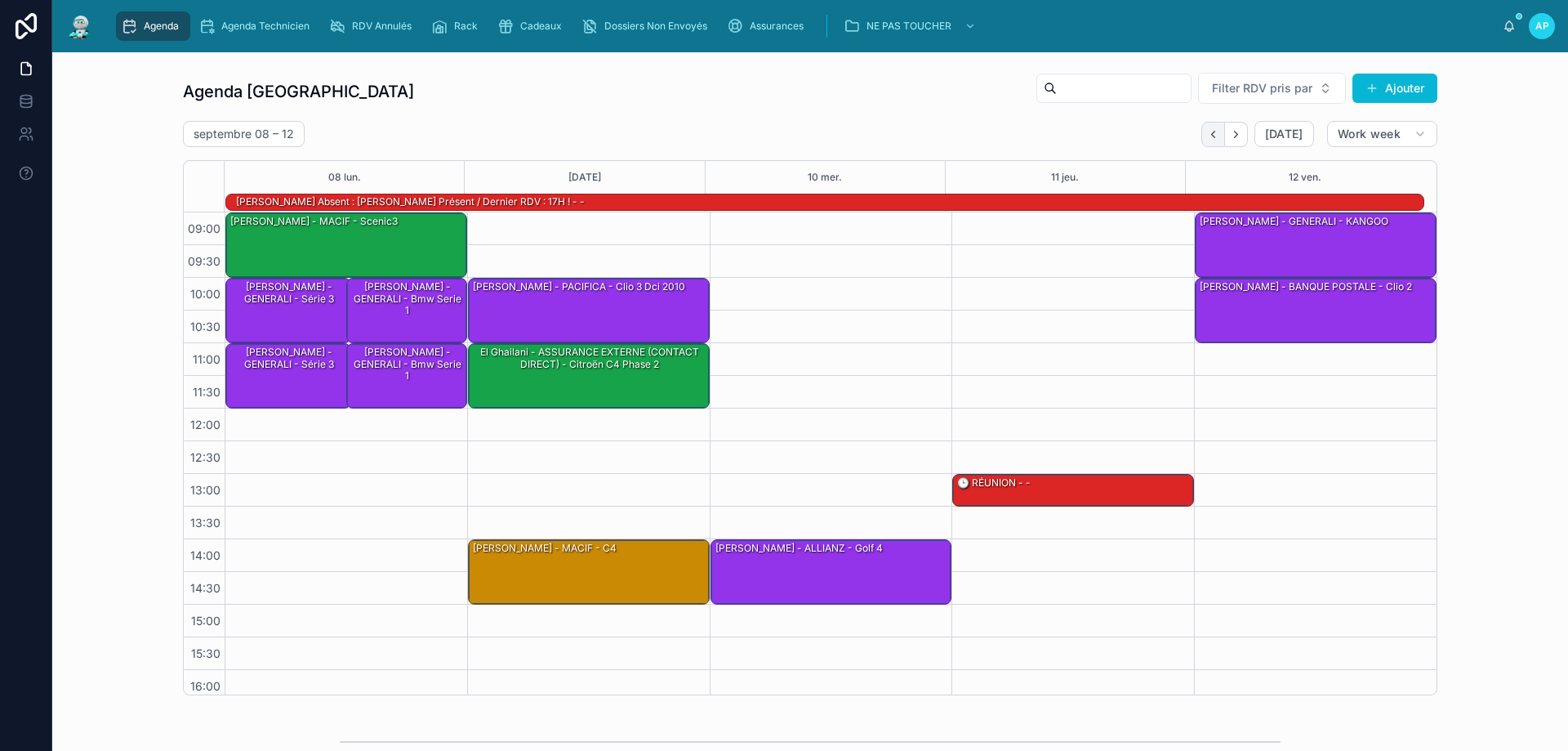
click at [1209, 127] on button "Back" at bounding box center [1213, 134] width 24 height 26
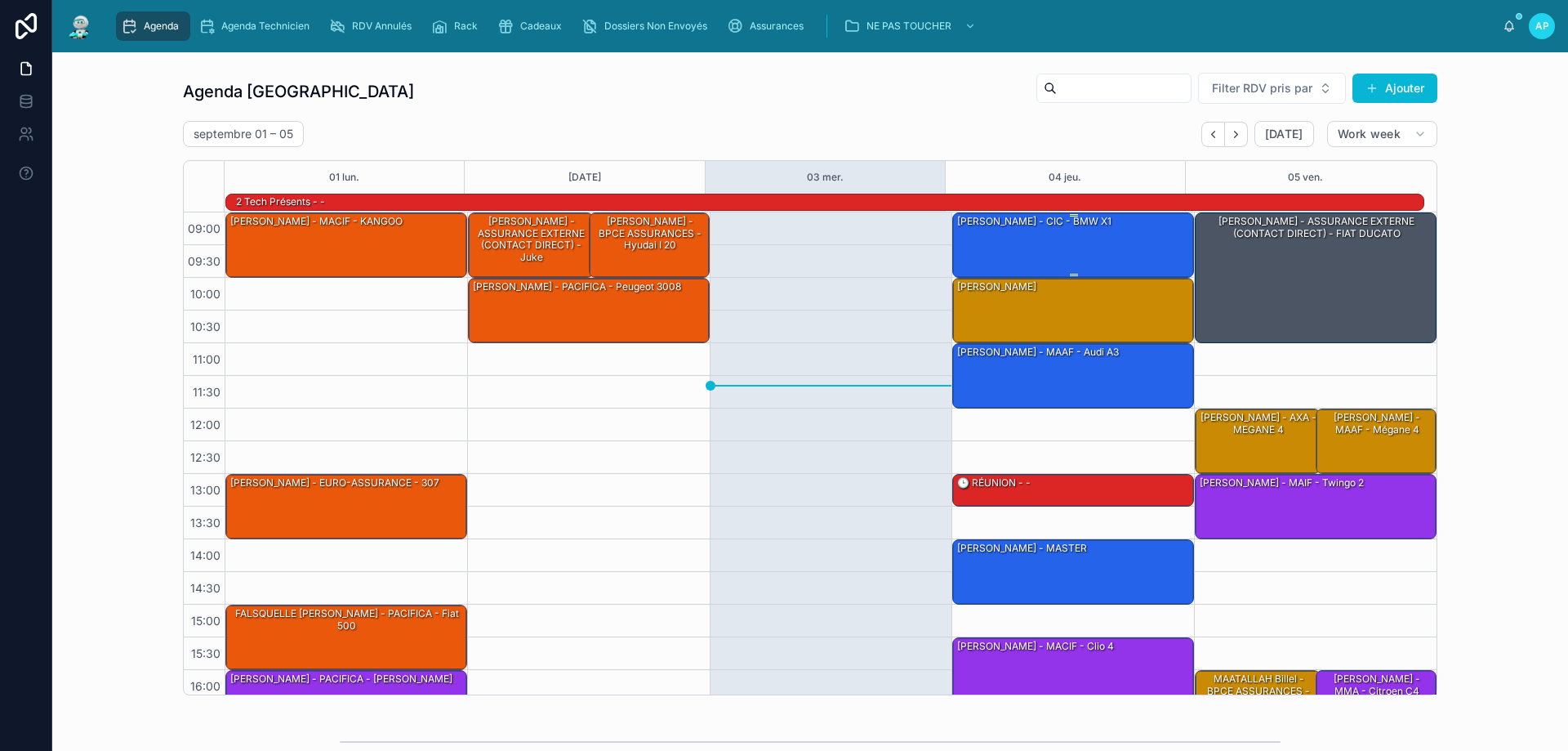
click at [1019, 250] on div "[PERSON_NAME] - CIC - BMW x1" at bounding box center [1073, 244] width 236 height 62
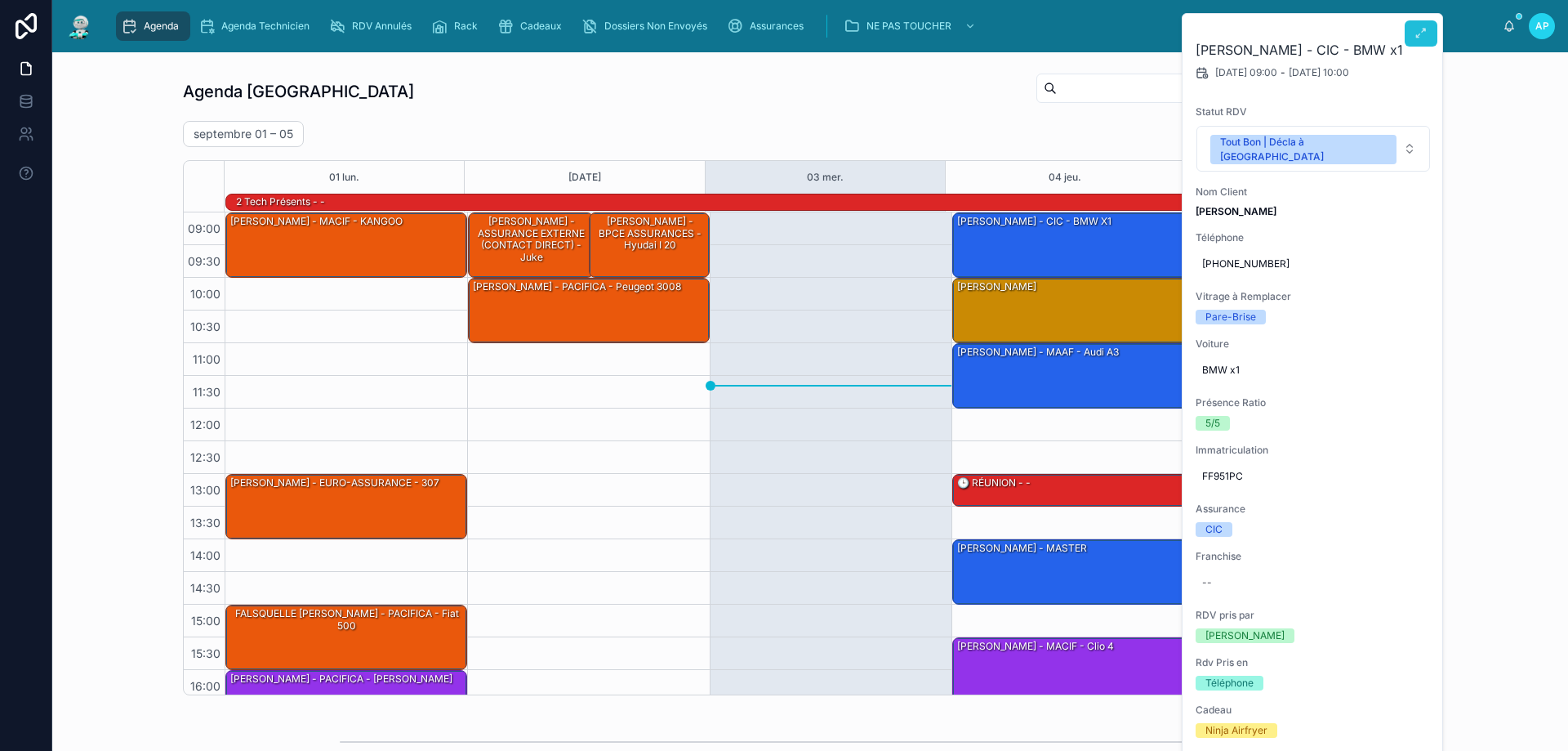
click at [1420, 25] on button at bounding box center [1420, 34] width 33 height 27
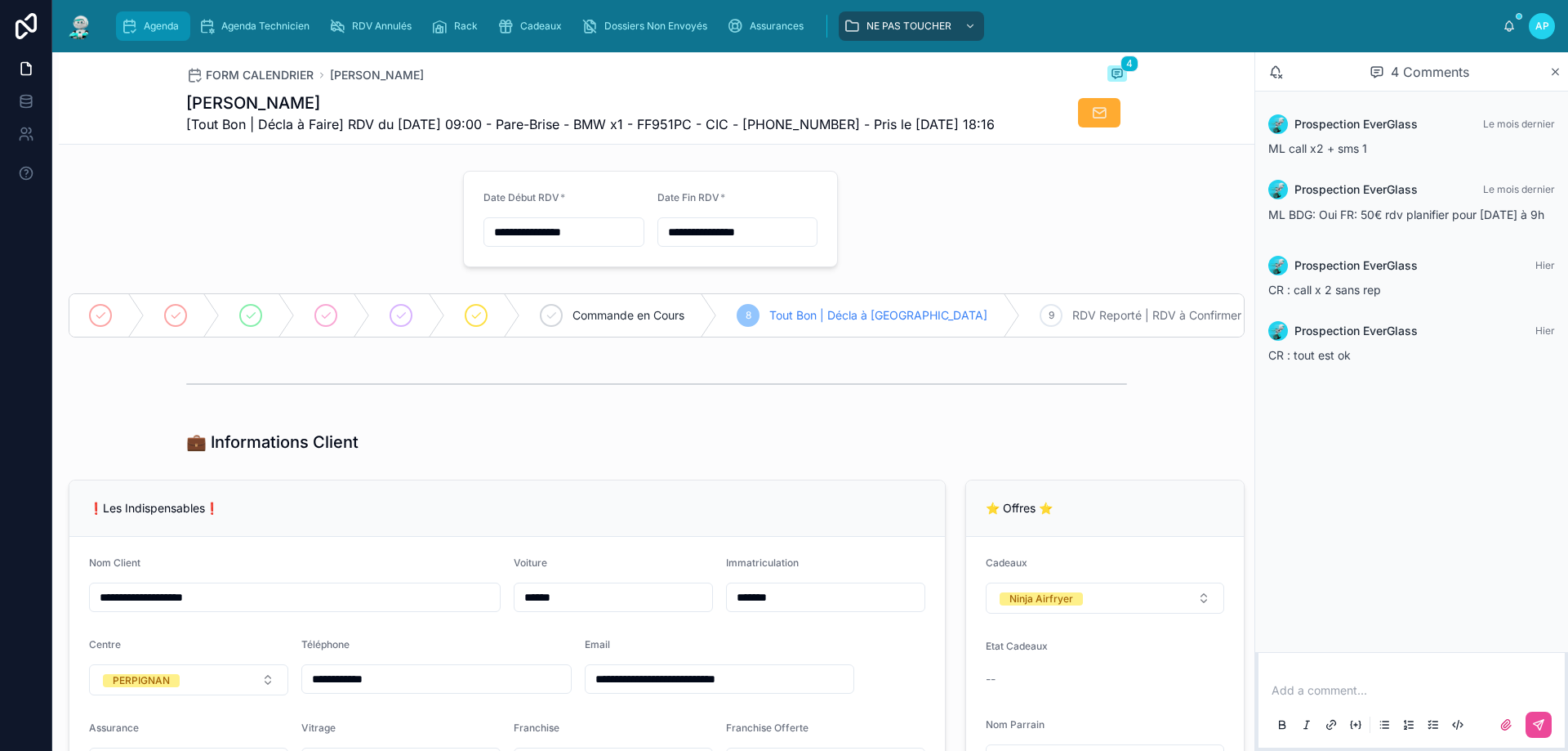
click at [178, 16] on div "Agenda" at bounding box center [153, 27] width 65 height 27
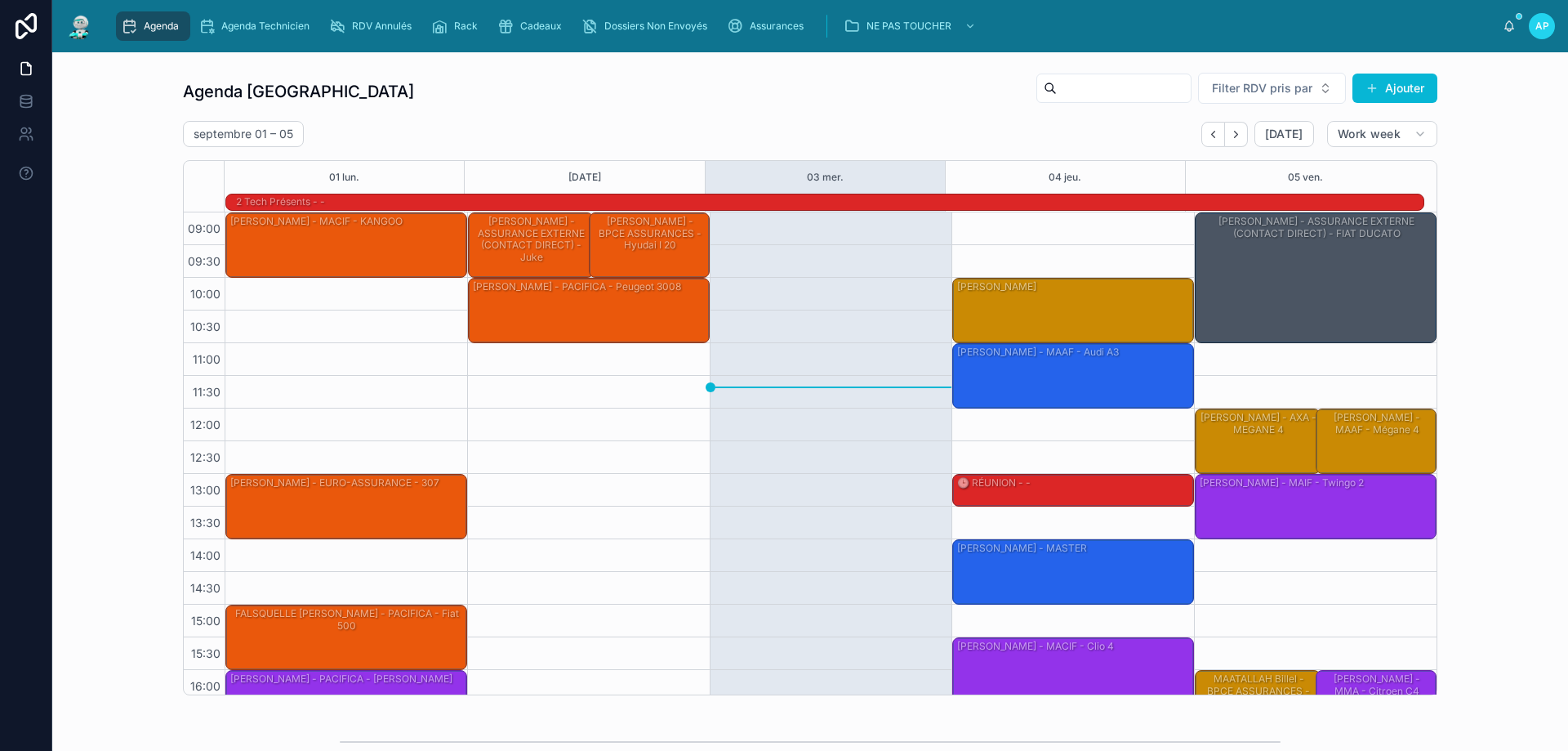
click at [1074, 245] on div "[PERSON_NAME] - CIC - BMW x1" at bounding box center [1073, 244] width 236 height 62
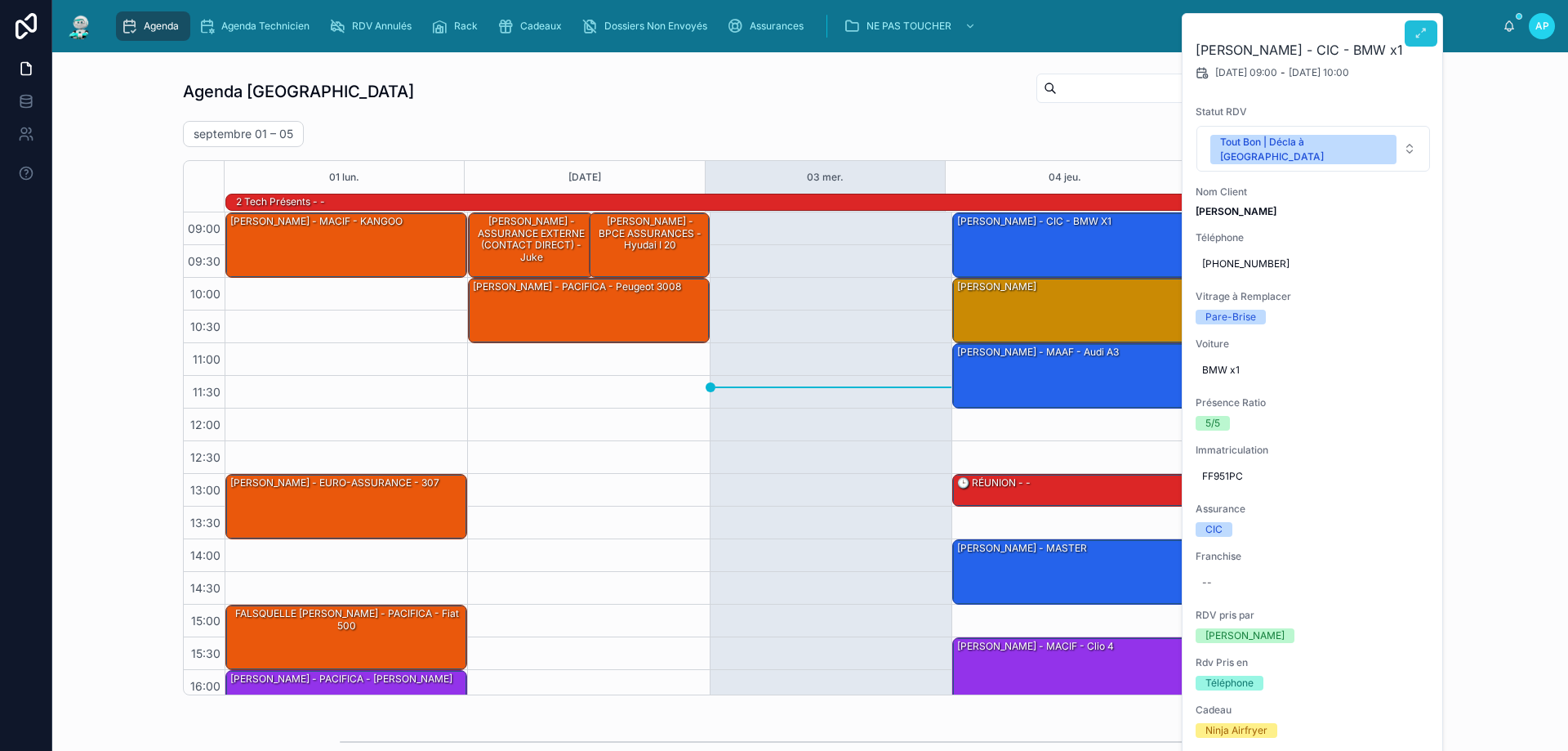
click at [1414, 31] on button at bounding box center [1420, 34] width 33 height 27
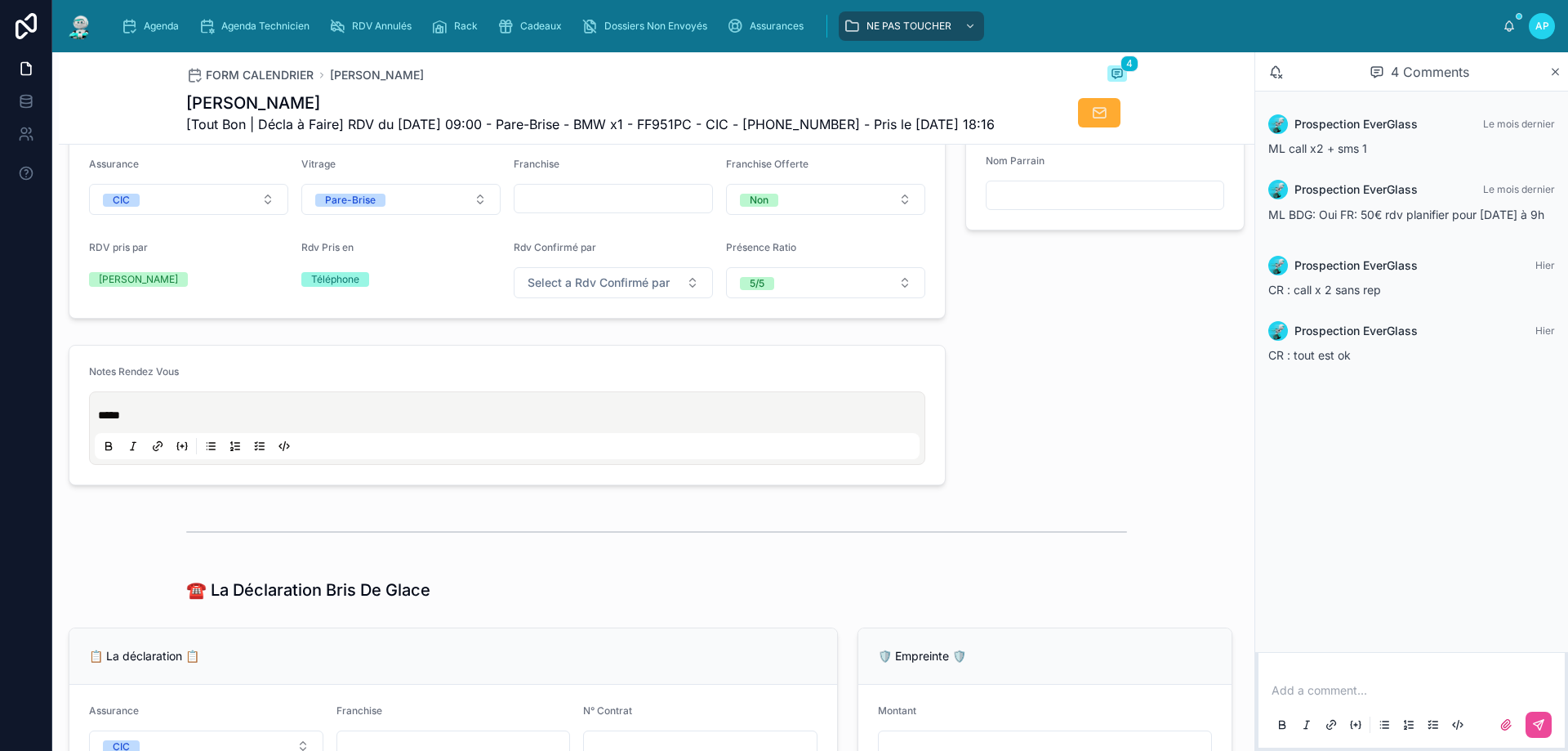
scroll to position [572, 0]
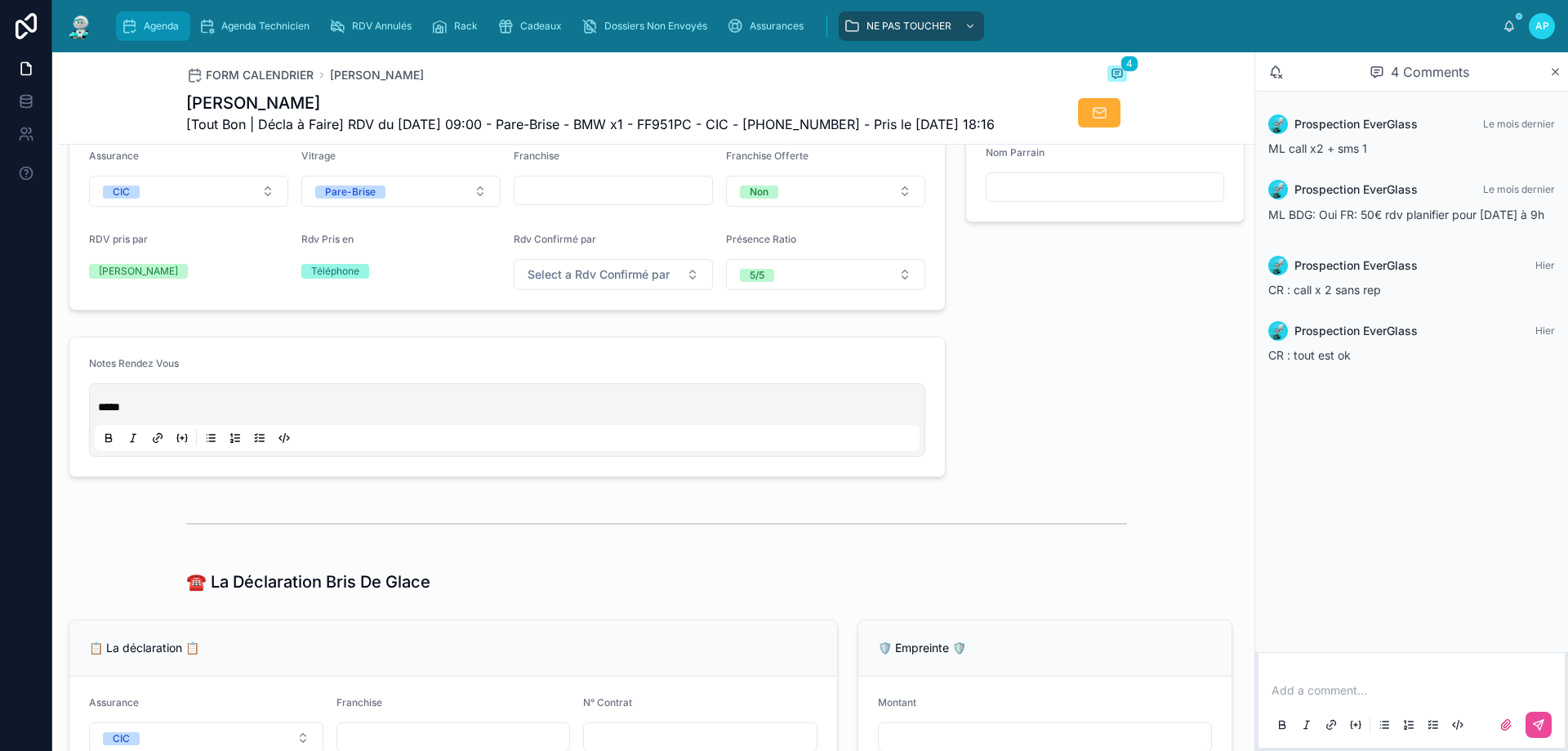
click at [147, 16] on div "Agenda" at bounding box center [153, 27] width 65 height 27
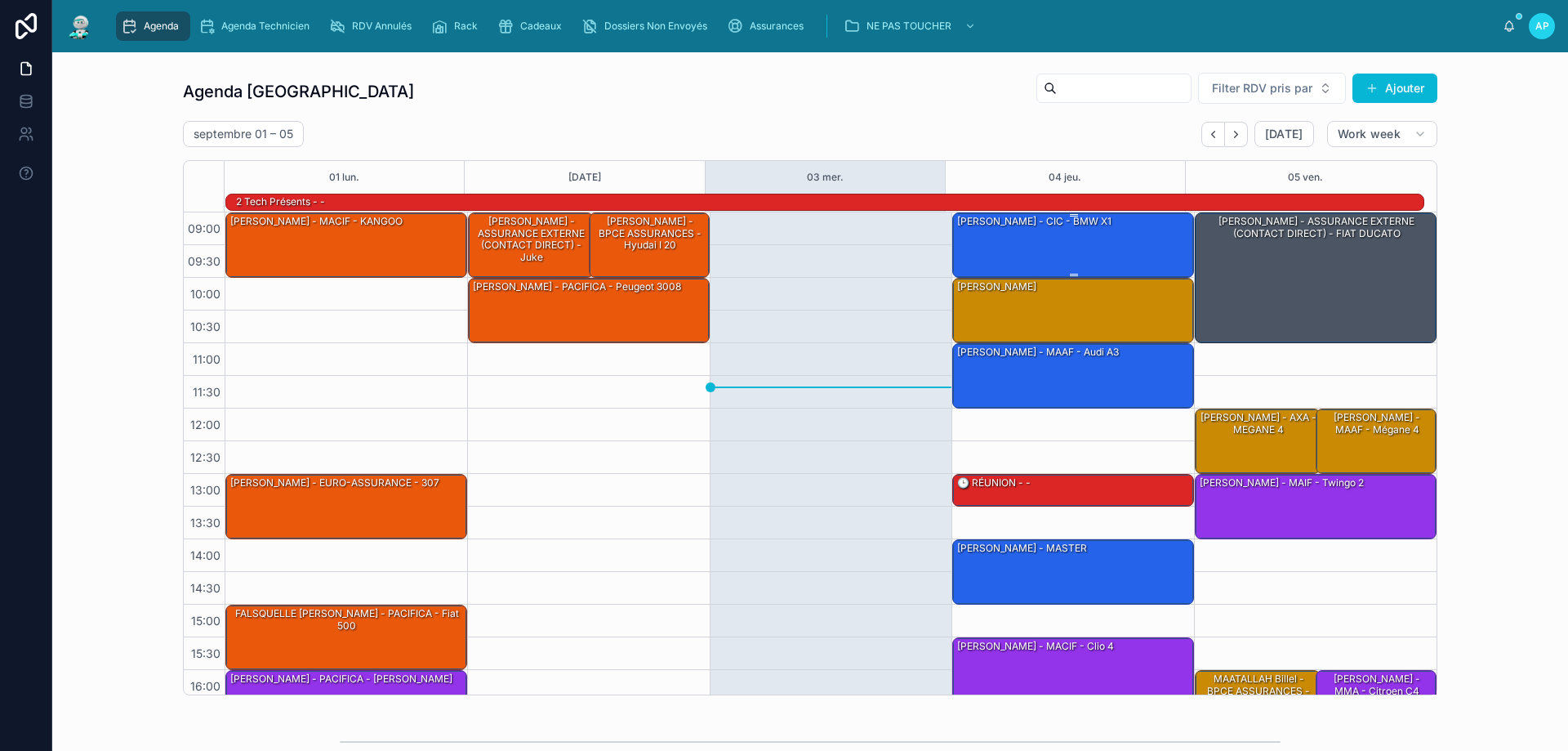
click at [1011, 236] on div "[PERSON_NAME] - CIC - BMW x1" at bounding box center [1073, 244] width 236 height 62
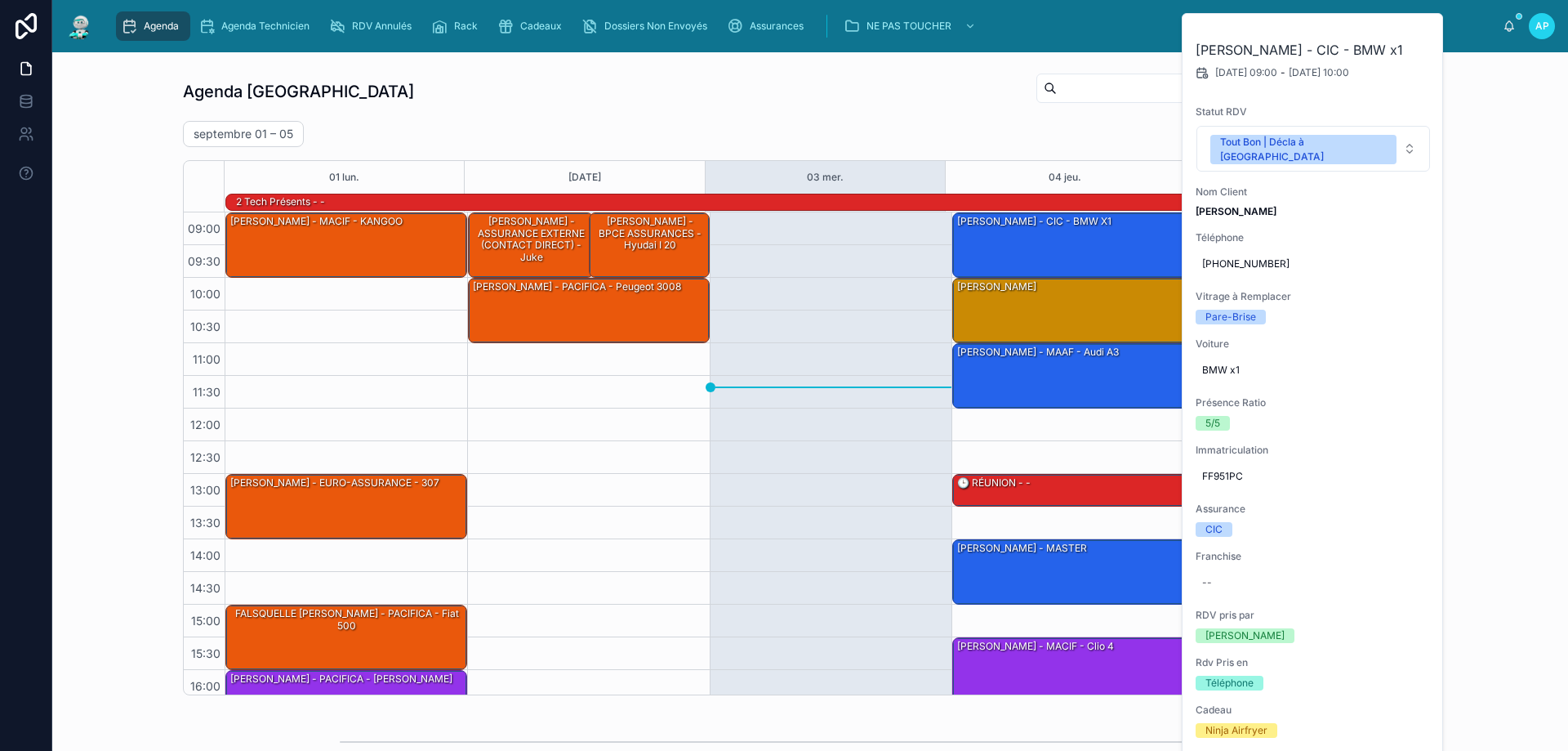
click at [905, 130] on div "[DATE] – [DATE] [DATE] Work week" at bounding box center [810, 135] width 1255 height 27
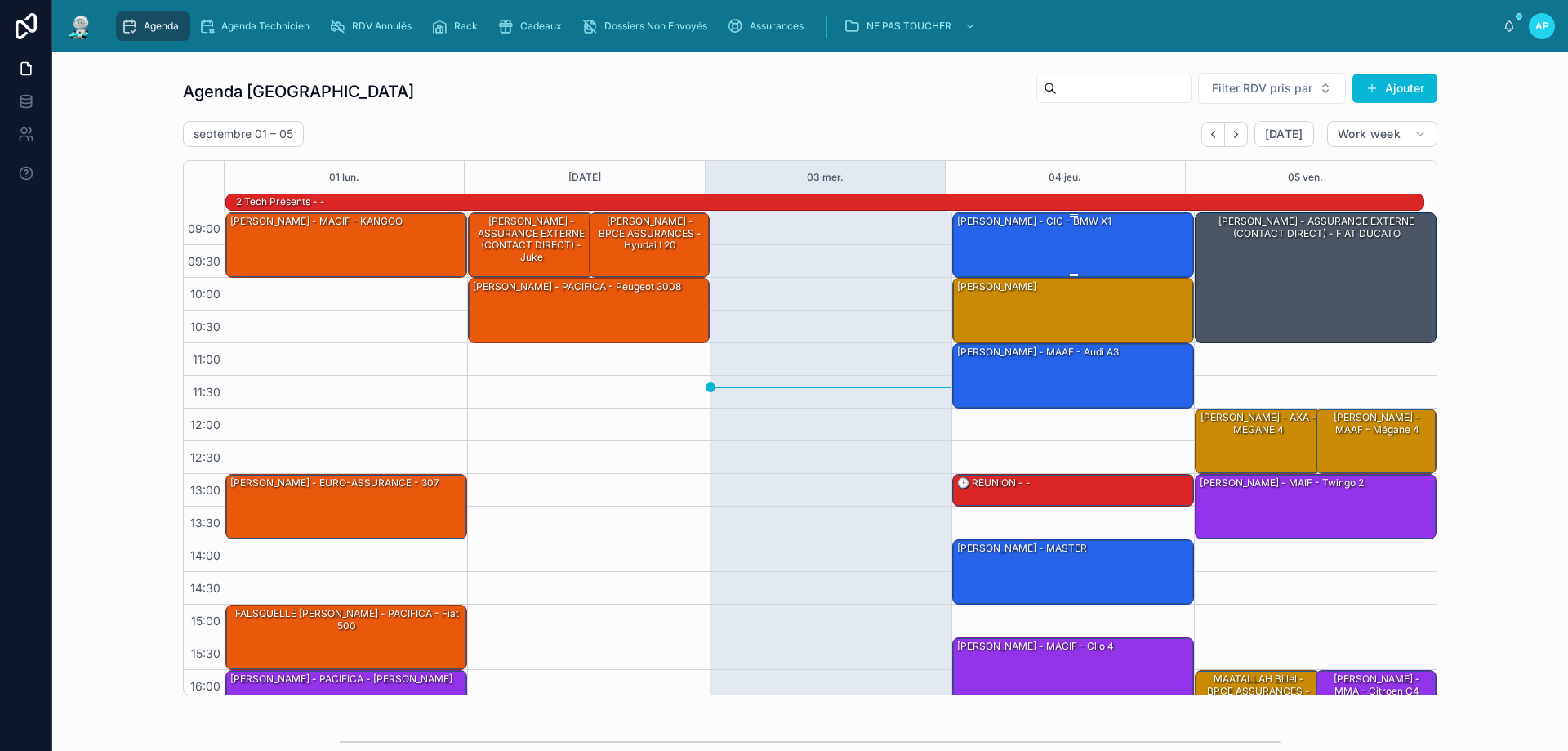
click at [1096, 216] on div at bounding box center [1073, 215] width 236 height 3
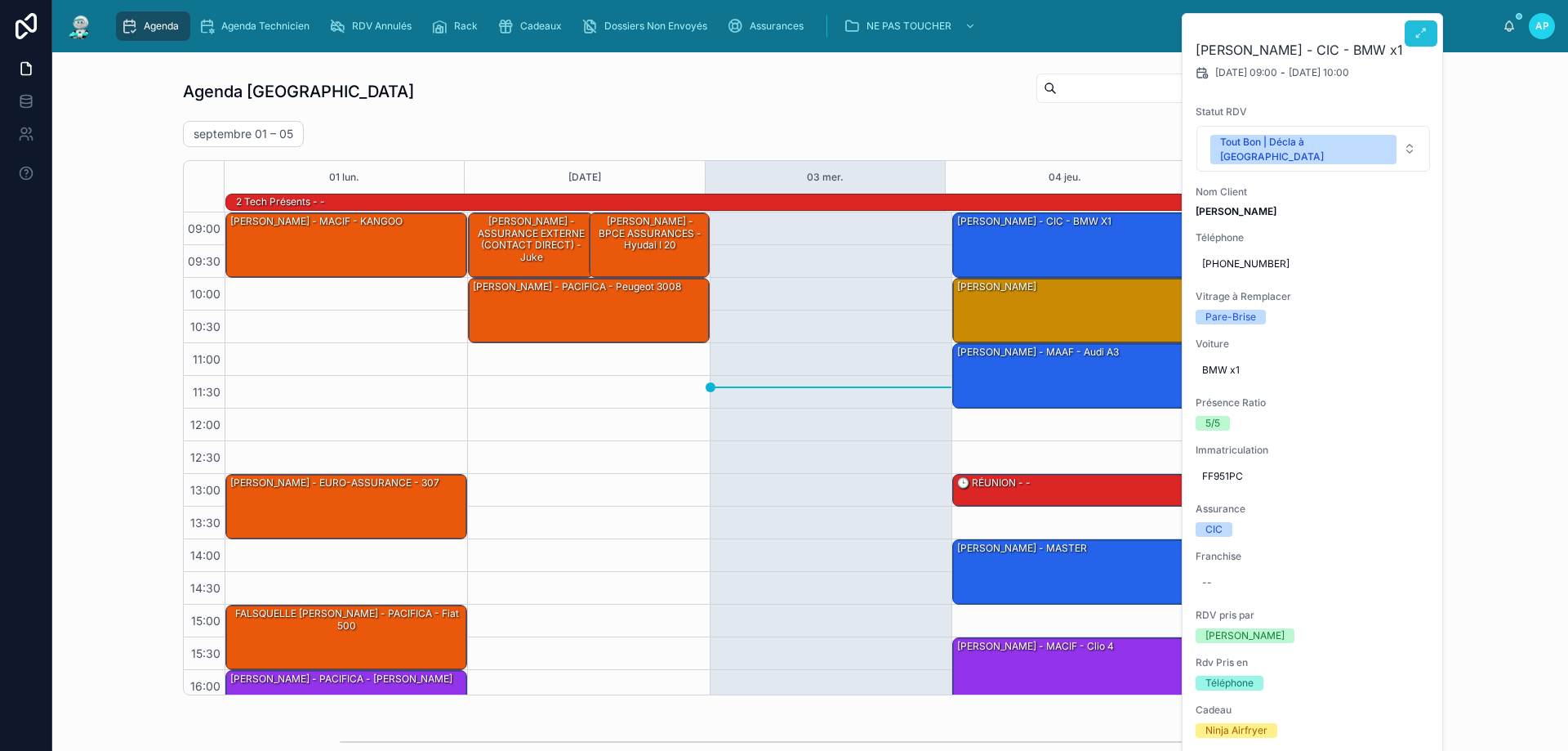
click at [1410, 44] on button at bounding box center [1420, 34] width 33 height 27
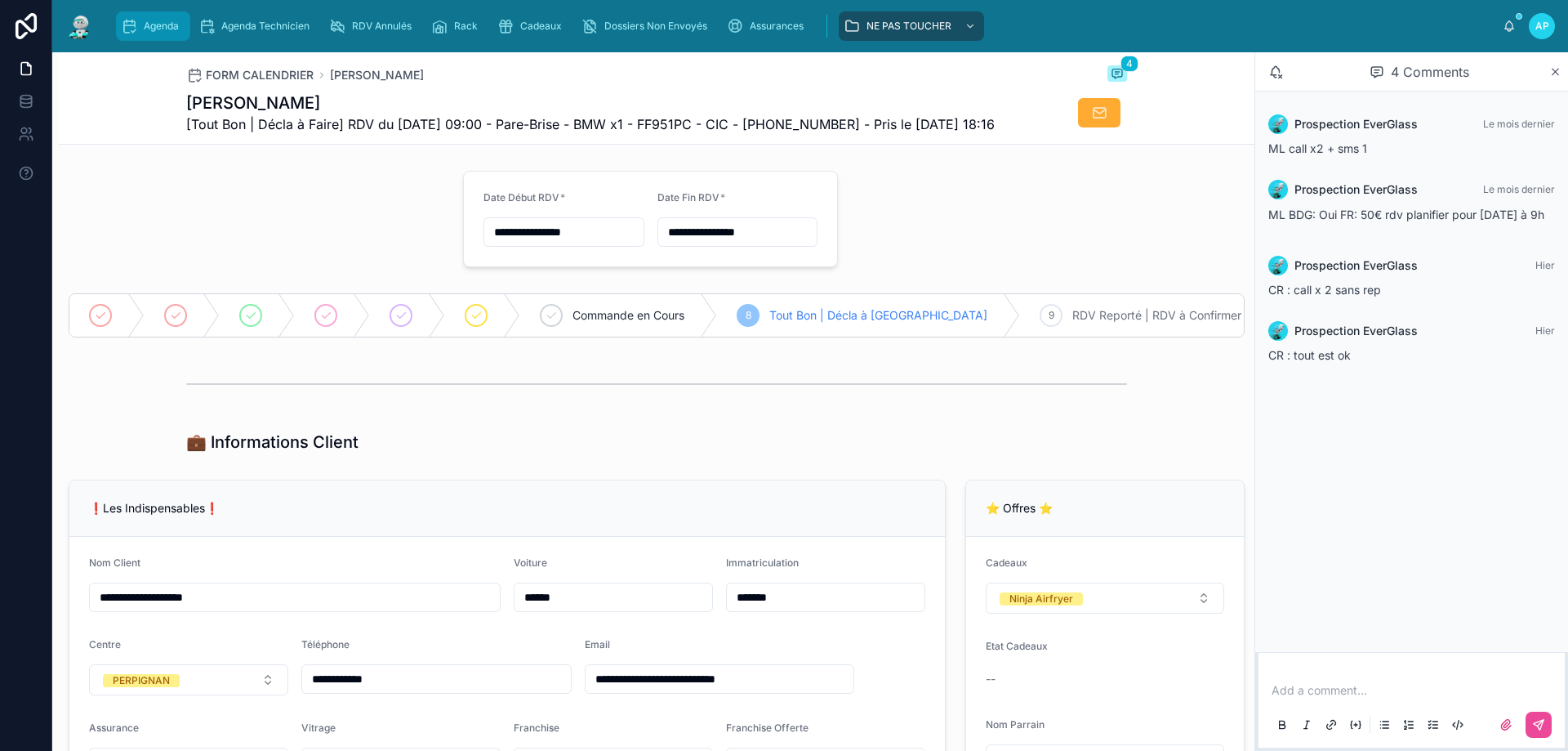
click at [168, 16] on div "Agenda" at bounding box center [153, 27] width 65 height 27
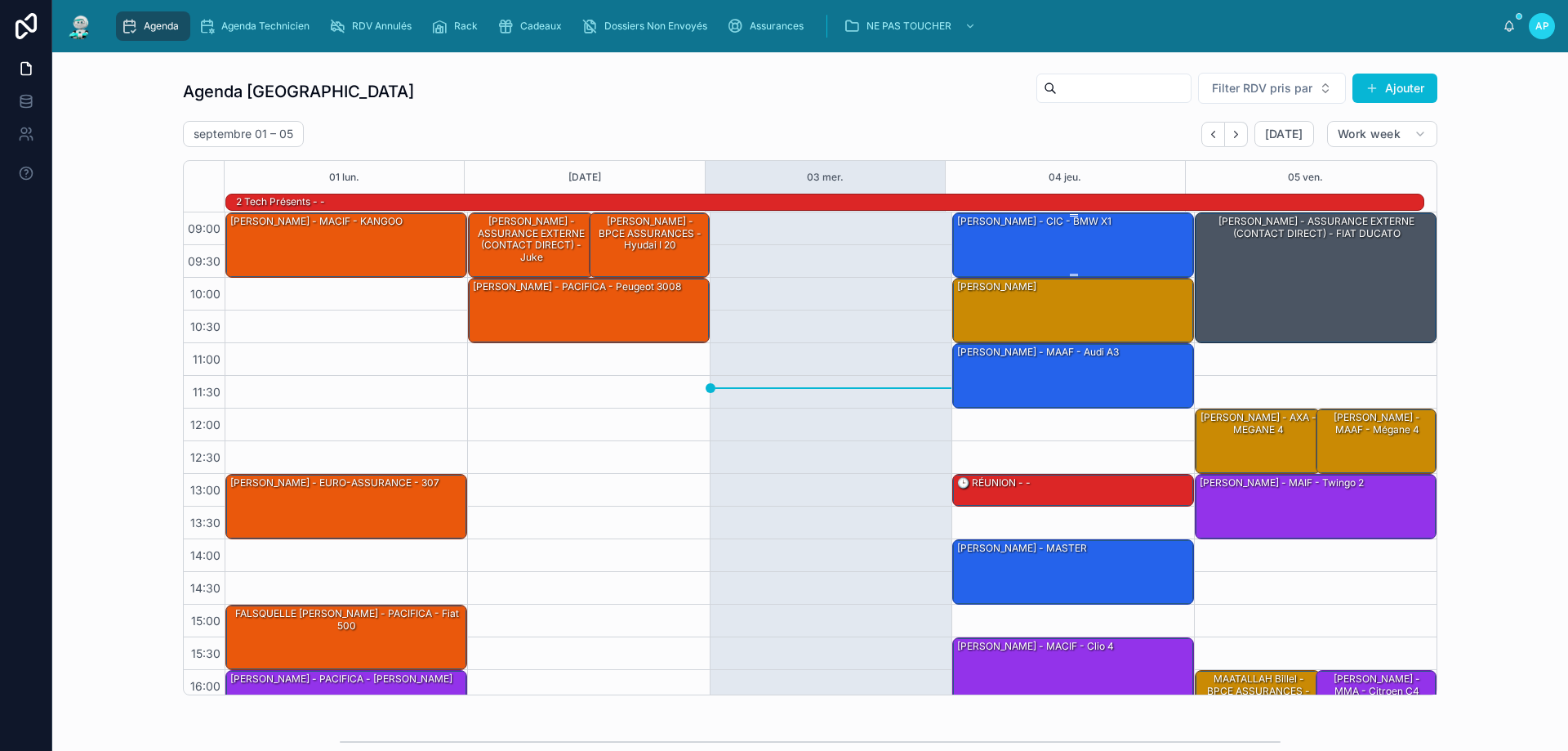
click at [1112, 240] on div "[PERSON_NAME] - CIC - BMW x1" at bounding box center [1073, 244] width 236 height 62
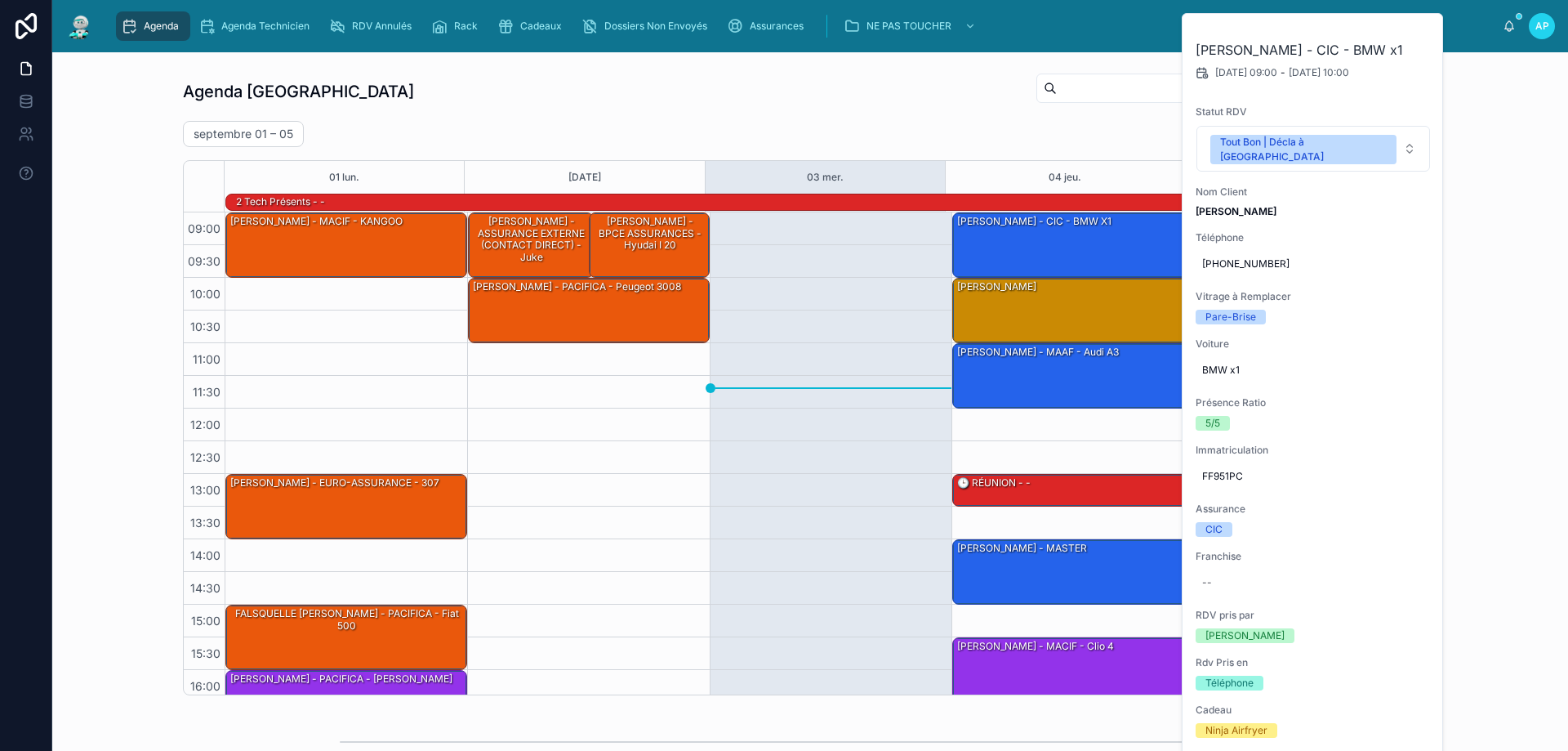
click at [752, 77] on div "Agenda Perpignan Filter RDV pris par [PERSON_NAME]" at bounding box center [810, 91] width 1255 height 39
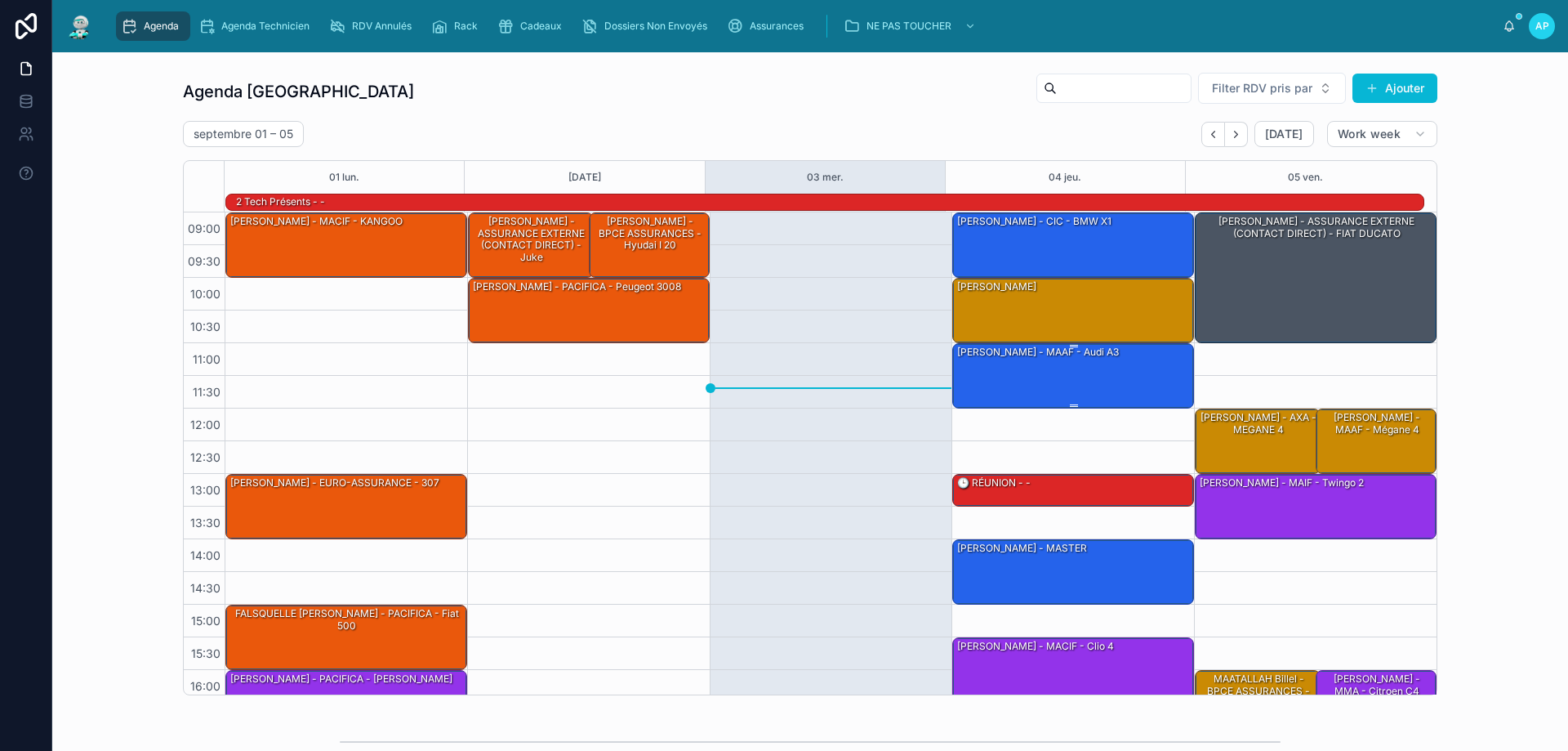
click at [1088, 370] on div "[PERSON_NAME] - MAAF - audi A3" at bounding box center [1073, 375] width 236 height 62
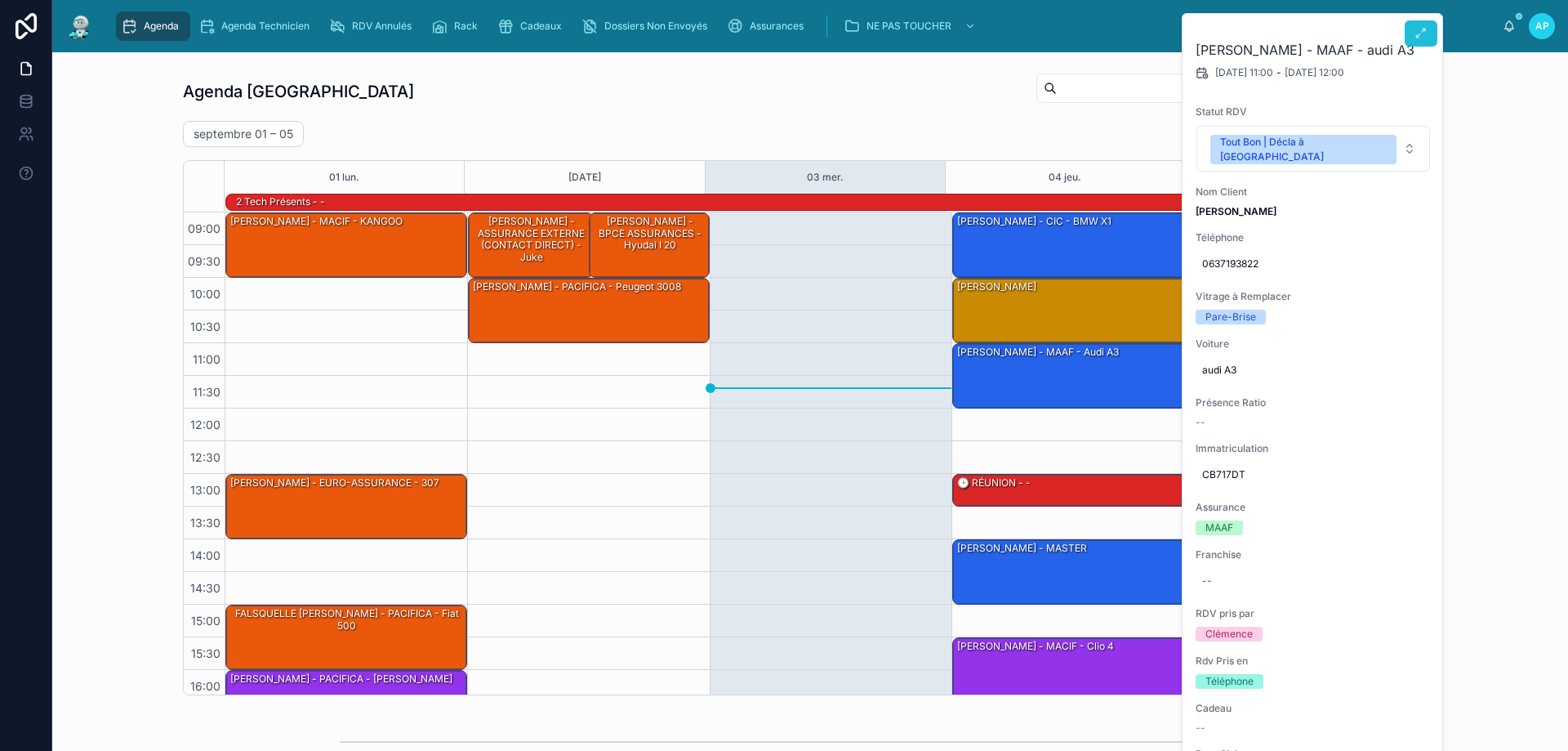
click at [1417, 31] on icon at bounding box center [1420, 33] width 13 height 13
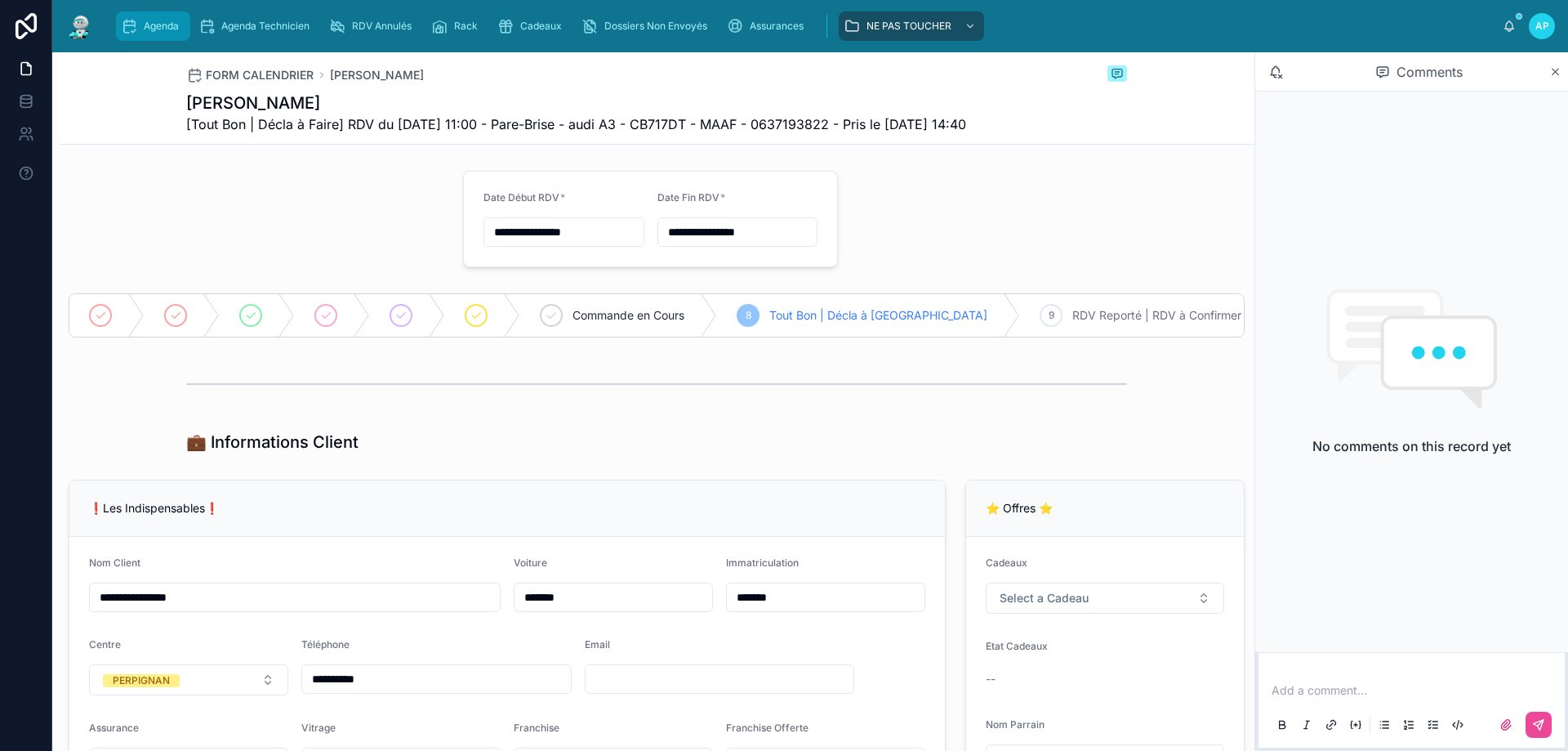
click at [136, 22] on icon "scrollable content" at bounding box center [129, 26] width 16 height 16
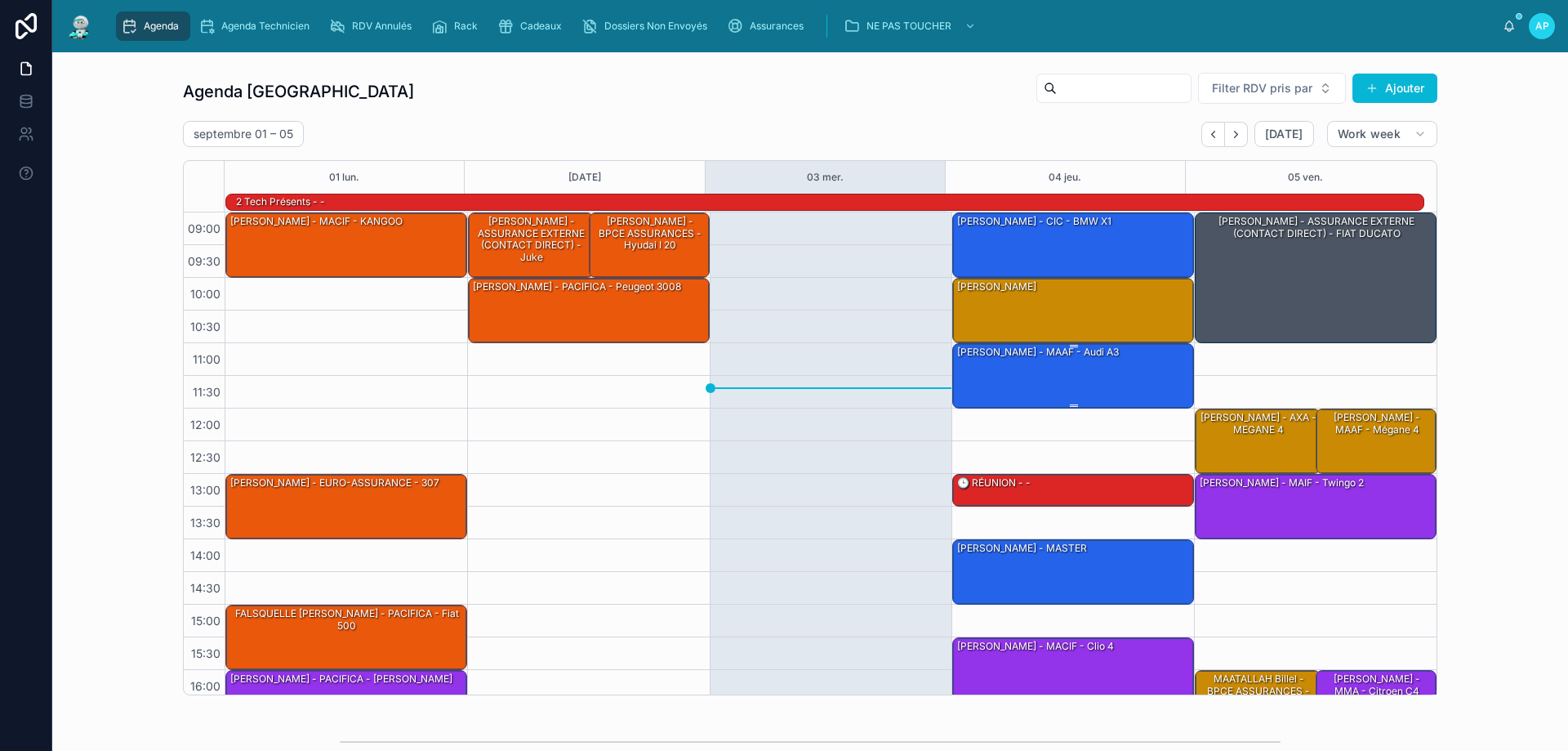
click at [1015, 383] on div "[PERSON_NAME] - MAAF - audi A3" at bounding box center [1073, 375] width 236 height 62
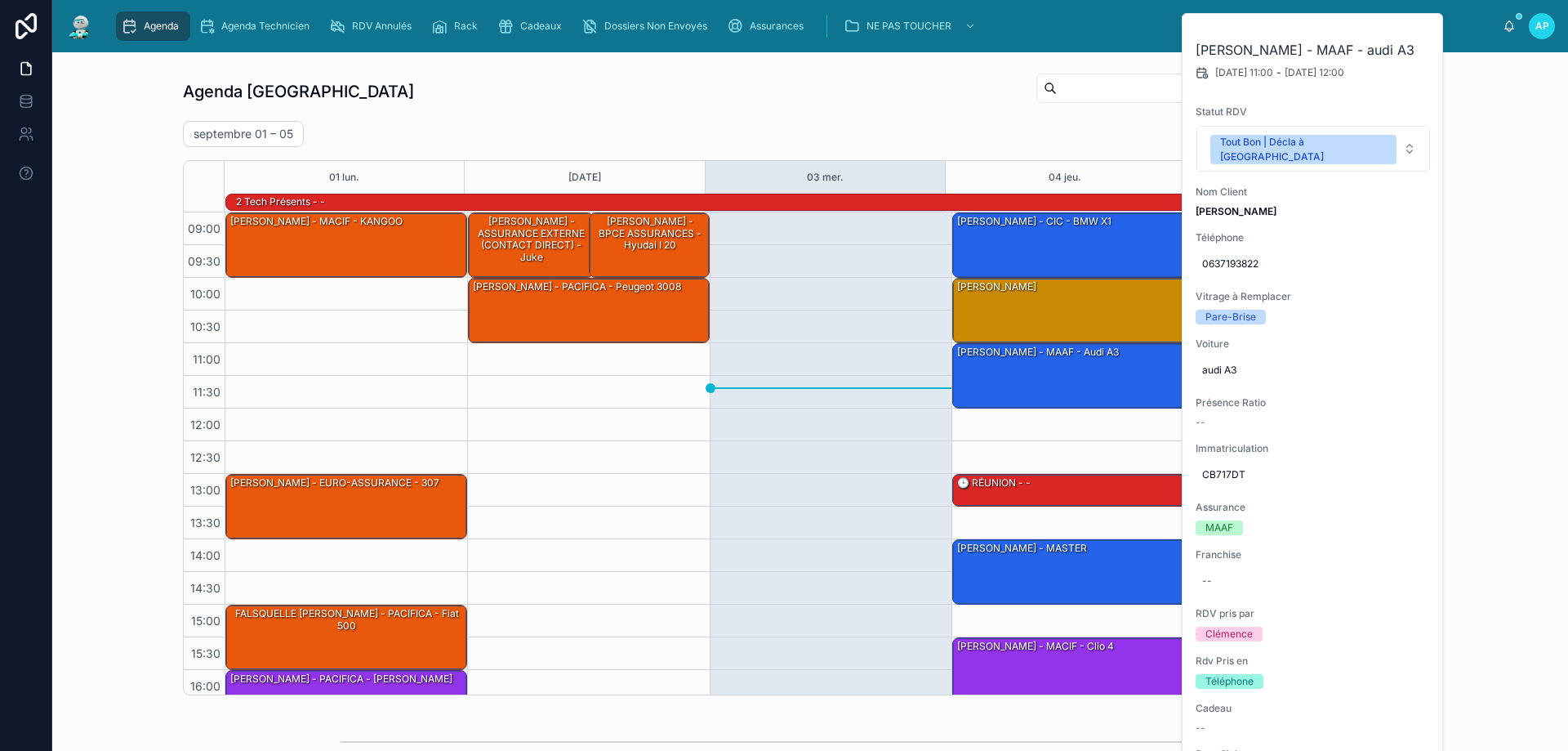
click at [900, 343] on div at bounding box center [830, 507] width 243 height 588
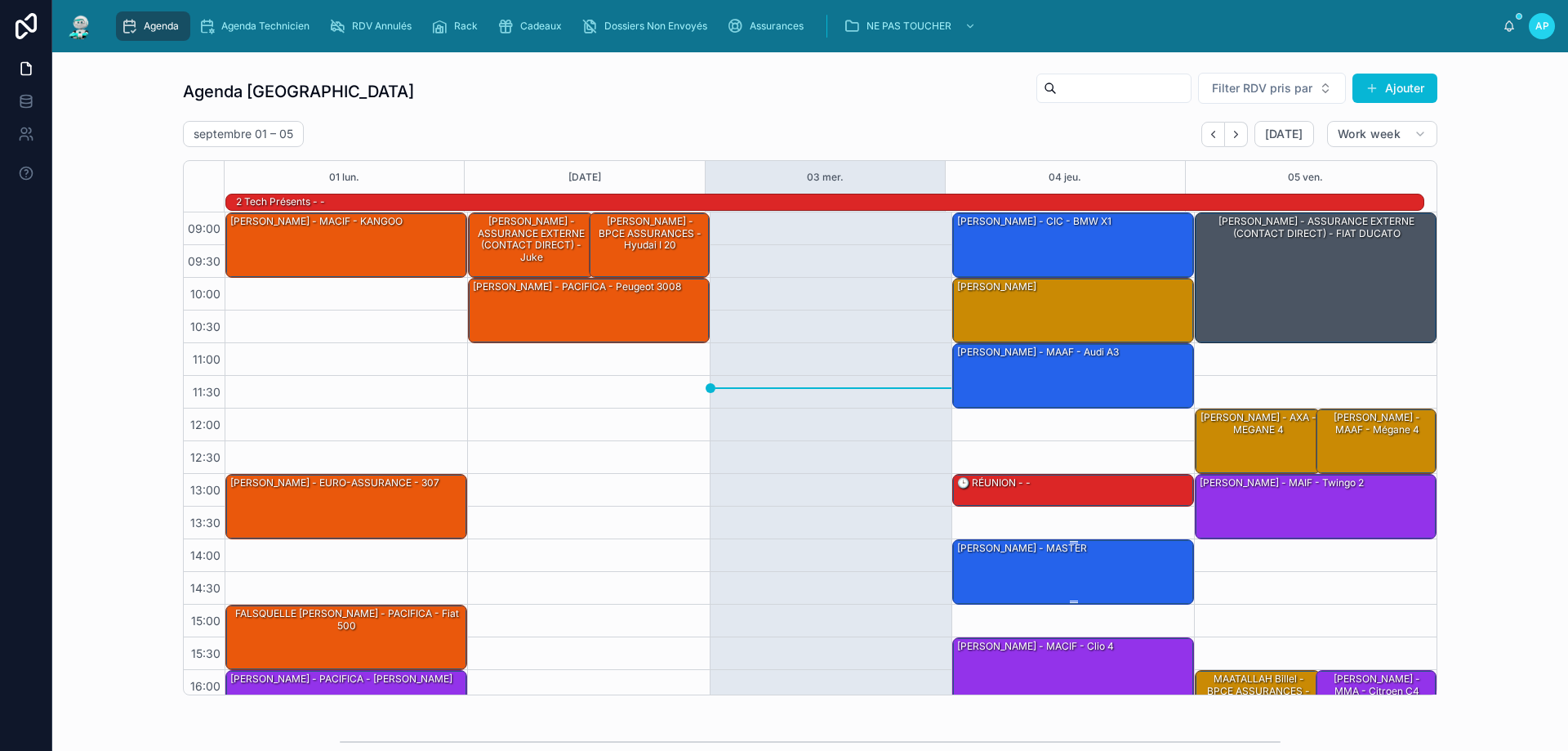
click at [1071, 564] on div "[PERSON_NAME] - MASTER" at bounding box center [1073, 571] width 236 height 62
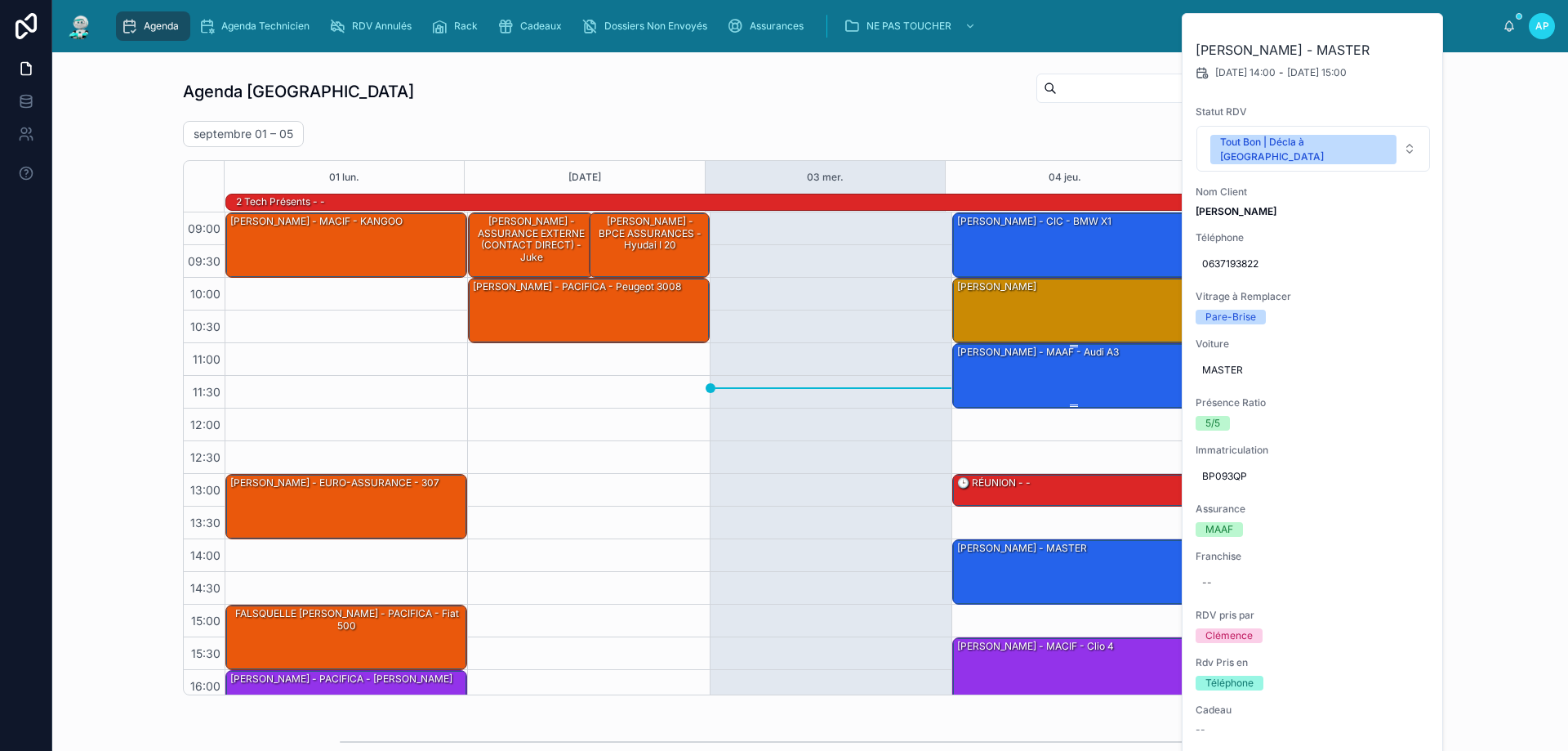
click at [1127, 363] on div "[PERSON_NAME] - MAAF - audi A3" at bounding box center [1073, 375] width 236 height 62
click at [829, 297] on div at bounding box center [830, 507] width 243 height 588
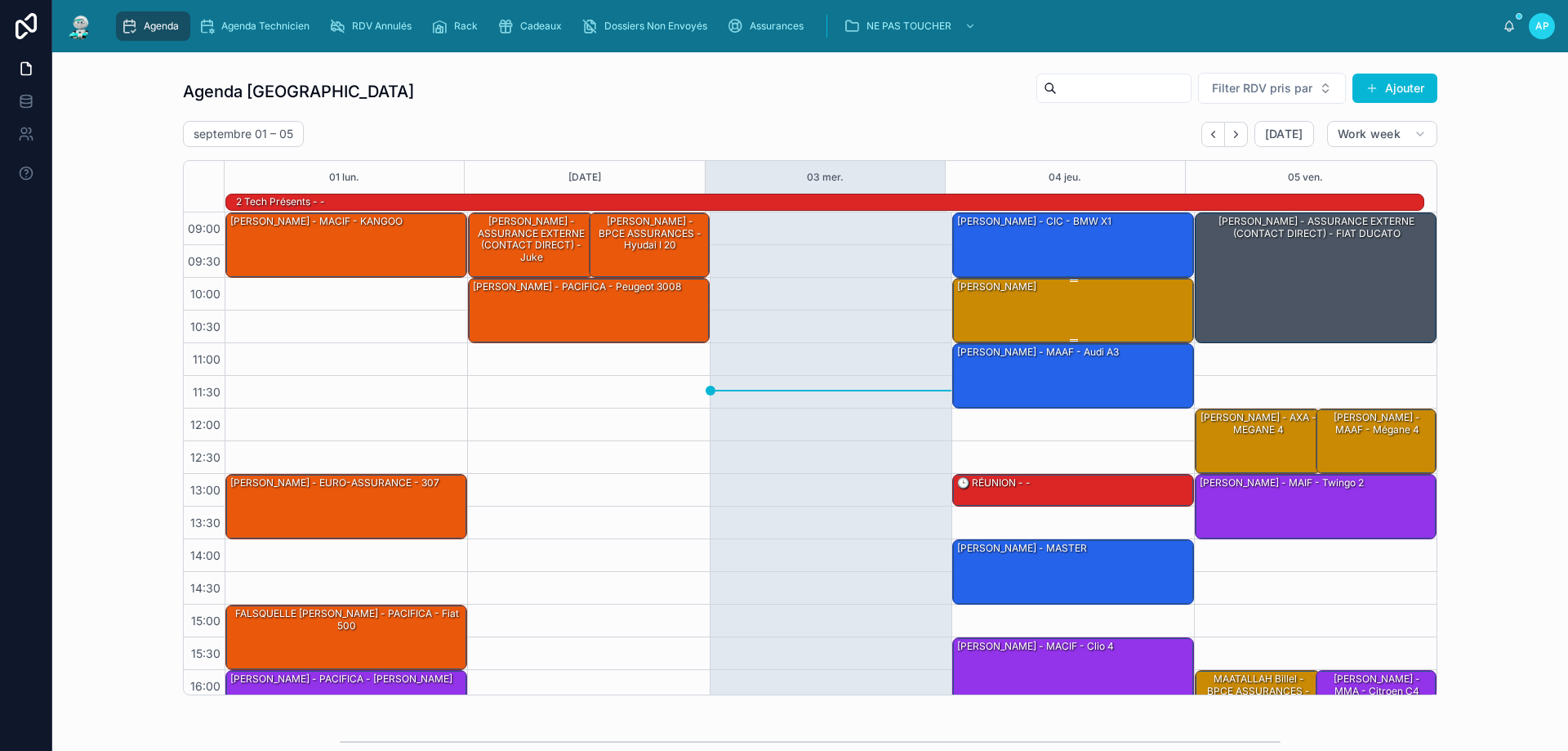
click at [1036, 316] on div "[PERSON_NAME]" at bounding box center [1073, 310] width 236 height 62
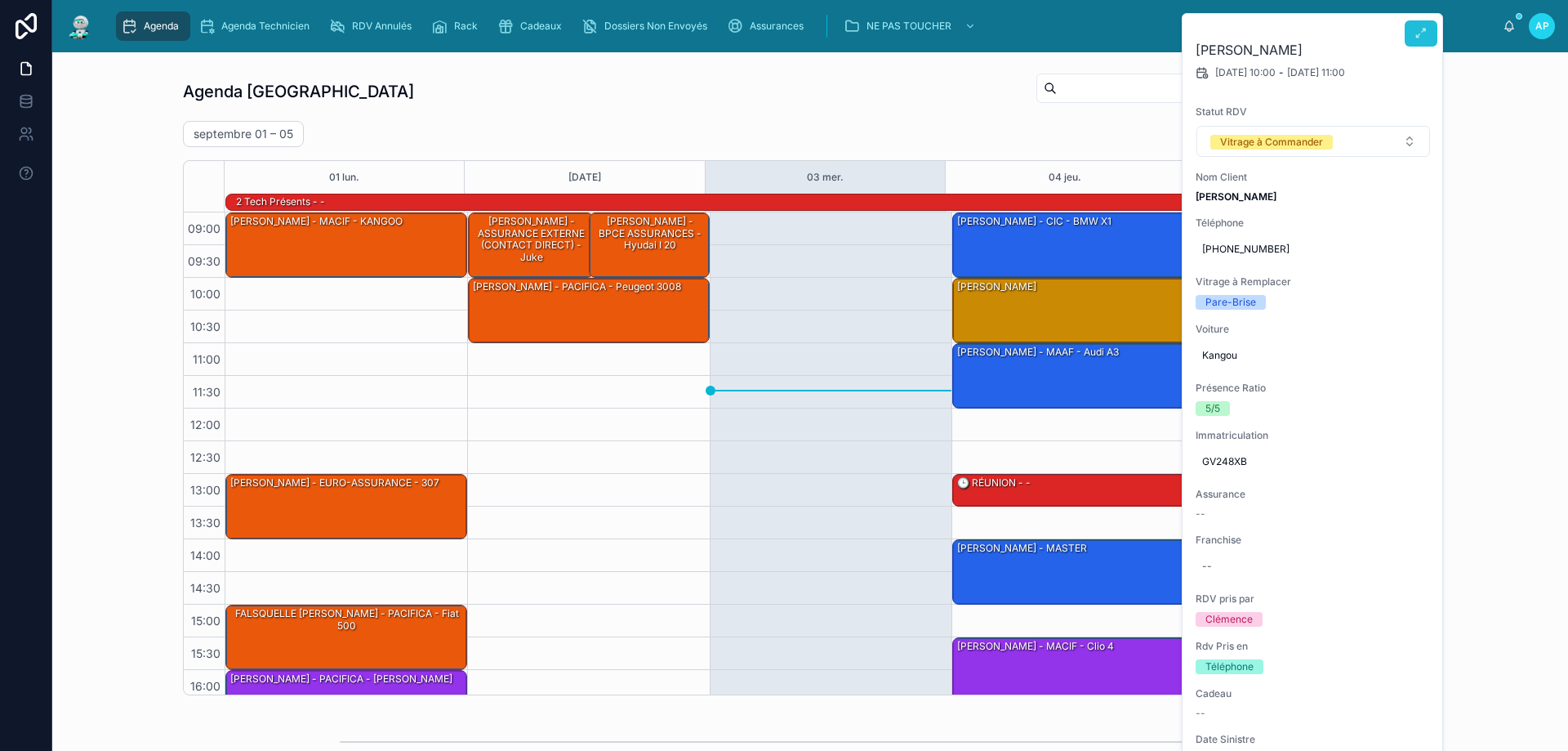
click at [1423, 29] on icon at bounding box center [1420, 33] width 13 height 13
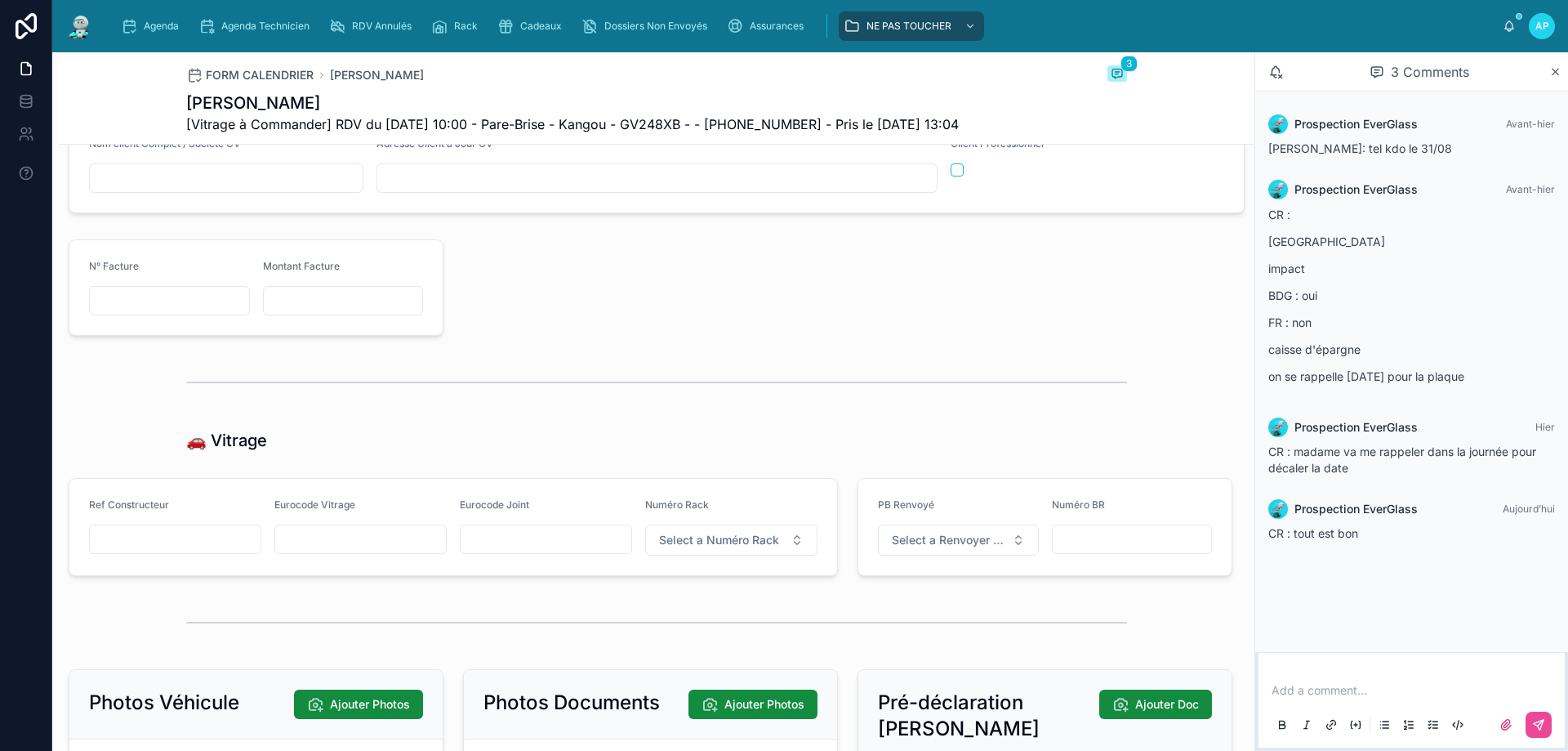
scroll to position [1961, 0]
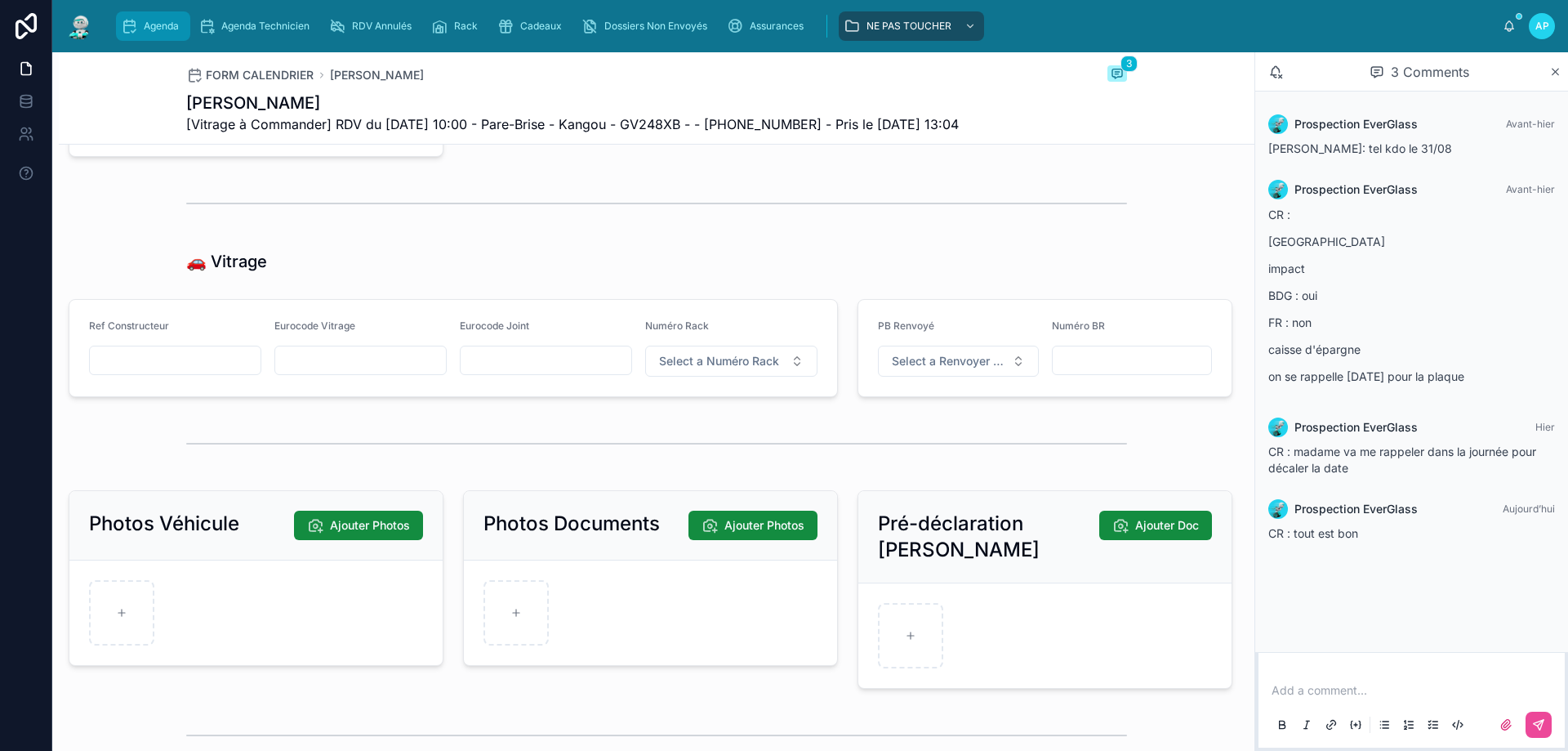
click at [174, 22] on span "Agenda" at bounding box center [161, 26] width 35 height 13
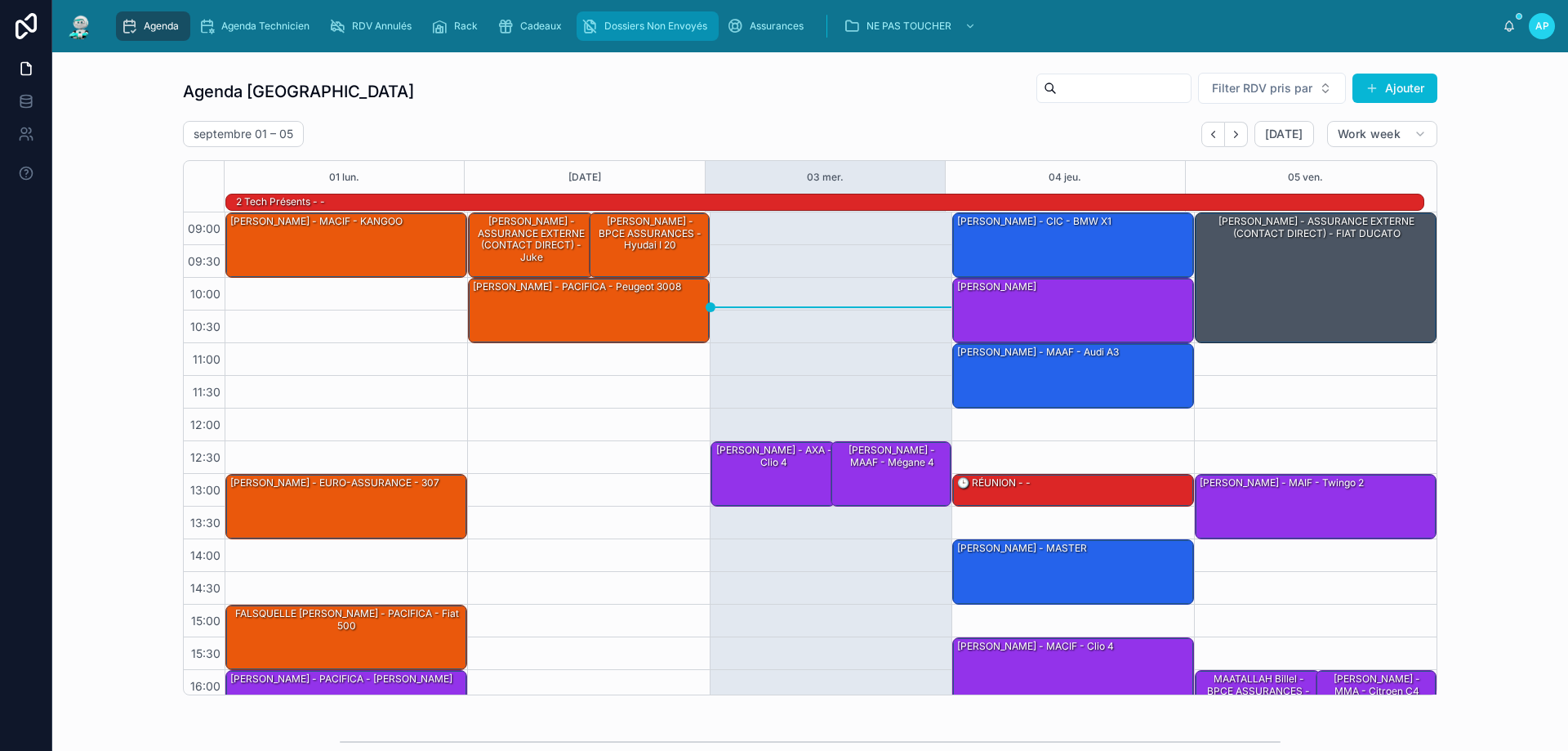
click at [699, 29] on span "Dossiers Non Envoyés" at bounding box center [656, 26] width 103 height 13
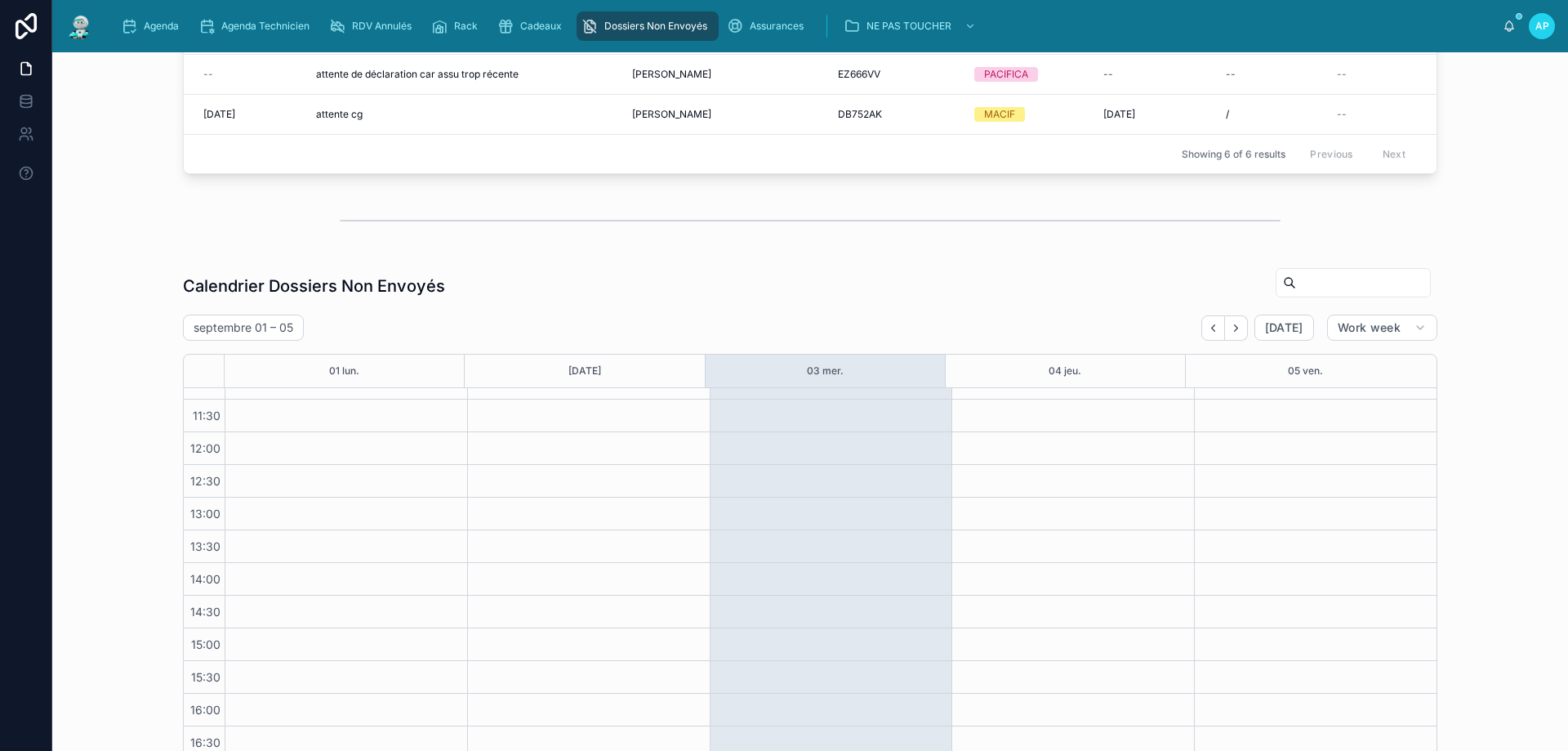
scroll to position [548, 0]
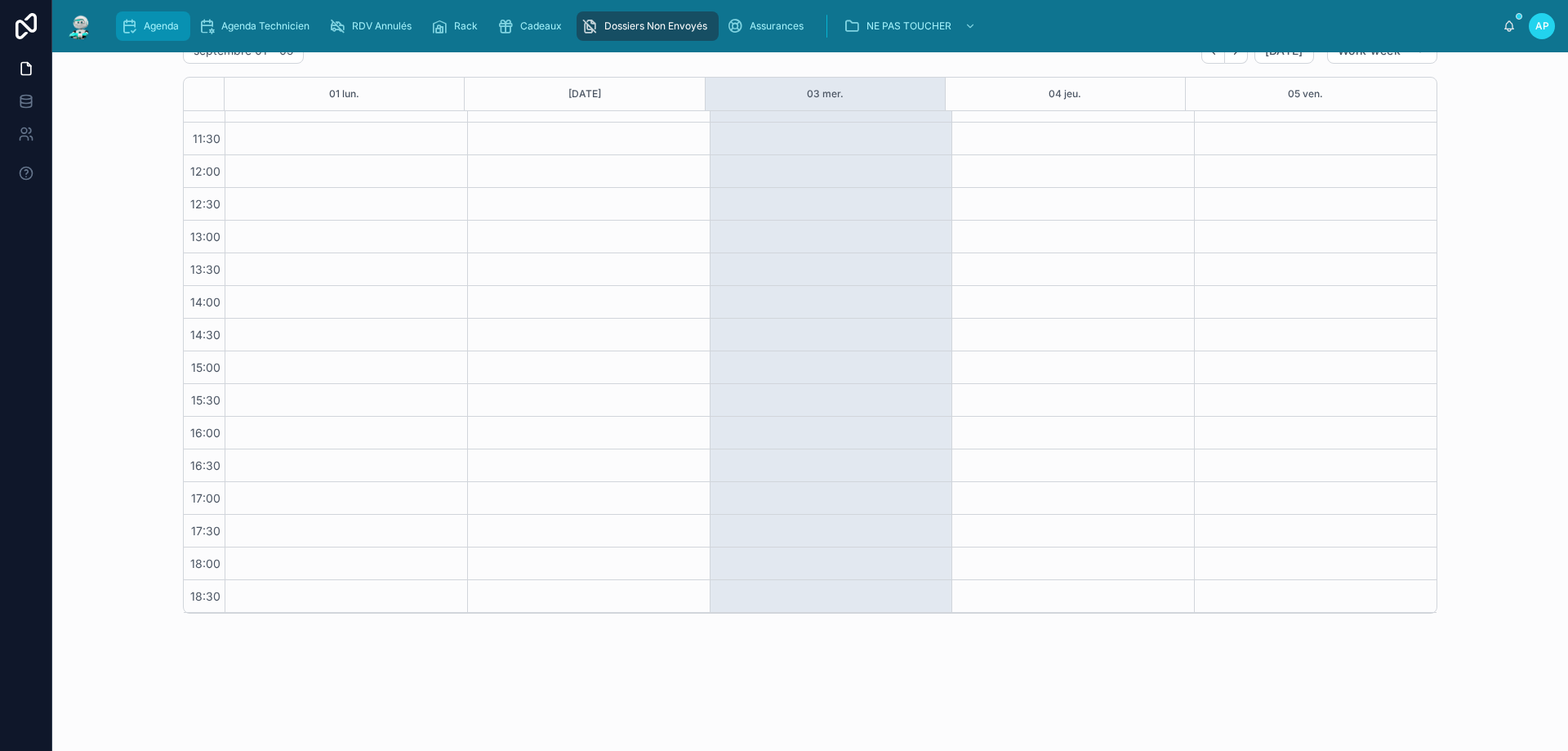
click at [152, 24] on span "Agenda" at bounding box center [161, 26] width 35 height 13
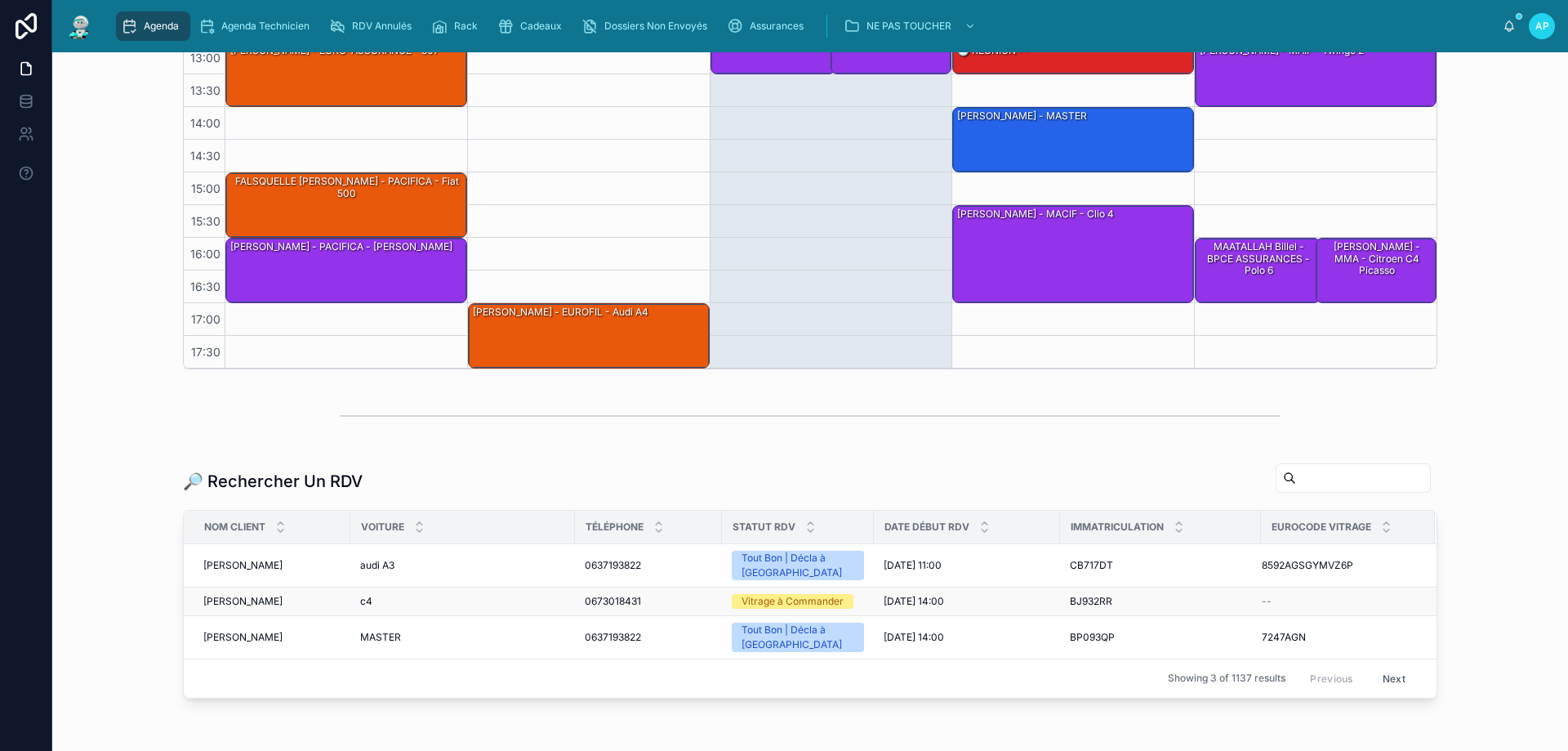
scroll to position [327, 0]
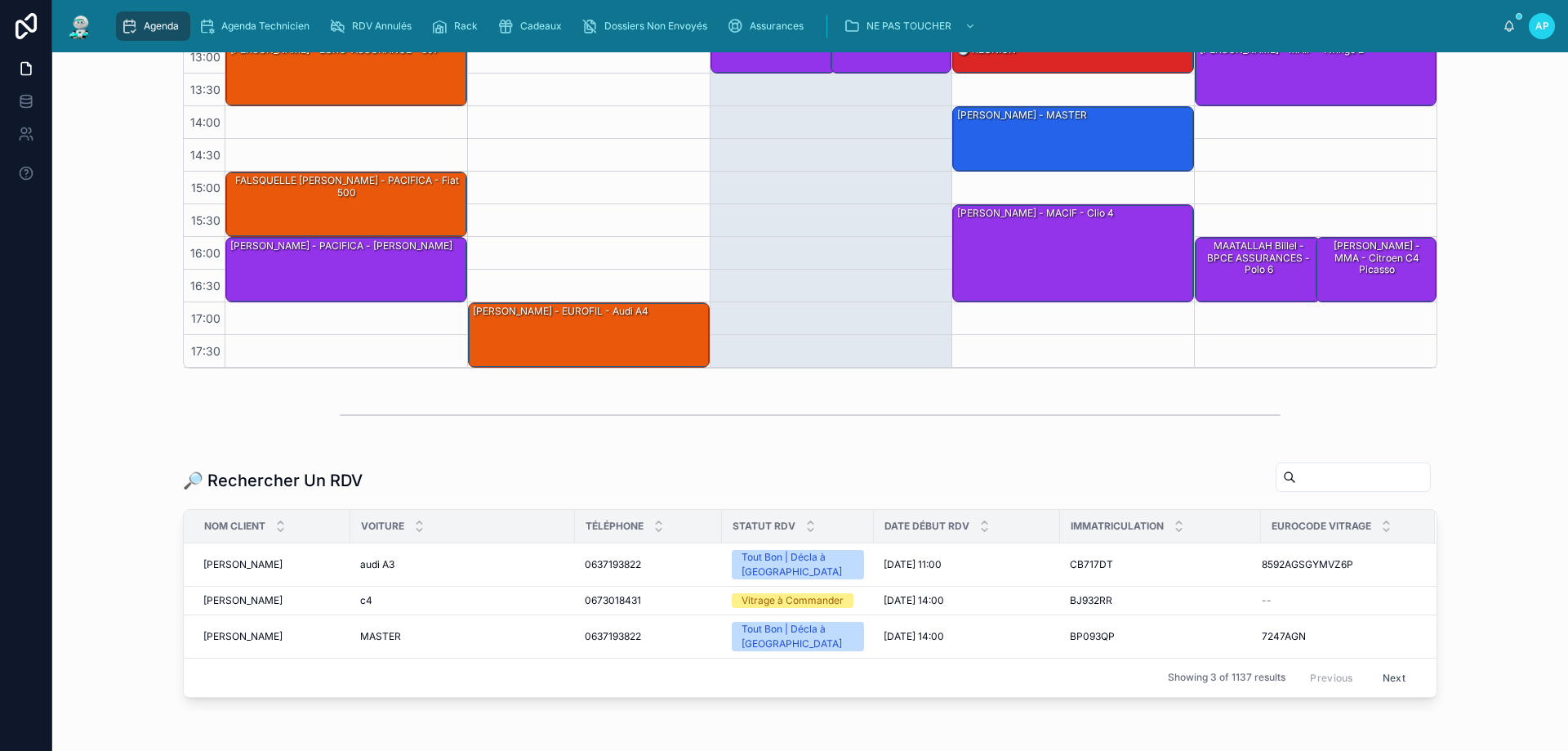
click at [1306, 468] on input "text" at bounding box center [1363, 477] width 134 height 23
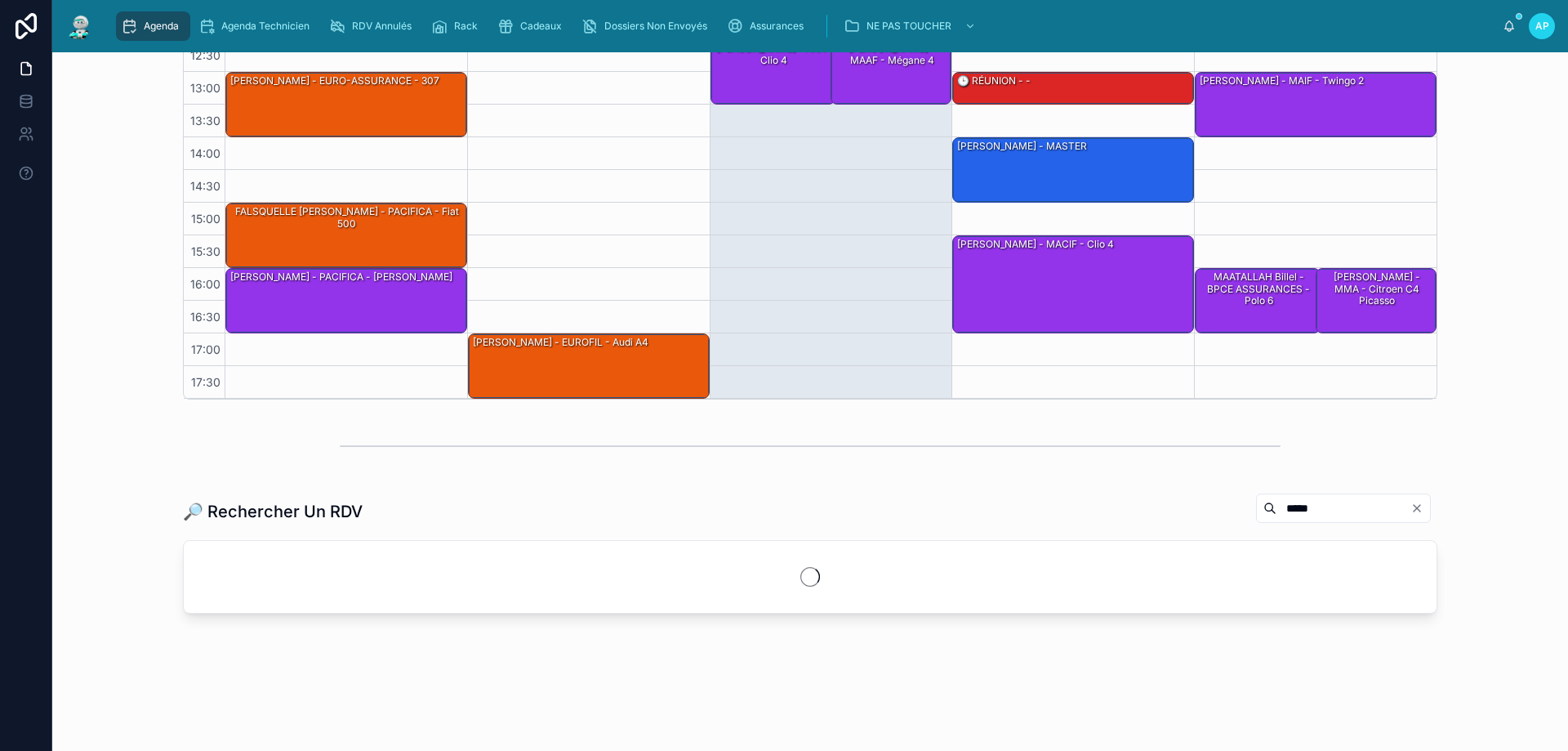
scroll to position [296, 0]
type input "*****"
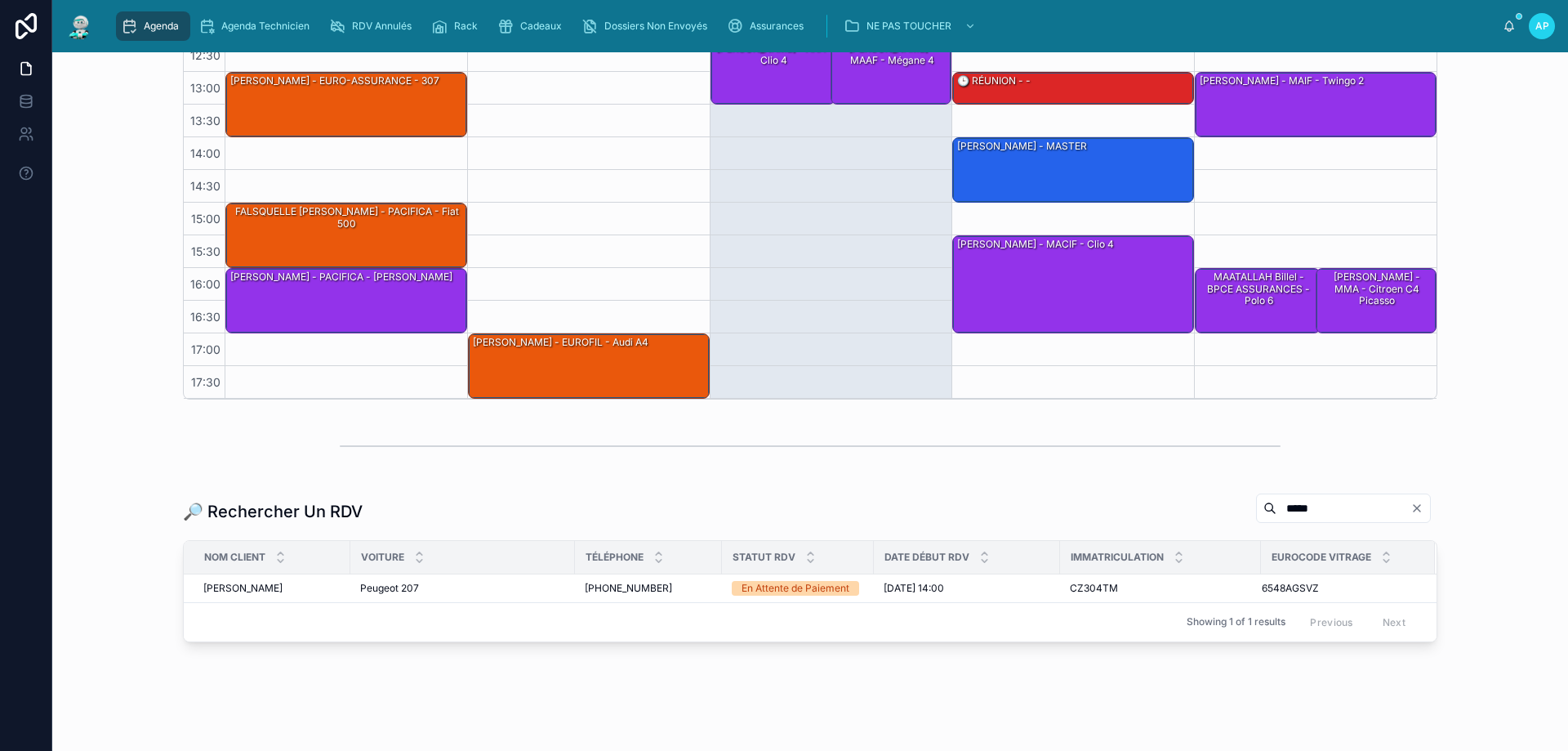
scroll to position [324, 0]
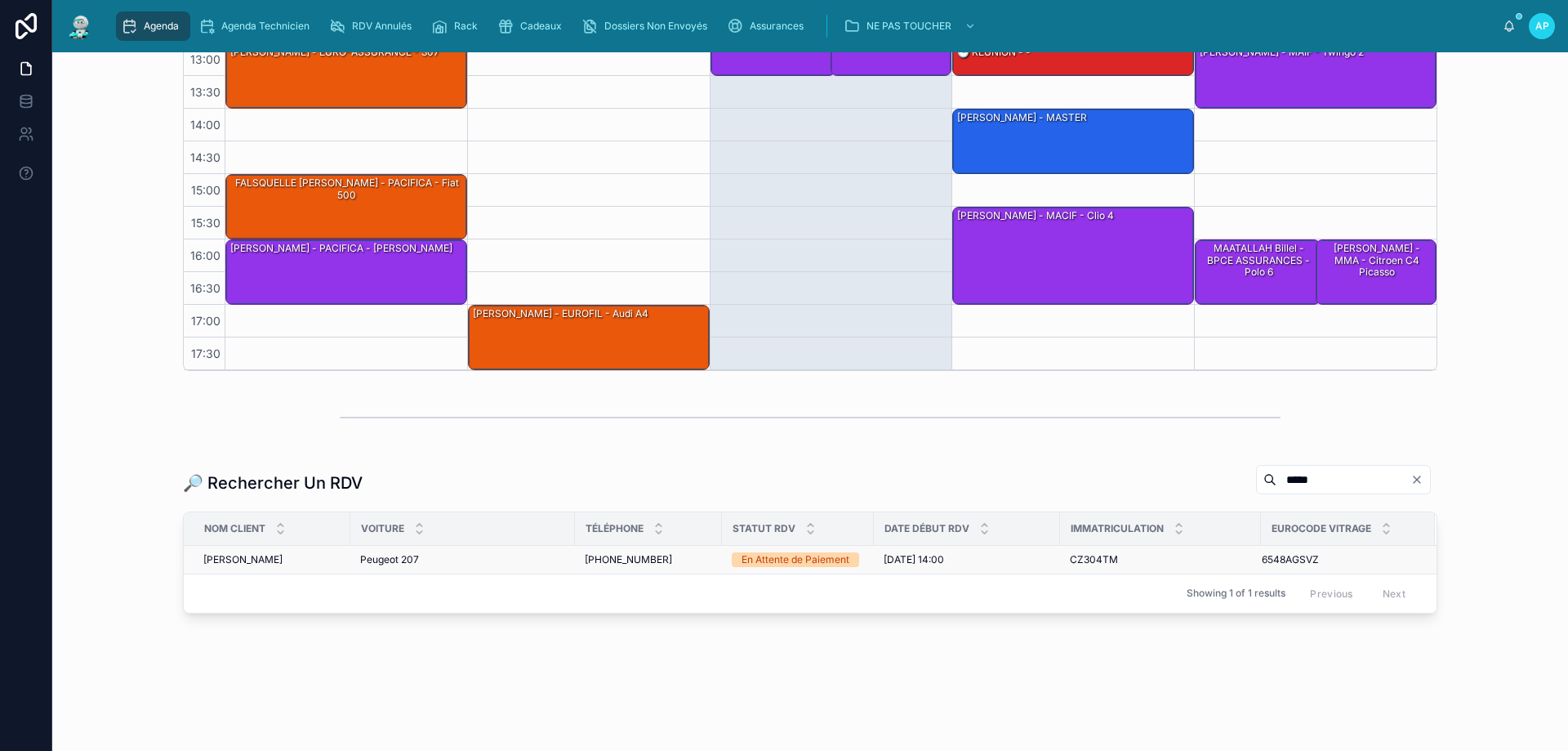
click at [464, 555] on div "Peugeot 207 Peugeot 207" at bounding box center [463, 559] width 205 height 13
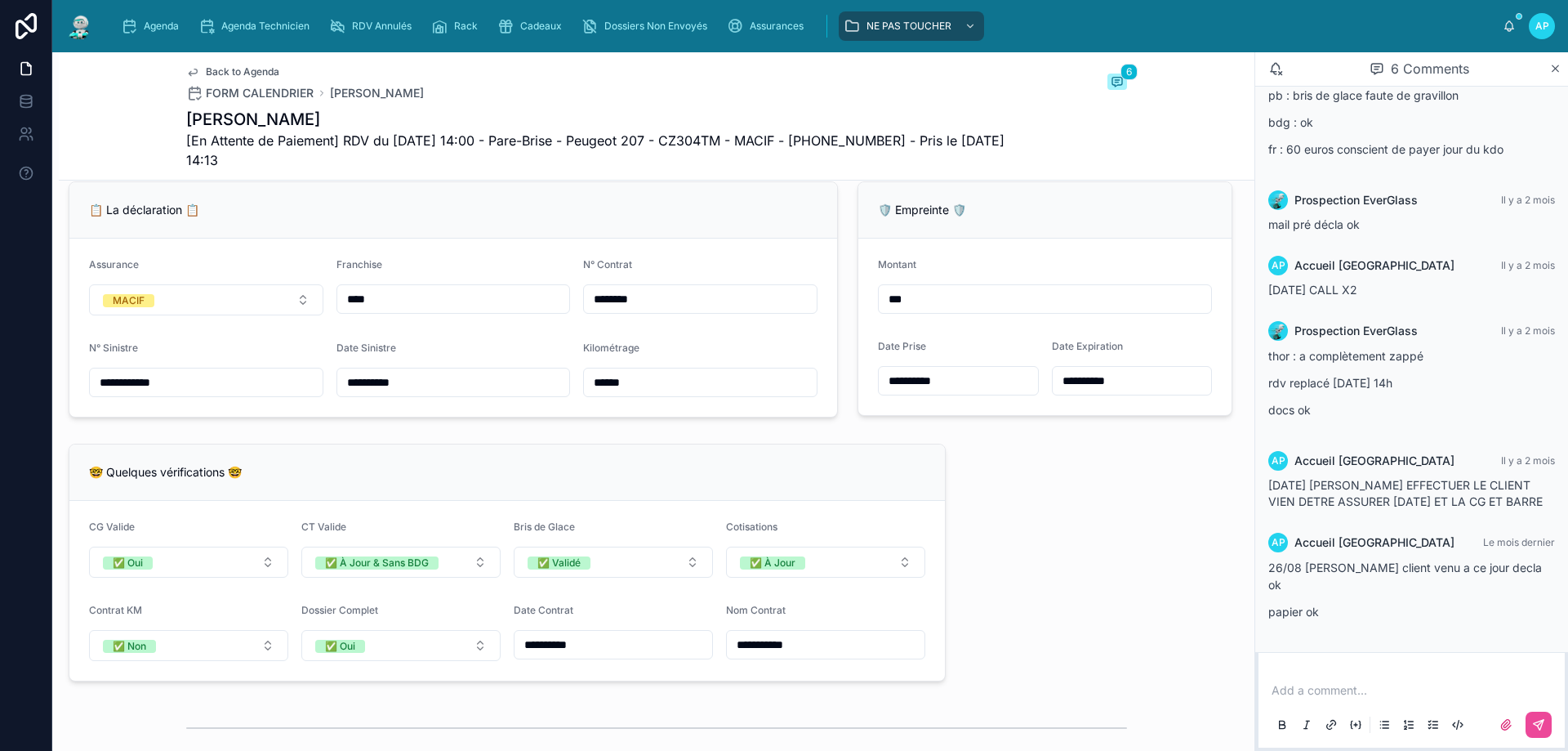
scroll to position [1143, 0]
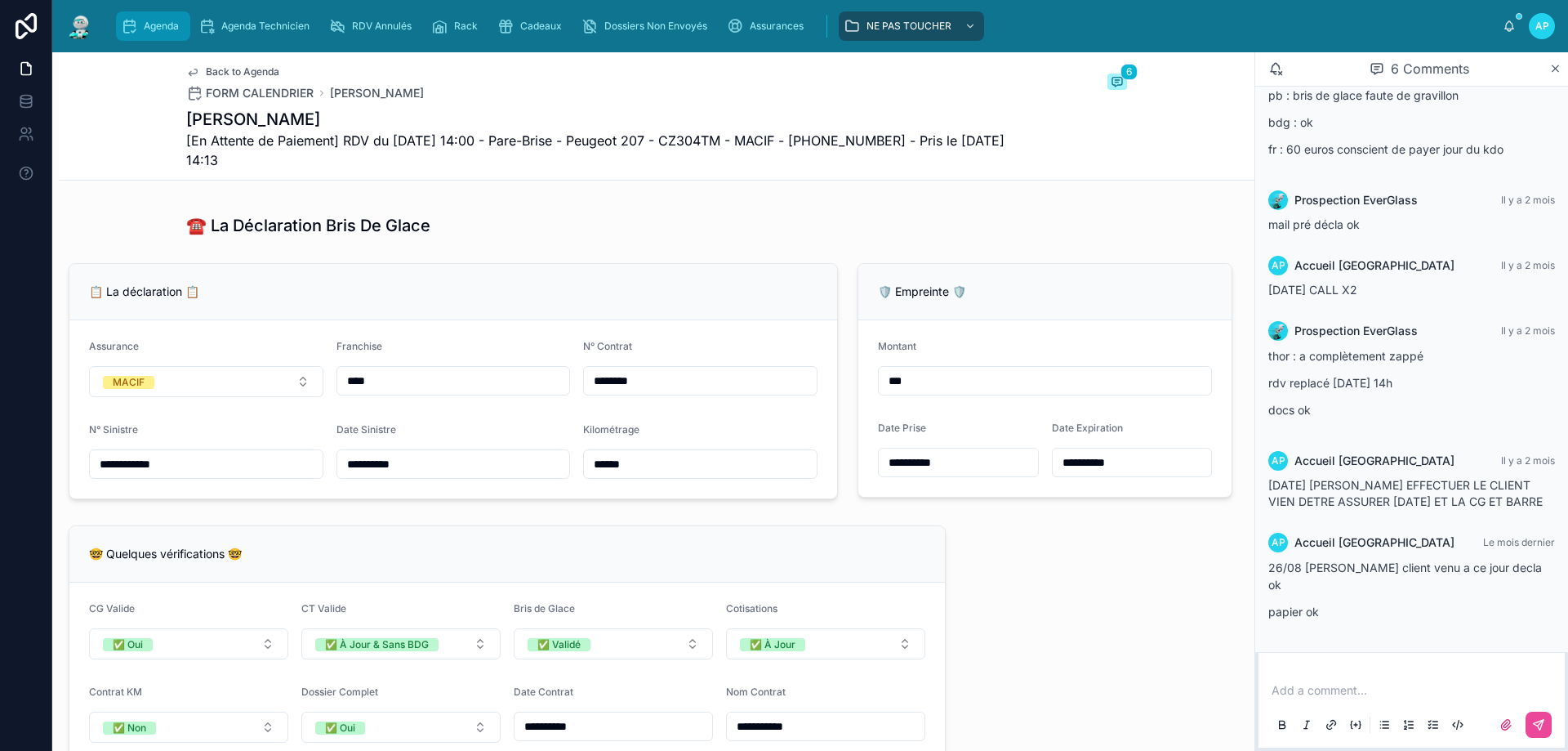
click at [127, 32] on icon "scrollable content" at bounding box center [129, 26] width 16 height 16
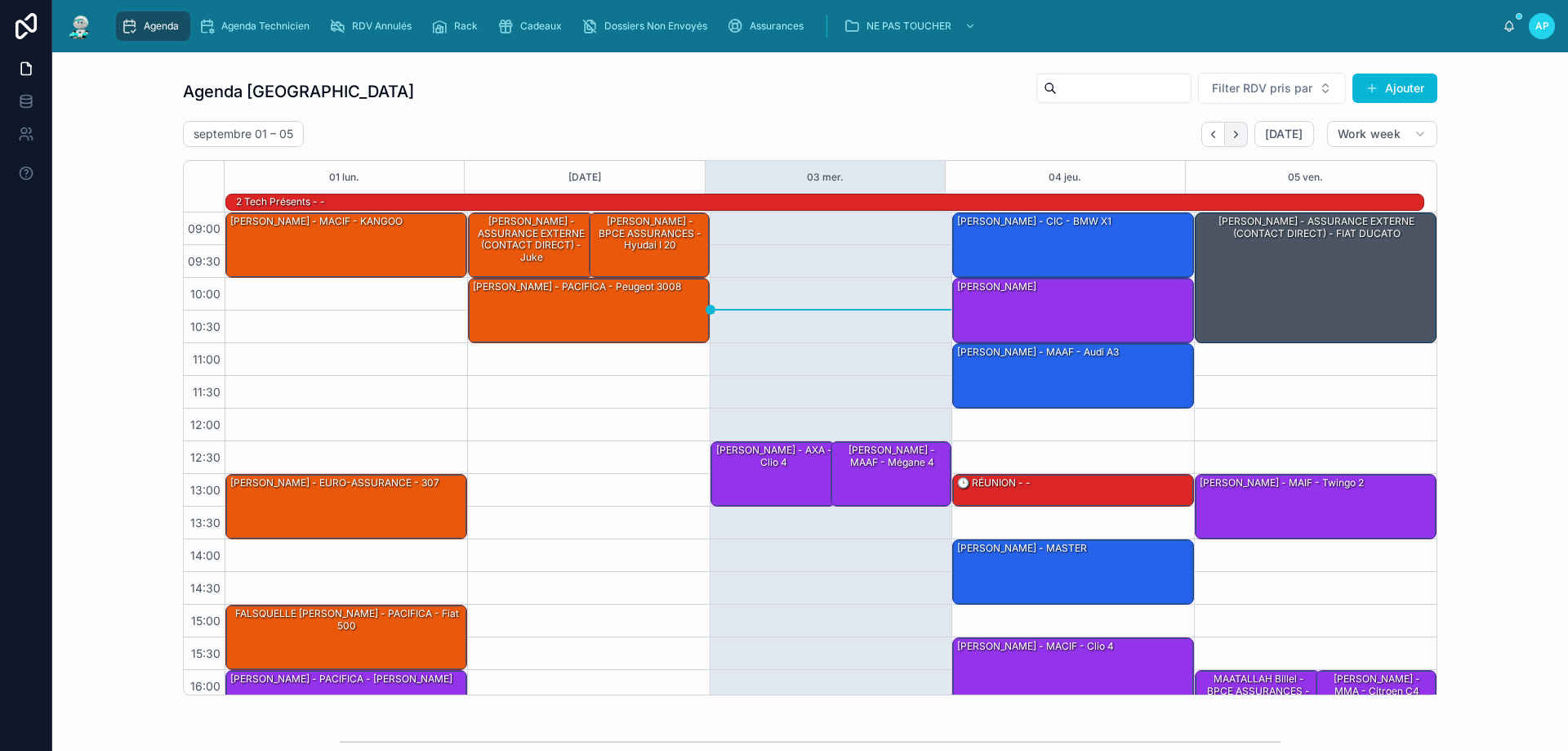
click at [1230, 136] on icon "Next" at bounding box center [1236, 135] width 12 height 12
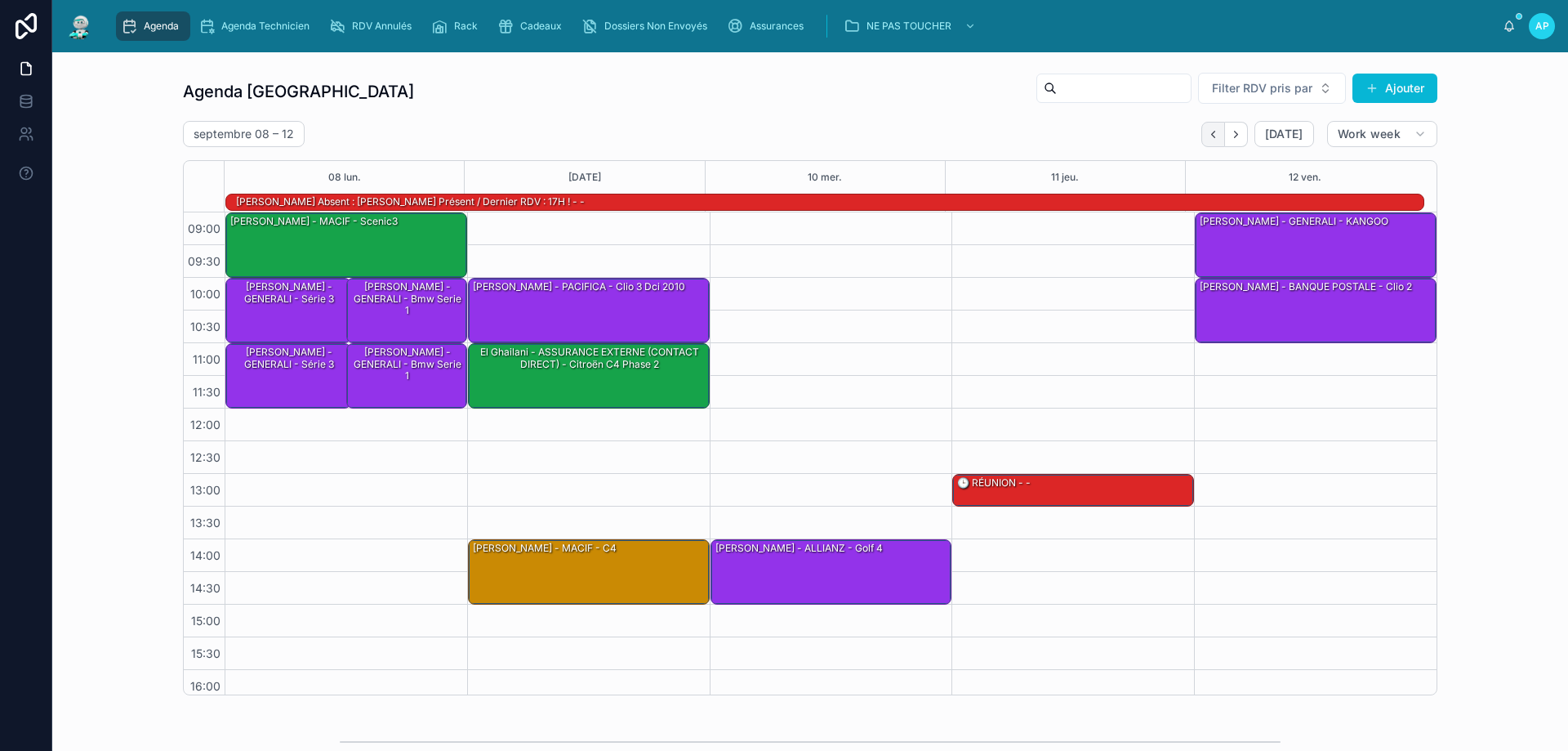
click at [1207, 135] on icon "Back" at bounding box center [1213, 135] width 12 height 12
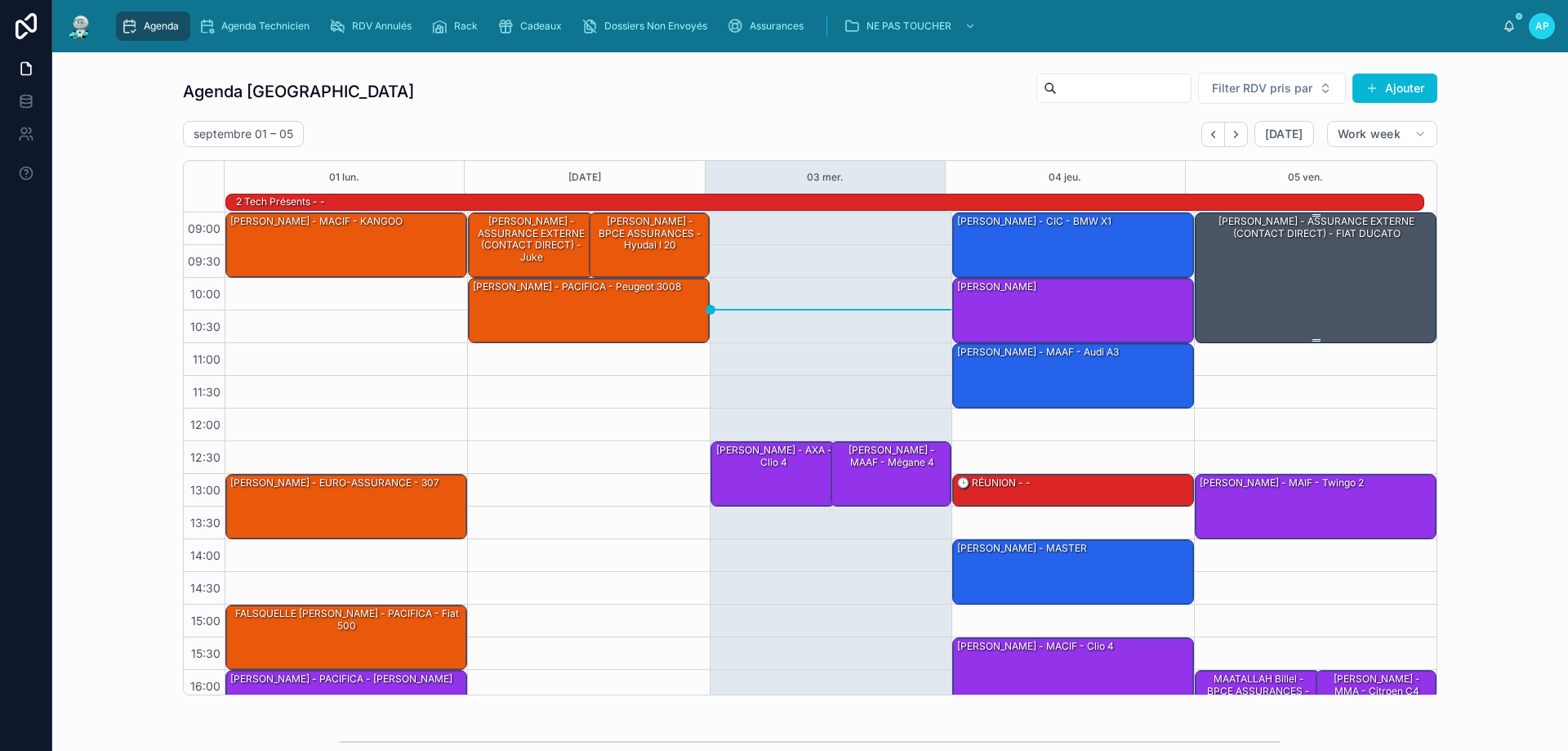
click at [1301, 251] on div "[PERSON_NAME] - ASSURANCE EXTERNE (CONTACT DIRECT) - FIAT DUCATO" at bounding box center [1316, 277] width 236 height 128
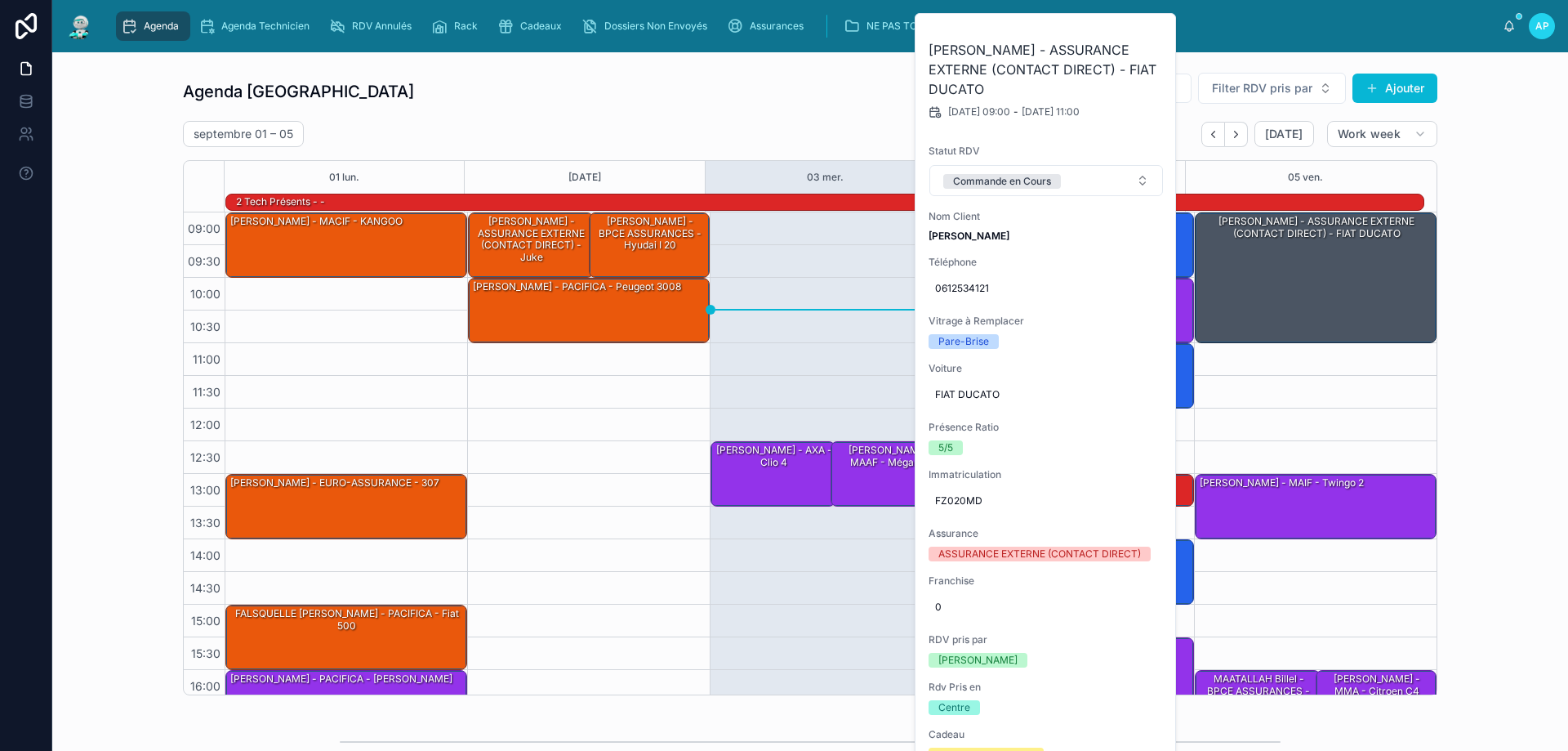
click at [769, 114] on div "Agenda Perpignan Filter RDV pris par Ajouter septembre 01 – 05 Today Work week …" at bounding box center [810, 383] width 1255 height 623
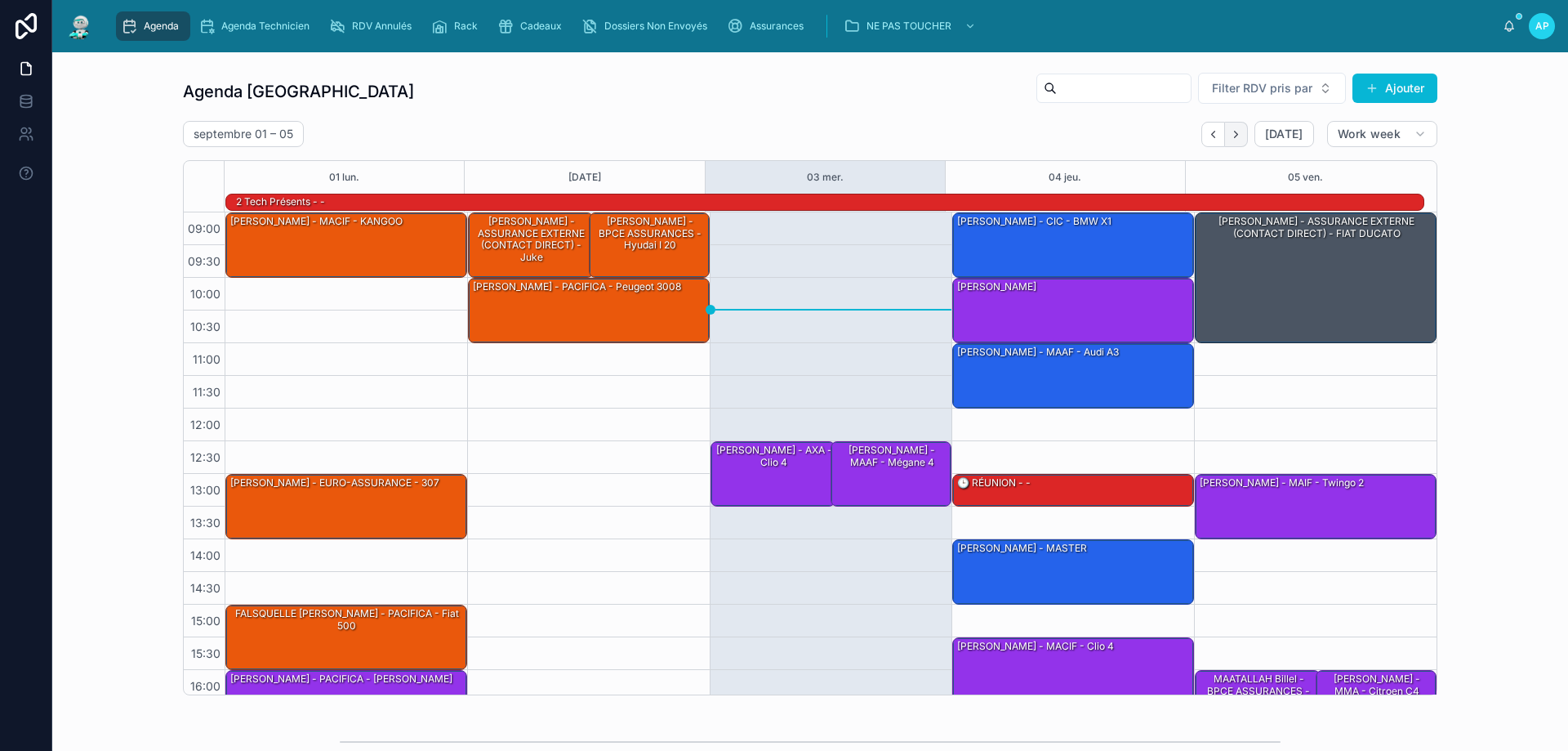
click at [1232, 126] on button "Next" at bounding box center [1236, 134] width 23 height 26
